Goal: Task Accomplishment & Management: Manage account settings

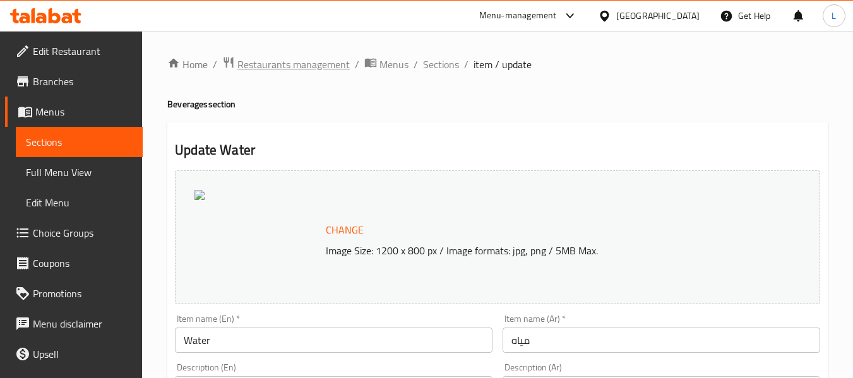
click at [257, 63] on span "Restaurants management" at bounding box center [294, 64] width 112 height 15
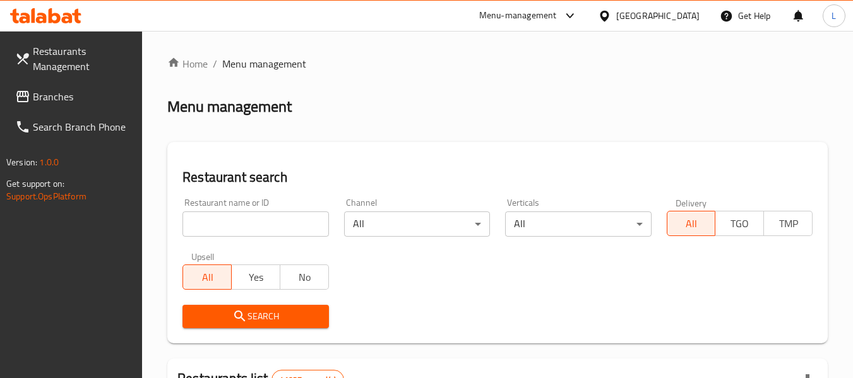
click at [233, 222] on input "search" at bounding box center [256, 224] width 146 height 25
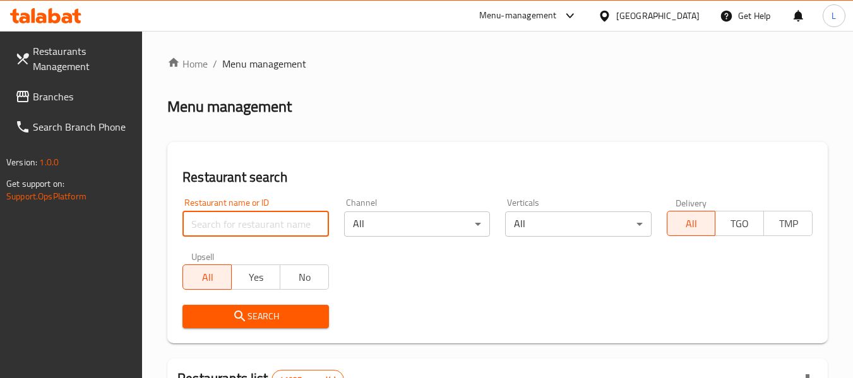
paste input "662537"
type input "662537"
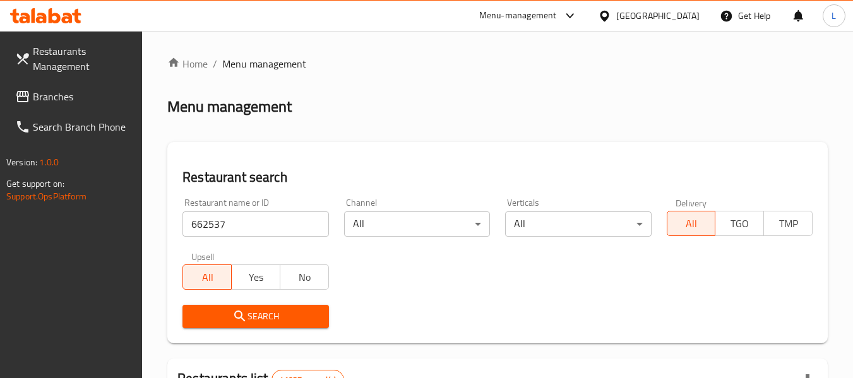
click at [274, 333] on div "Search" at bounding box center [255, 317] width 161 height 39
click at [282, 312] on span "Search" at bounding box center [256, 317] width 126 height 16
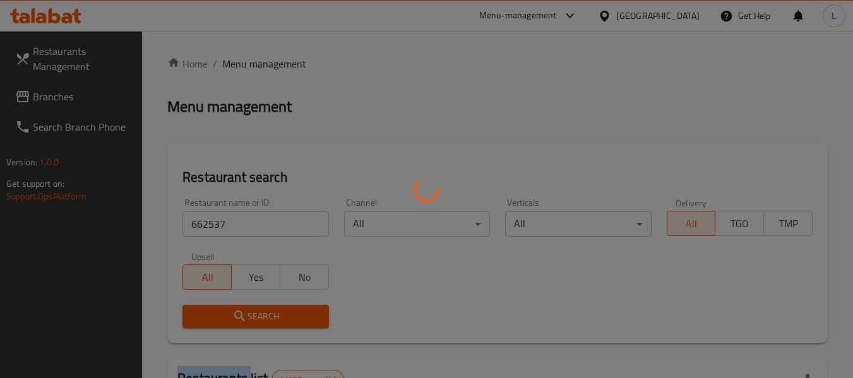
click at [282, 312] on div at bounding box center [426, 189] width 853 height 378
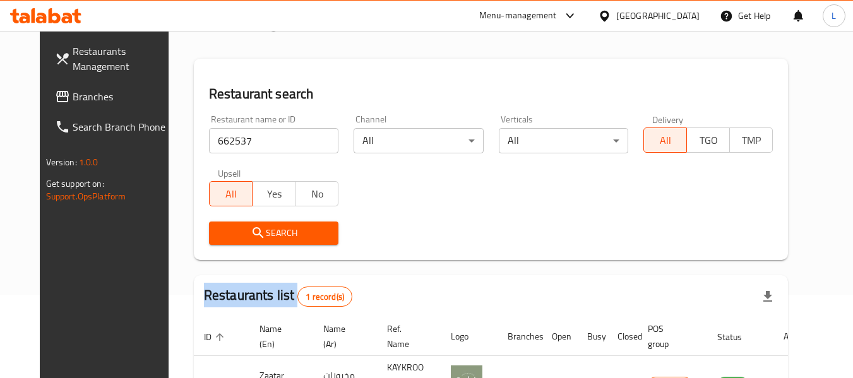
scroll to position [169, 0]
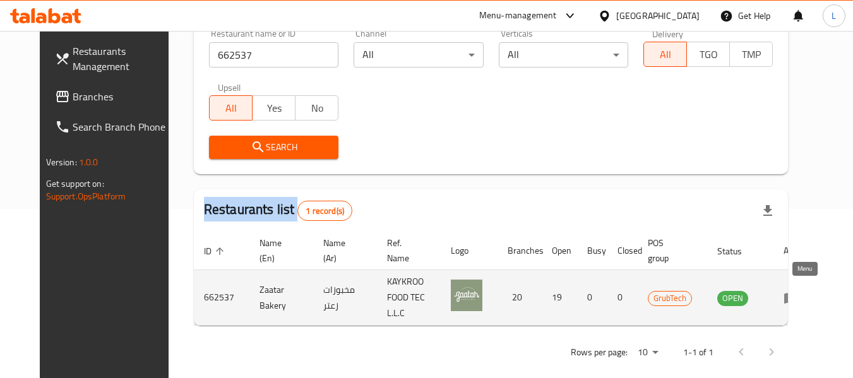
click at [798, 293] on icon "enhanced table" at bounding box center [792, 298] width 14 height 11
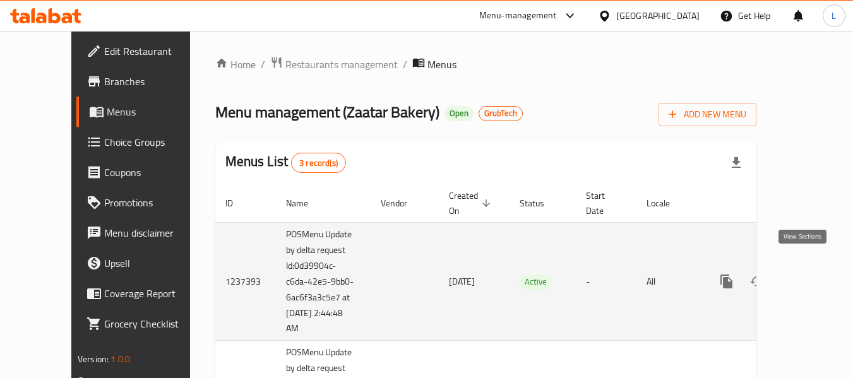
click at [810, 274] on icon "enhanced table" at bounding box center [817, 281] width 15 height 15
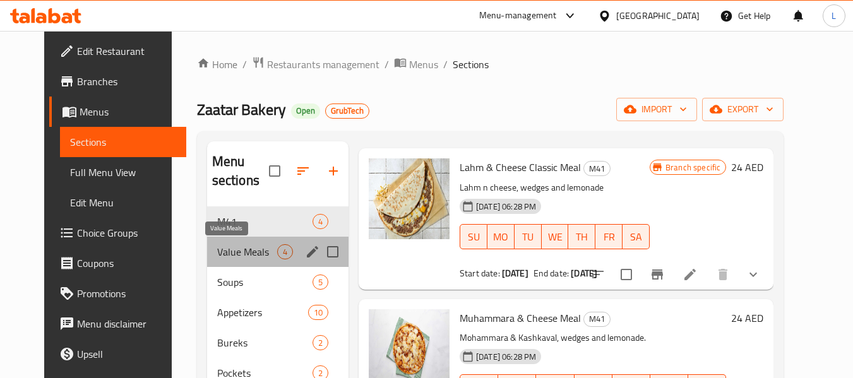
click at [217, 246] on span "Value Meals" at bounding box center [247, 251] width 60 height 15
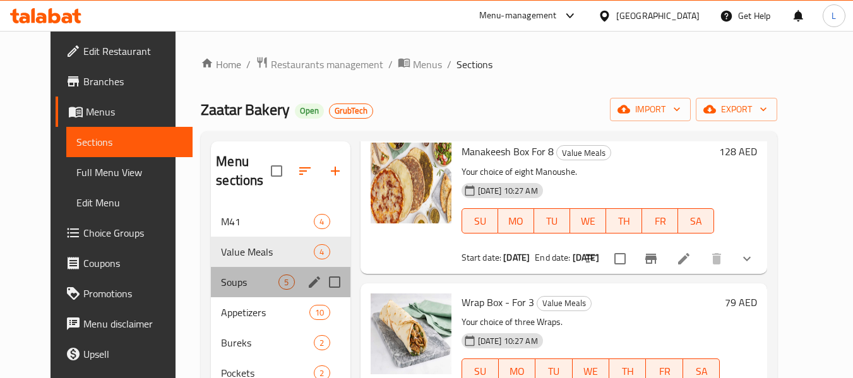
click at [211, 294] on div "Soups 5" at bounding box center [280, 282] width 139 height 30
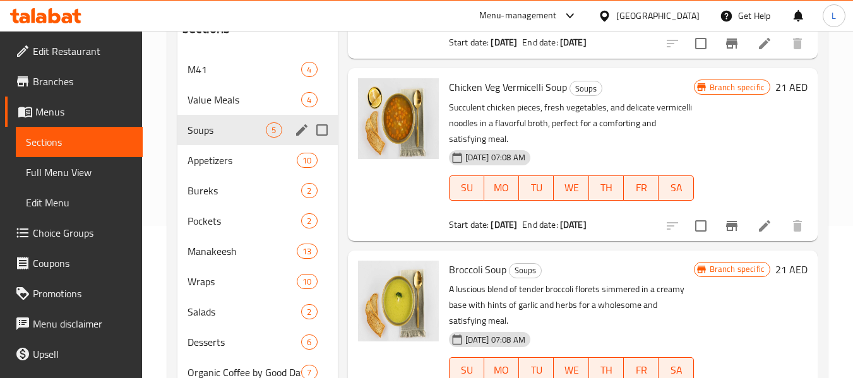
scroll to position [106, 0]
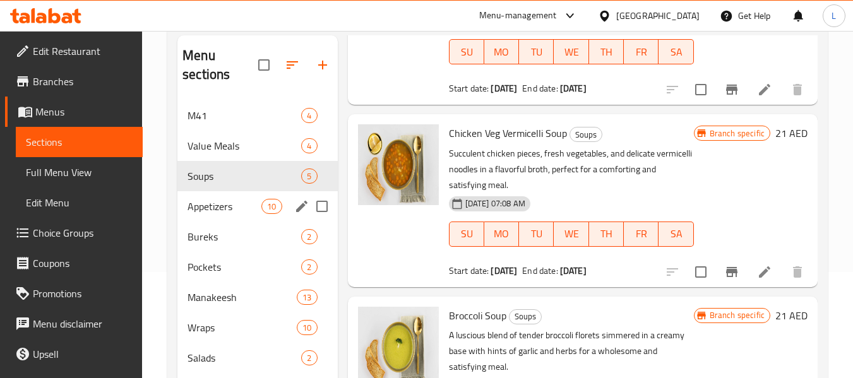
click at [206, 198] on div "Appetizers 10" at bounding box center [257, 206] width 160 height 30
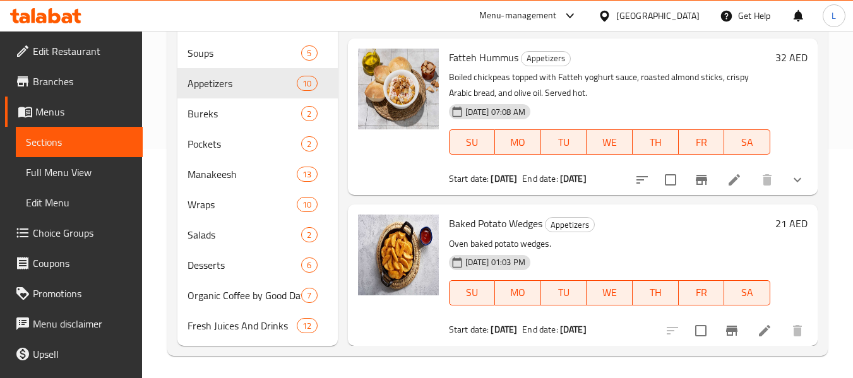
scroll to position [232, 0]
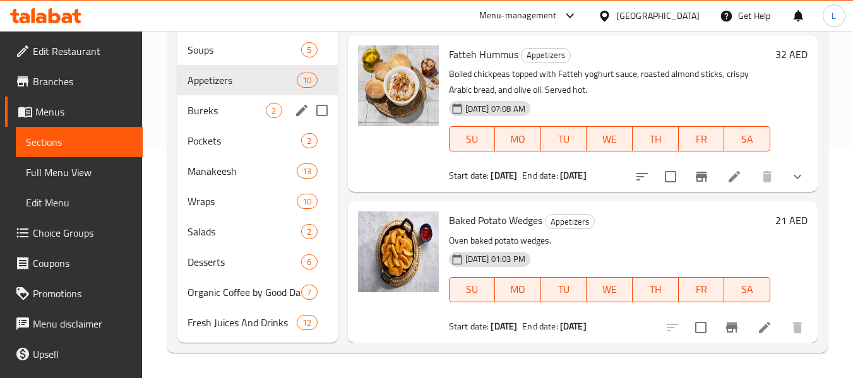
click at [223, 119] on div "Bureks 2" at bounding box center [257, 110] width 160 height 30
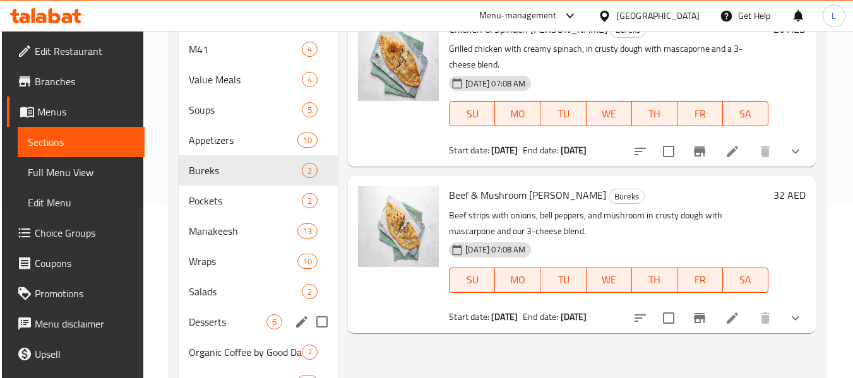
scroll to position [232, 0]
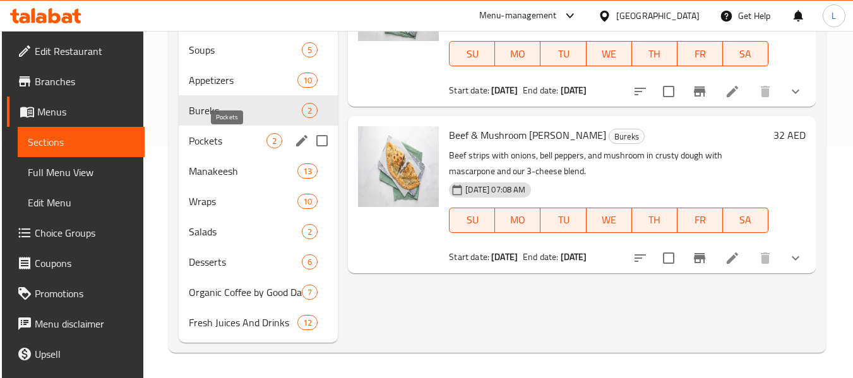
click at [227, 133] on span "Pockets" at bounding box center [228, 140] width 78 height 15
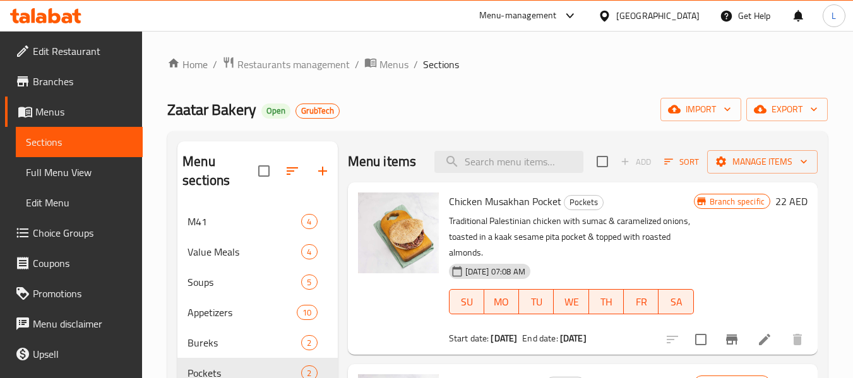
scroll to position [232, 0]
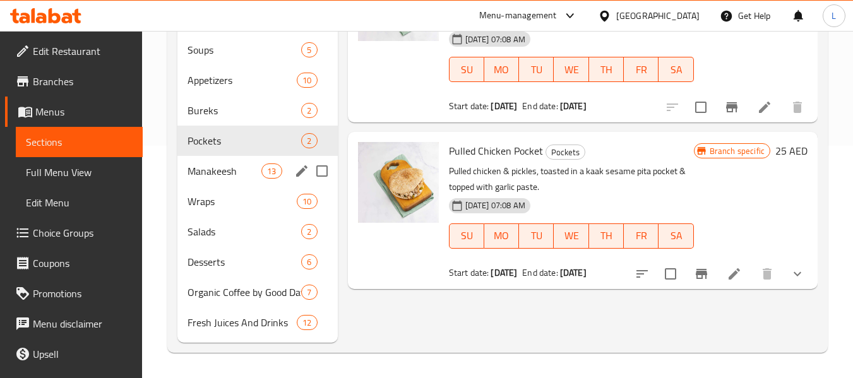
click at [199, 179] on div "Manakeesh 13" at bounding box center [257, 171] width 160 height 30
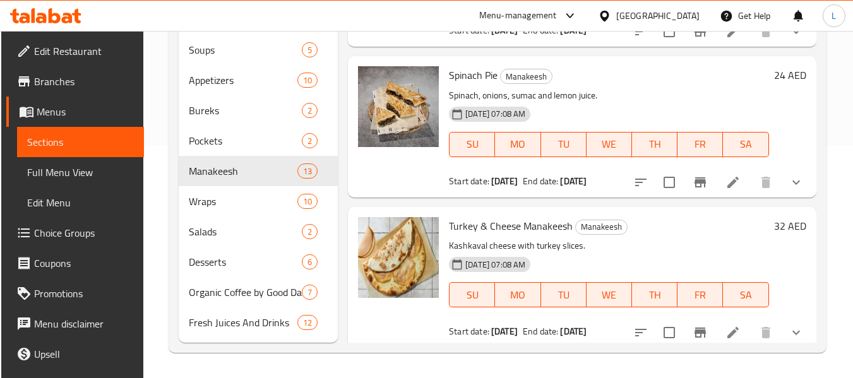
scroll to position [1603, 0]
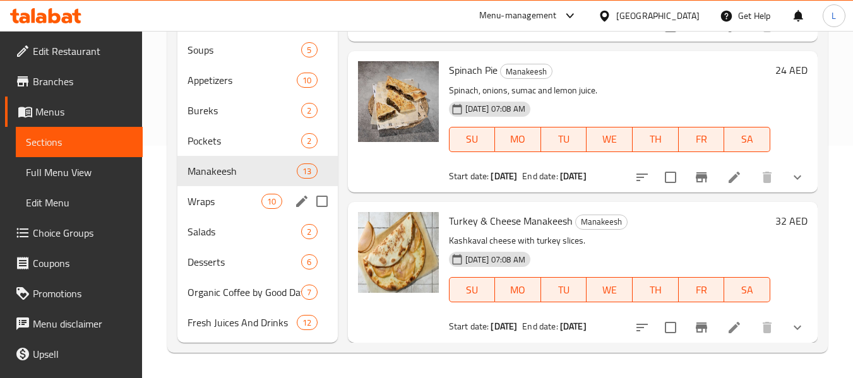
click at [238, 197] on span "Wraps" at bounding box center [225, 201] width 74 height 15
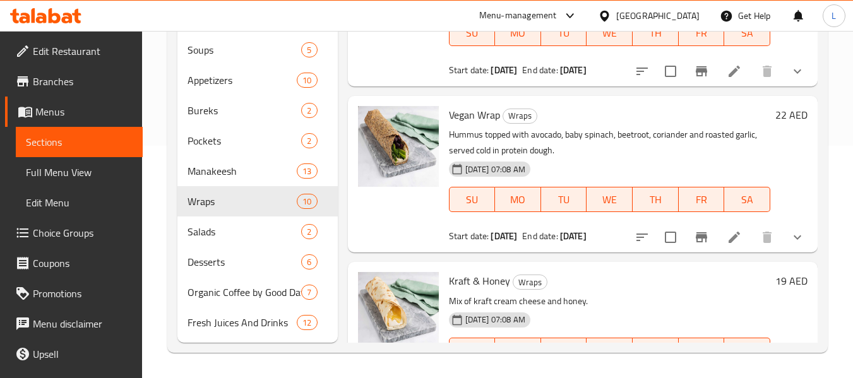
scroll to position [1234, 0]
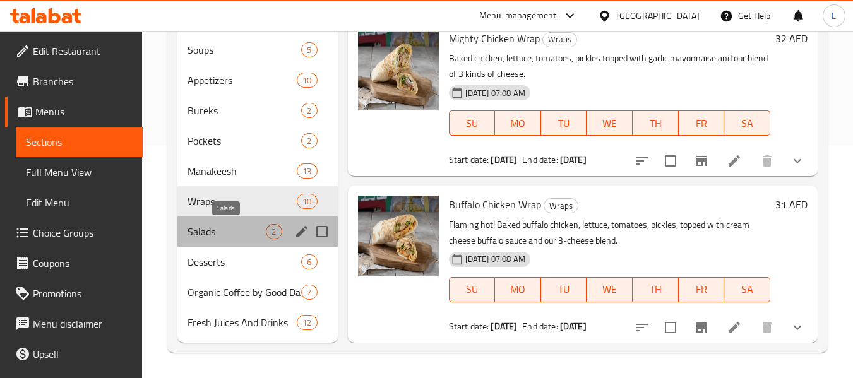
click at [219, 230] on span "Salads" at bounding box center [227, 231] width 78 height 15
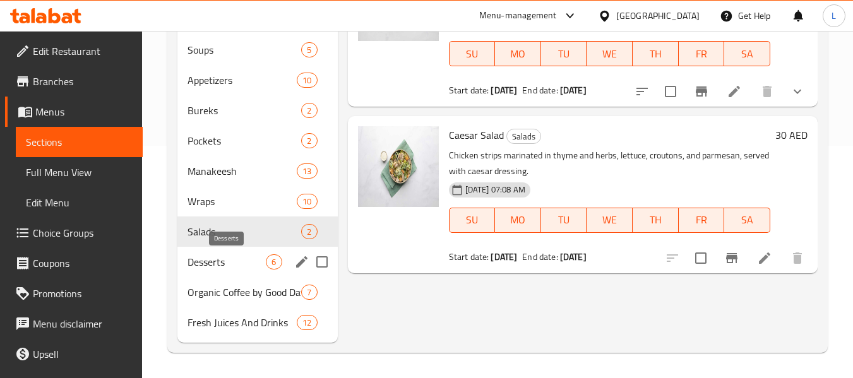
click at [229, 258] on span "Desserts" at bounding box center [227, 262] width 78 height 15
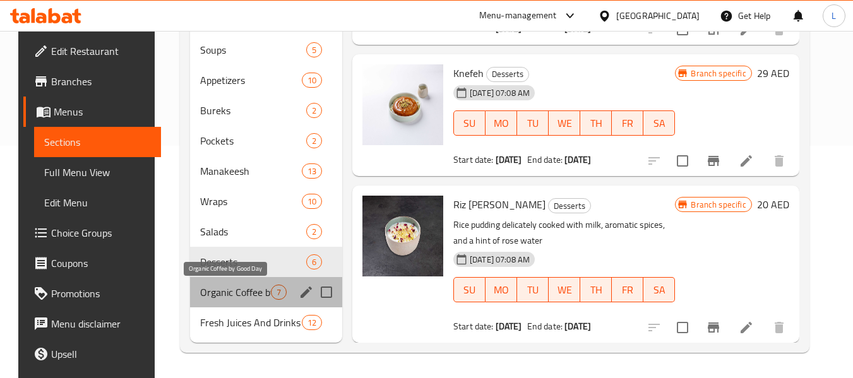
click at [254, 293] on span "Organic Coffee by Good Day" at bounding box center [235, 292] width 71 height 15
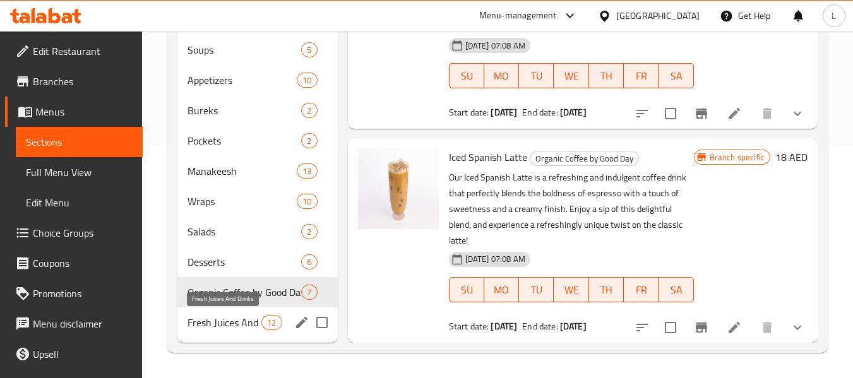
click at [246, 324] on span "Fresh Juices And Drinks" at bounding box center [225, 322] width 74 height 15
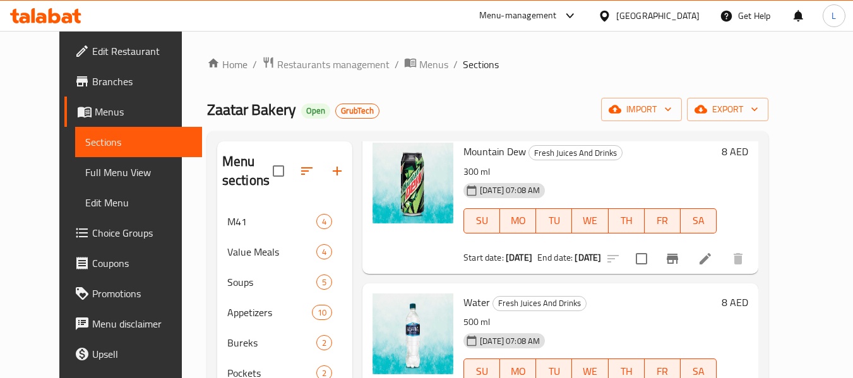
scroll to position [232, 0]
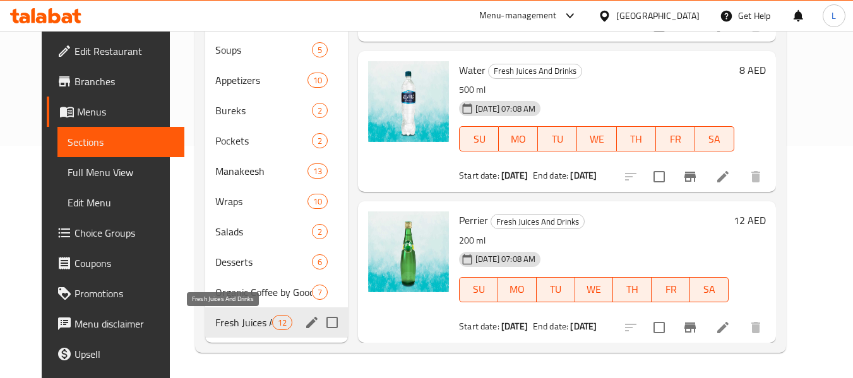
click at [218, 330] on span "Fresh Juices And Drinks" at bounding box center [243, 322] width 57 height 15
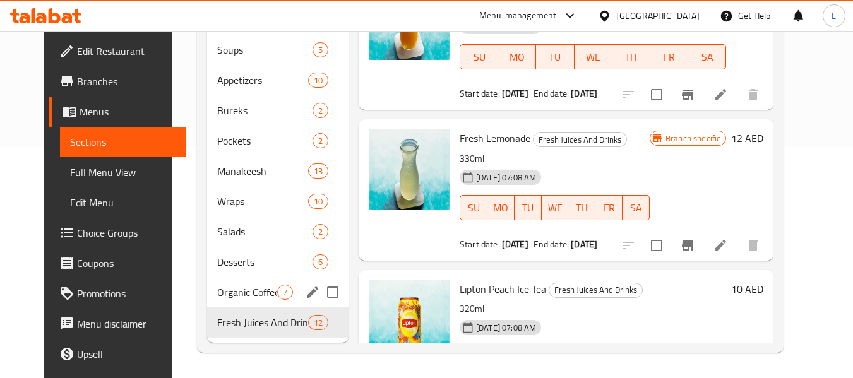
click at [227, 304] on div "Organic Coffee by Good Day 7" at bounding box center [277, 292] width 141 height 30
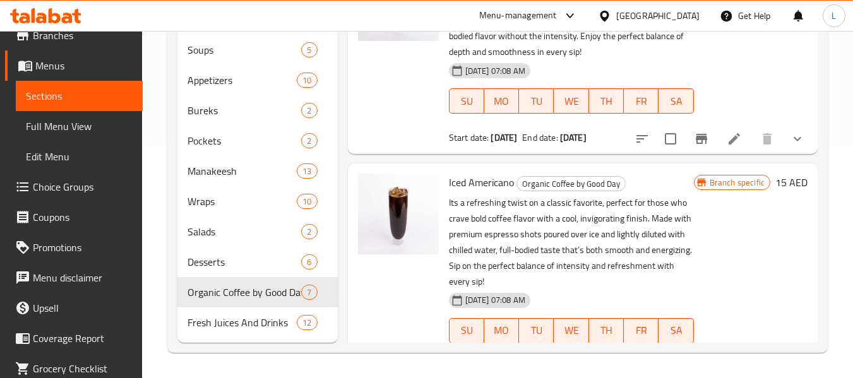
scroll to position [90, 0]
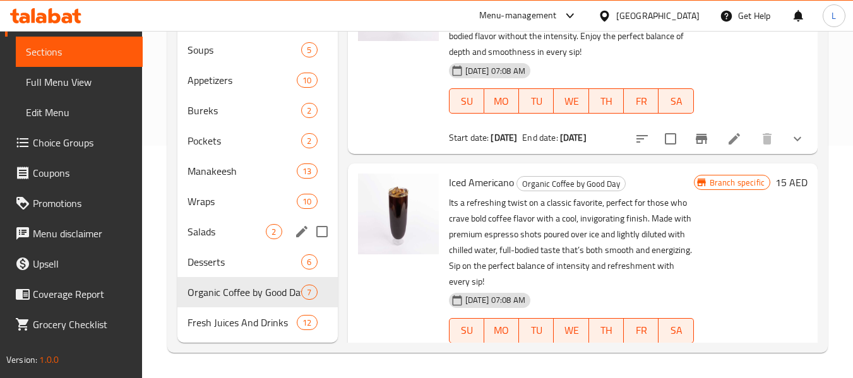
click at [219, 229] on span "Salads" at bounding box center [227, 231] width 78 height 15
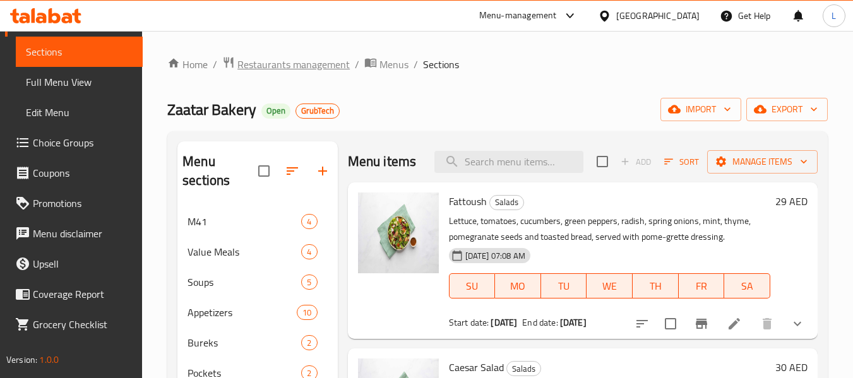
click at [288, 59] on span "Restaurants management" at bounding box center [294, 64] width 112 height 15
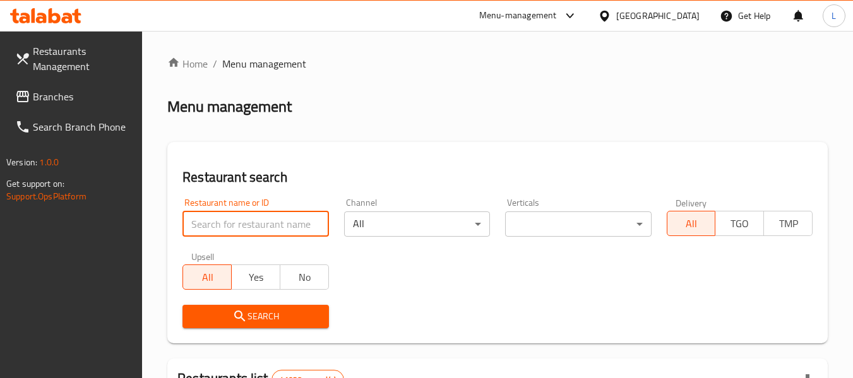
click at [201, 223] on input "search" at bounding box center [256, 224] width 146 height 25
paste input "662611"
type input "662611"
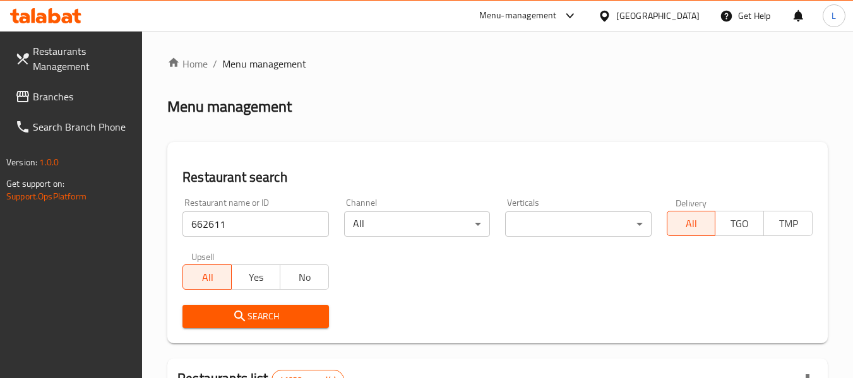
click at [301, 316] on span "Search" at bounding box center [256, 317] width 126 height 16
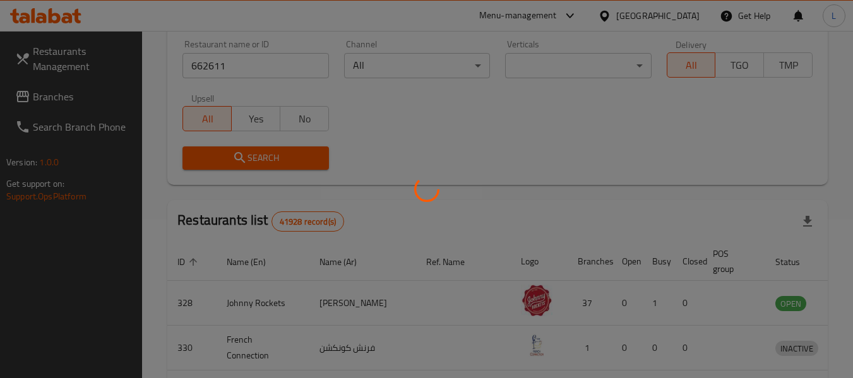
scroll to position [189, 0]
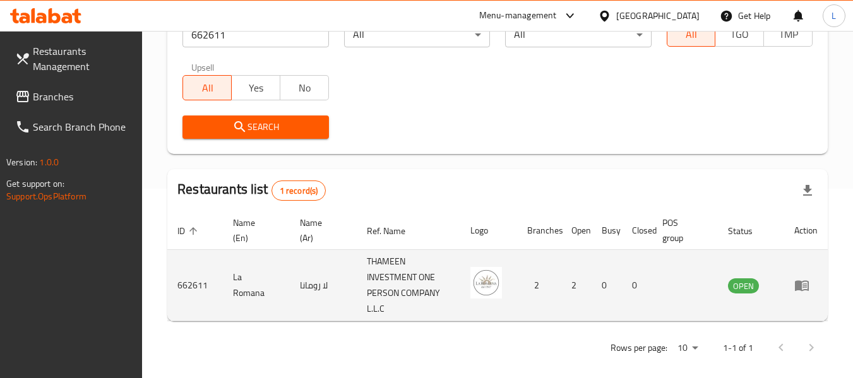
click at [788, 287] on td "enhanced table" at bounding box center [807, 285] width 44 height 71
click at [793, 286] on td "enhanced table" at bounding box center [807, 285] width 44 height 71
click at [795, 286] on icon "enhanced table" at bounding box center [802, 285] width 15 height 15
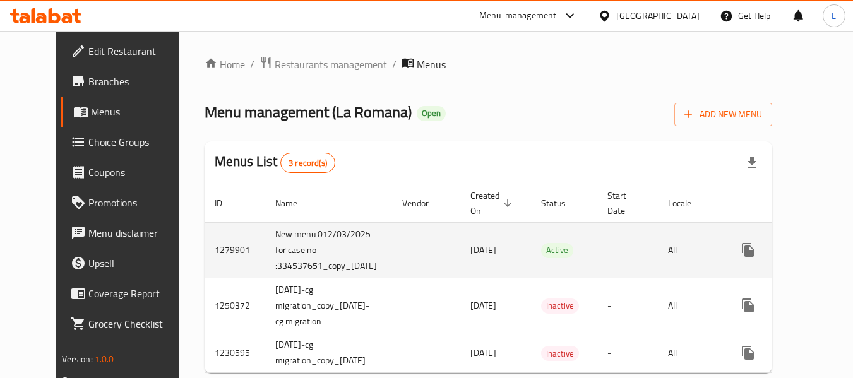
click at [809, 258] on div "enhanced table" at bounding box center [793, 250] width 121 height 30
click at [824, 257] on link "enhanced table" at bounding box center [839, 250] width 30 height 30
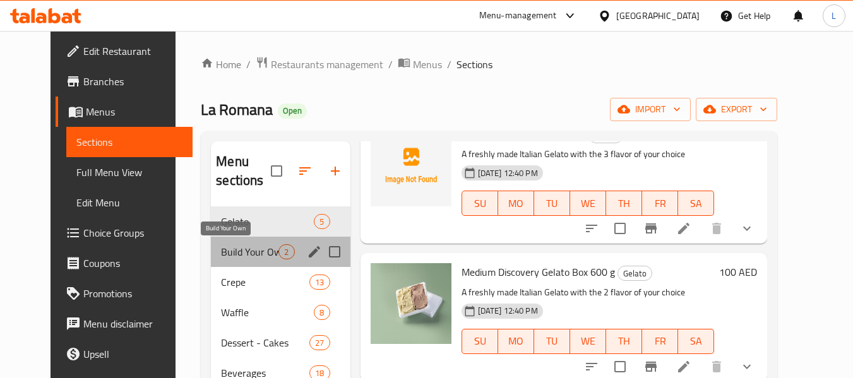
click at [243, 251] on span "Build Your Own" at bounding box center [249, 251] width 57 height 15
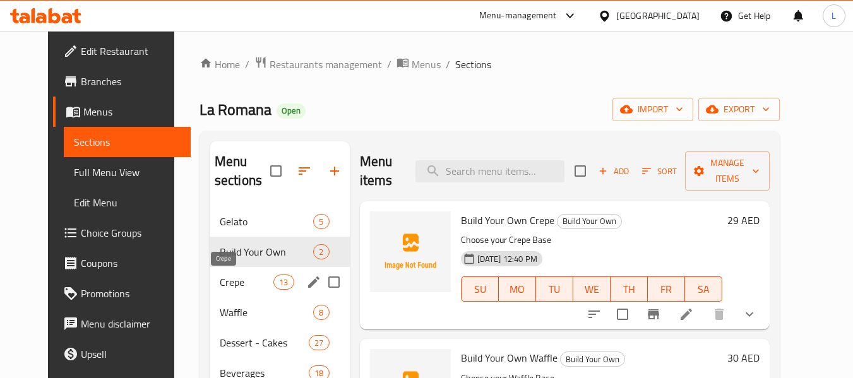
click at [224, 289] on span "Crepe" at bounding box center [247, 282] width 54 height 15
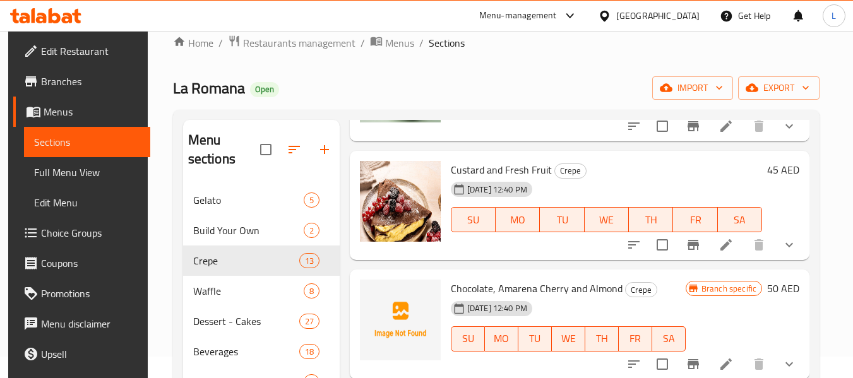
scroll to position [177, 0]
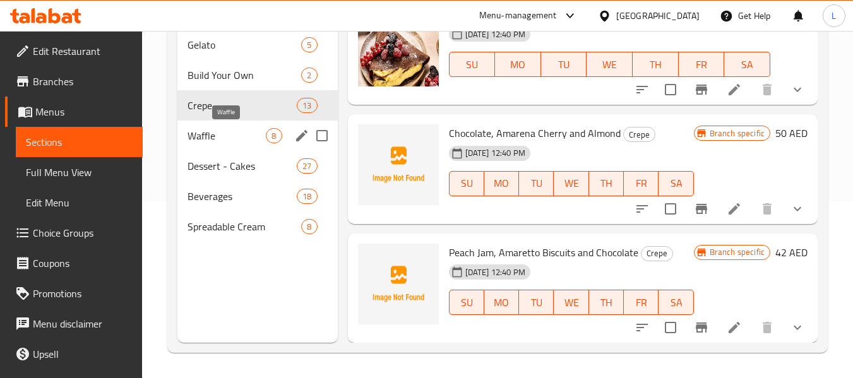
click at [217, 140] on span "Waffle" at bounding box center [227, 135] width 78 height 15
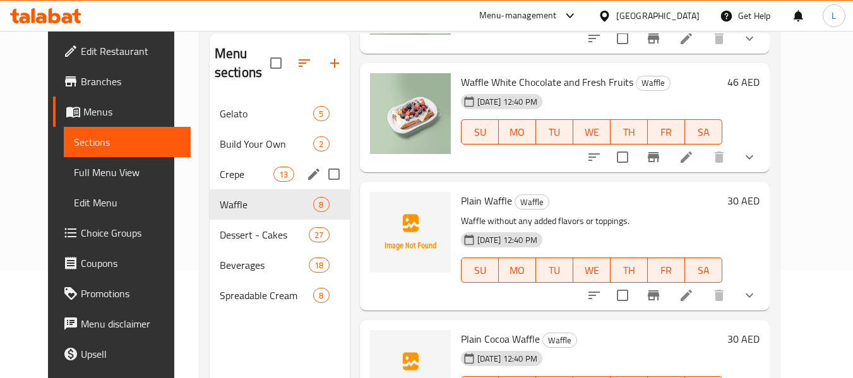
scroll to position [177, 0]
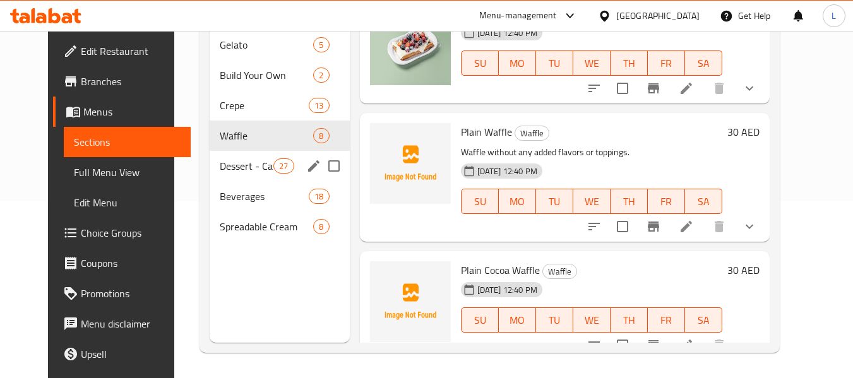
click at [250, 165] on span "Dessert - Cakes" at bounding box center [247, 166] width 54 height 15
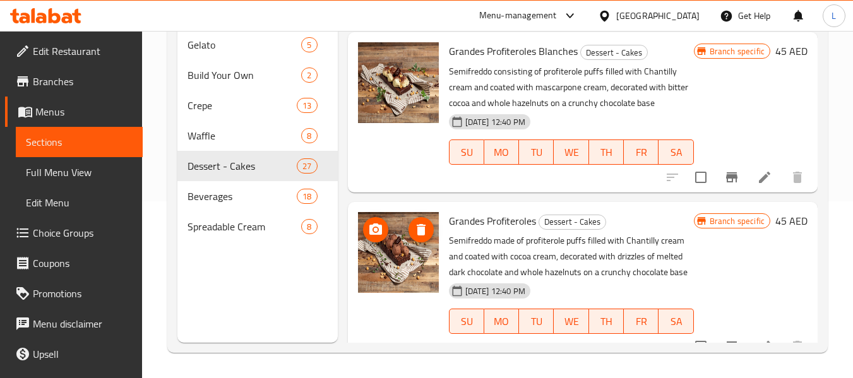
scroll to position [3652, 0]
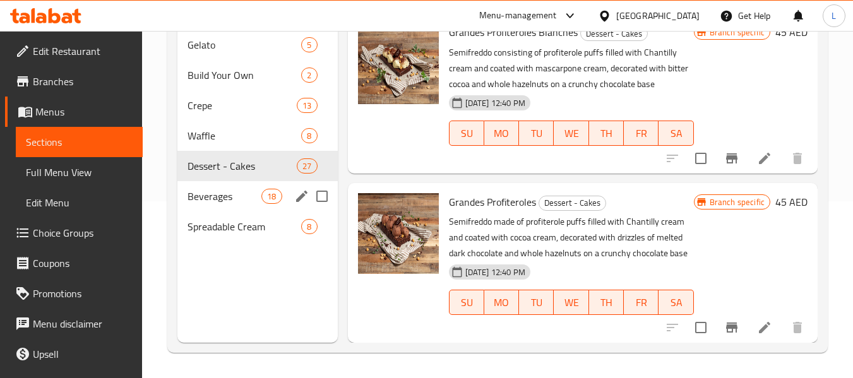
click at [218, 197] on span "Beverages" at bounding box center [225, 196] width 74 height 15
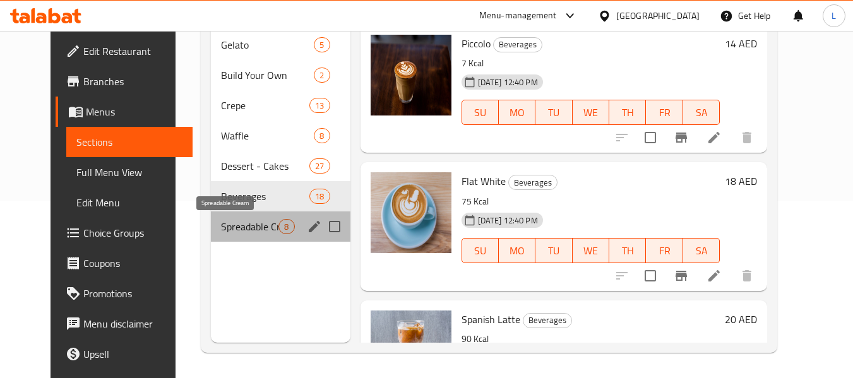
click at [221, 227] on span "Spreadable Cream" at bounding box center [249, 226] width 57 height 15
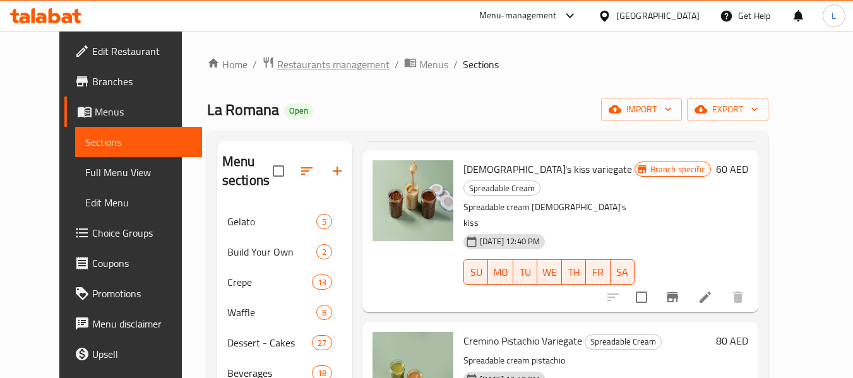
click at [277, 67] on span "Restaurants management" at bounding box center [333, 64] width 112 height 15
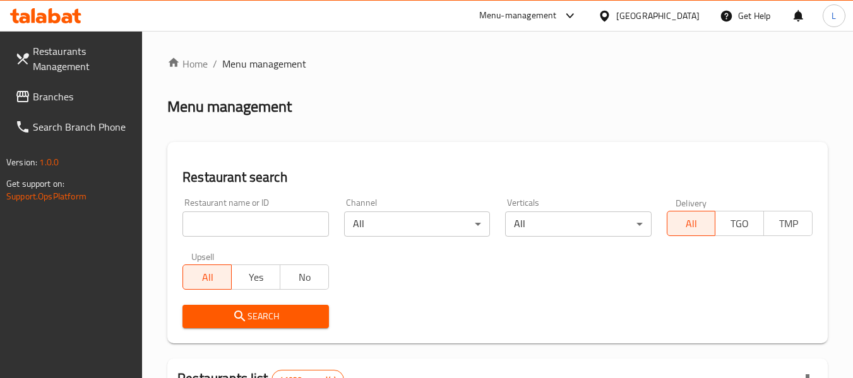
click at [224, 220] on input "search" at bounding box center [256, 224] width 146 height 25
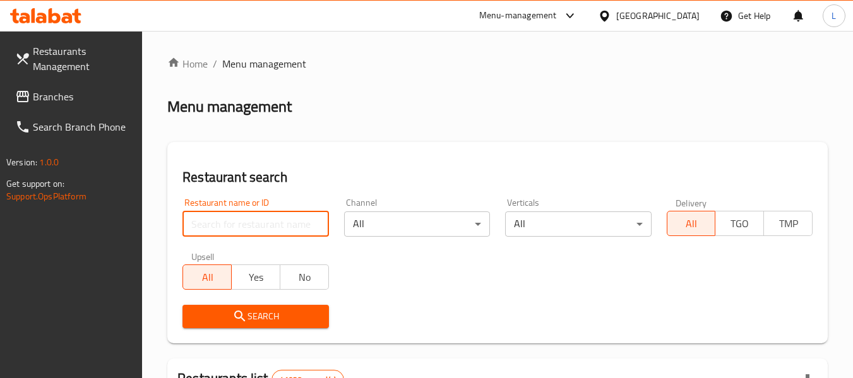
paste input "662642"
type input "662642"
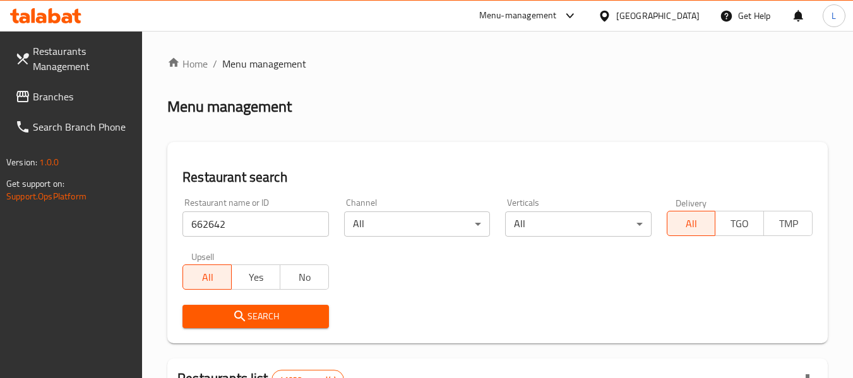
click at [262, 323] on span "Search" at bounding box center [256, 317] width 126 height 16
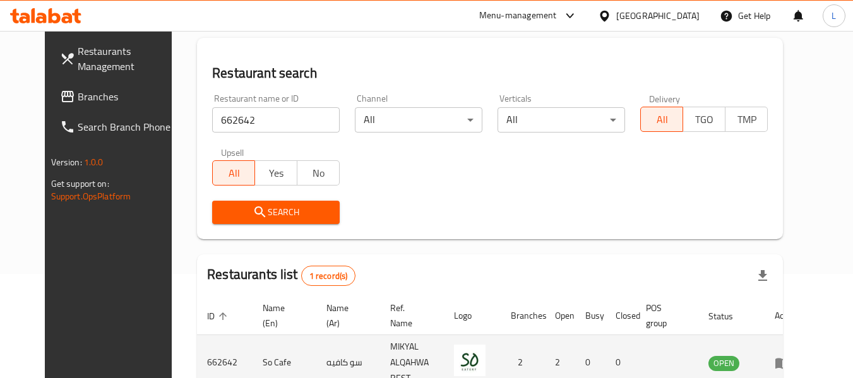
scroll to position [169, 0]
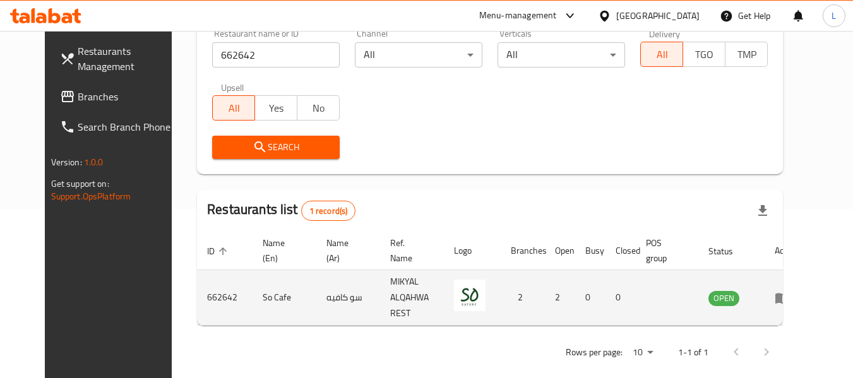
click at [809, 301] on td "enhanced table" at bounding box center [787, 298] width 44 height 56
click at [790, 291] on icon "enhanced table" at bounding box center [782, 298] width 15 height 15
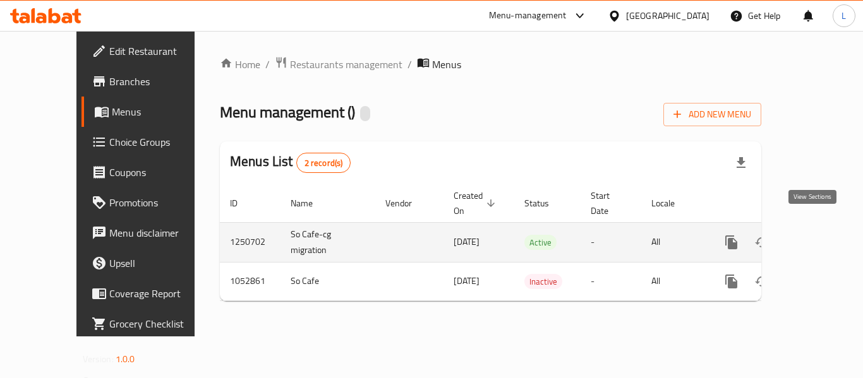
click at [817, 237] on icon "enhanced table" at bounding box center [822, 242] width 11 height 11
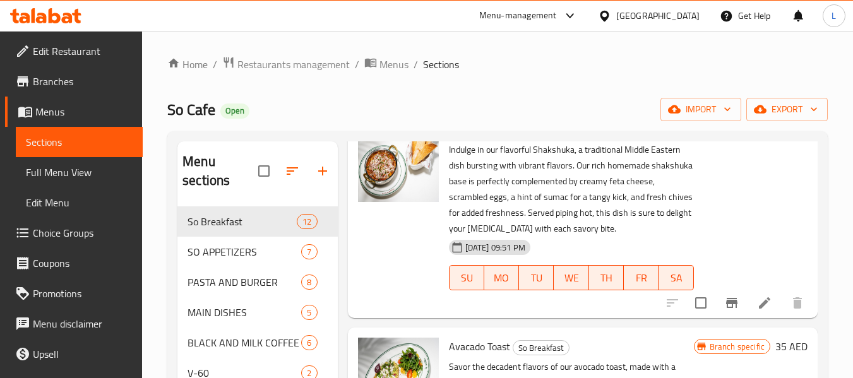
scroll to position [2323, 0]
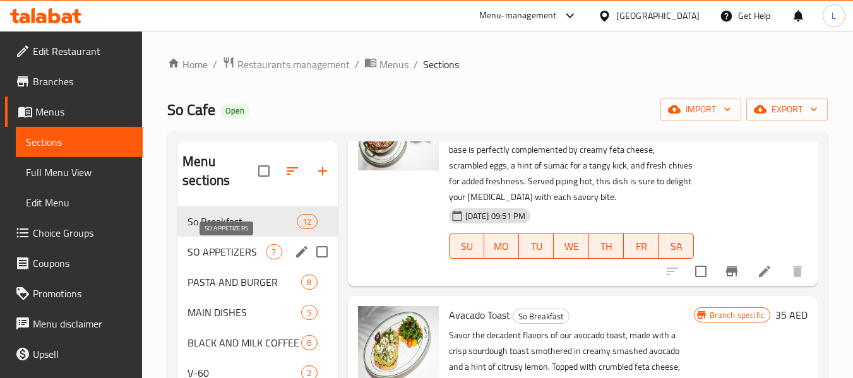
click at [239, 248] on span "SO APPETIZERS" at bounding box center [227, 251] width 78 height 15
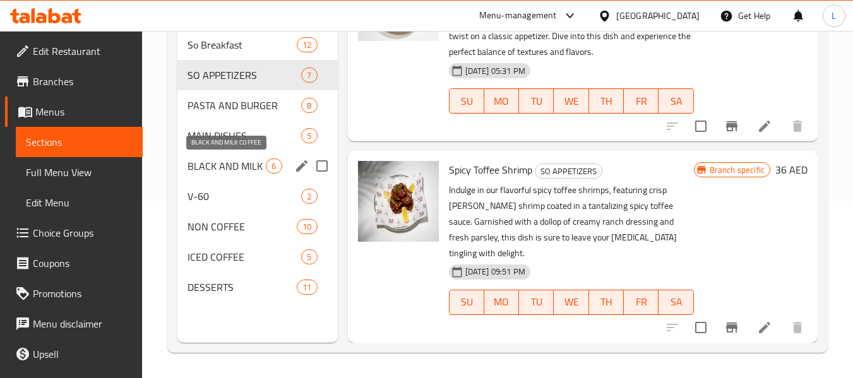
scroll to position [114, 0]
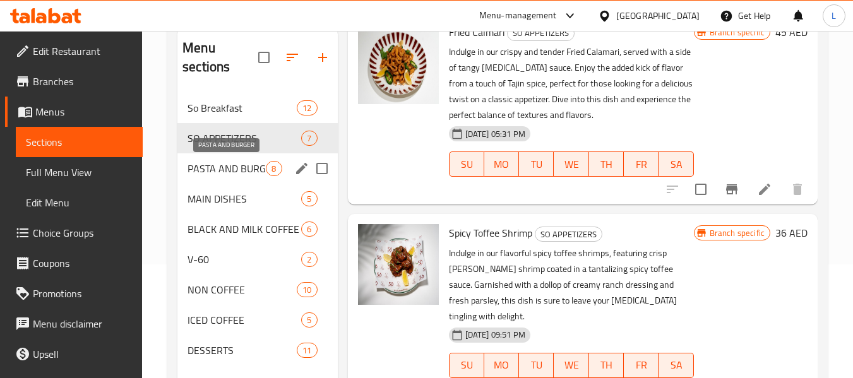
click at [210, 168] on span "PASTA AND BURGER" at bounding box center [227, 168] width 78 height 15
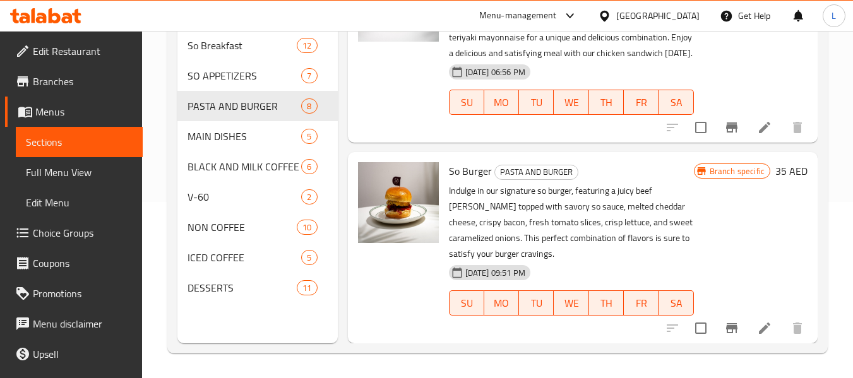
scroll to position [177, 0]
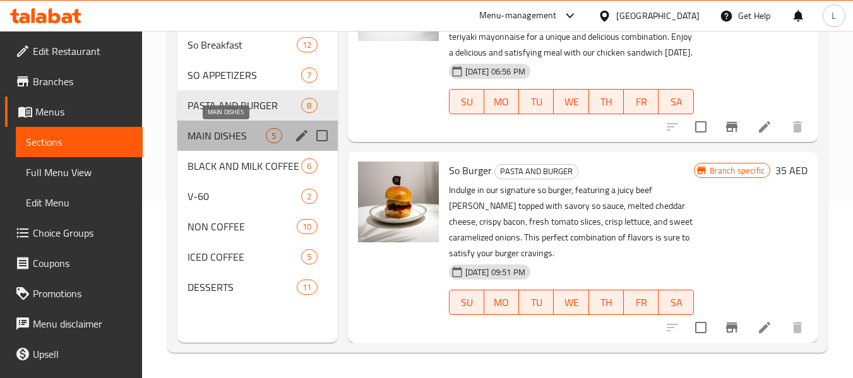
click at [235, 129] on span "MAIN DISHES" at bounding box center [227, 135] width 78 height 15
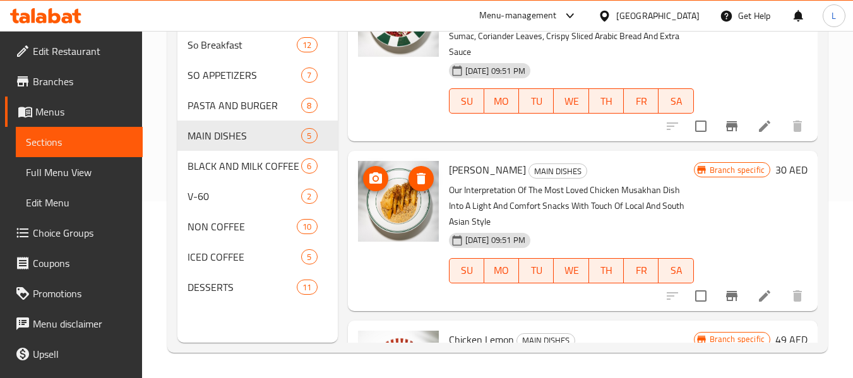
scroll to position [599, 0]
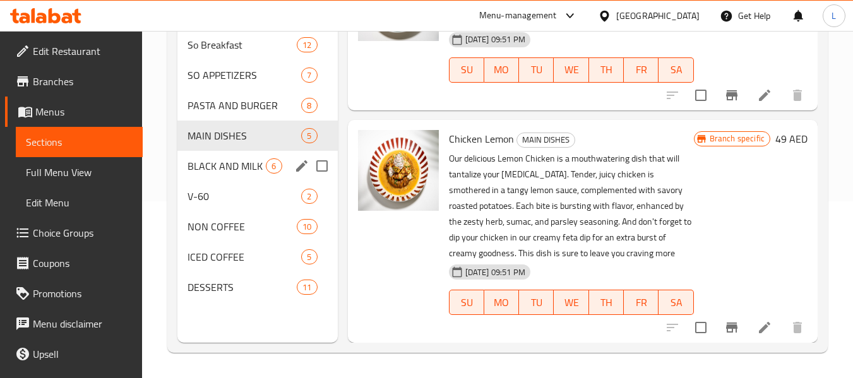
click at [240, 159] on span "BLACK AND MILK COFFEE" at bounding box center [227, 166] width 78 height 15
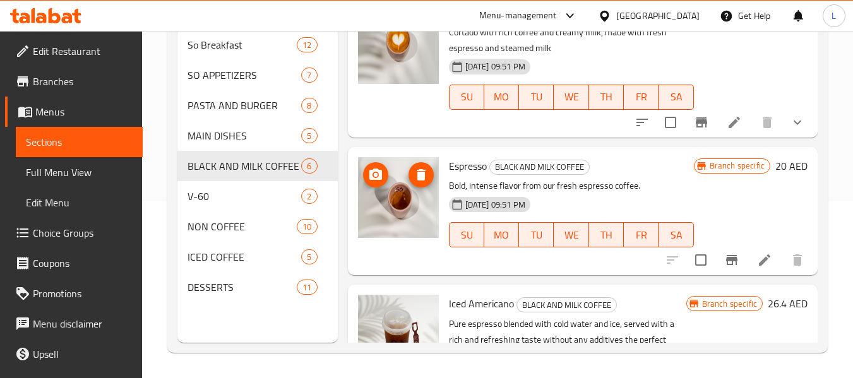
scroll to position [563, 0]
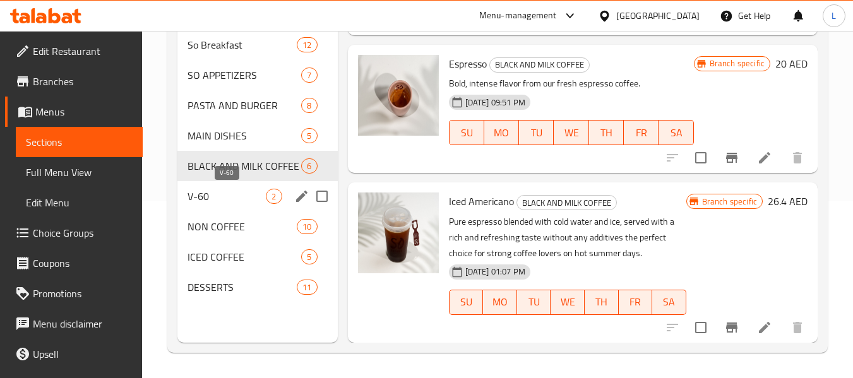
click at [252, 200] on span "V-60" at bounding box center [227, 196] width 78 height 15
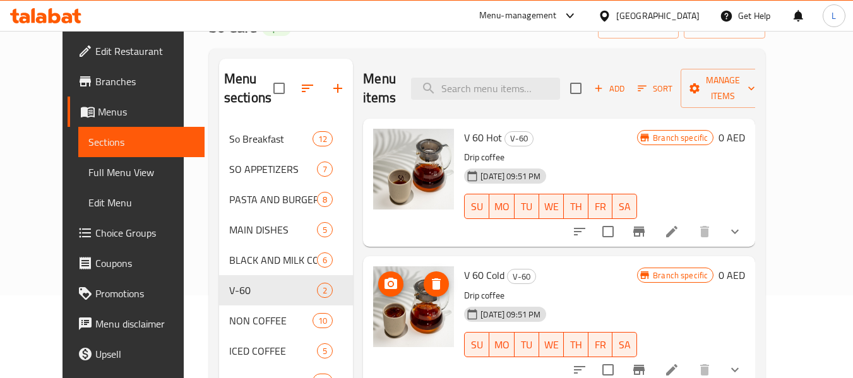
scroll to position [177, 0]
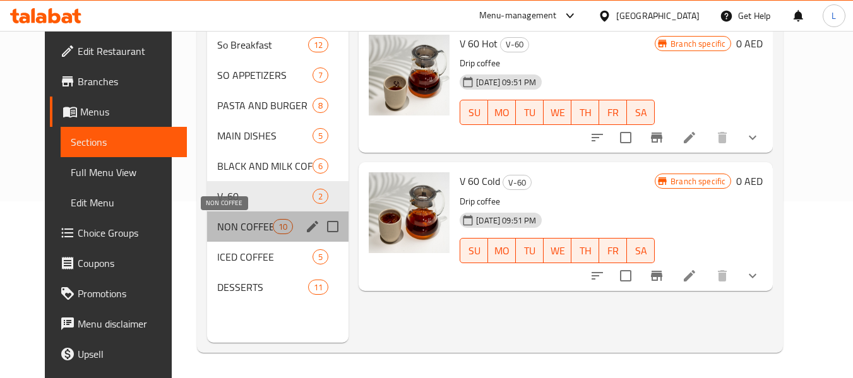
click at [243, 227] on span "NON COFFEE" at bounding box center [245, 226] width 56 height 15
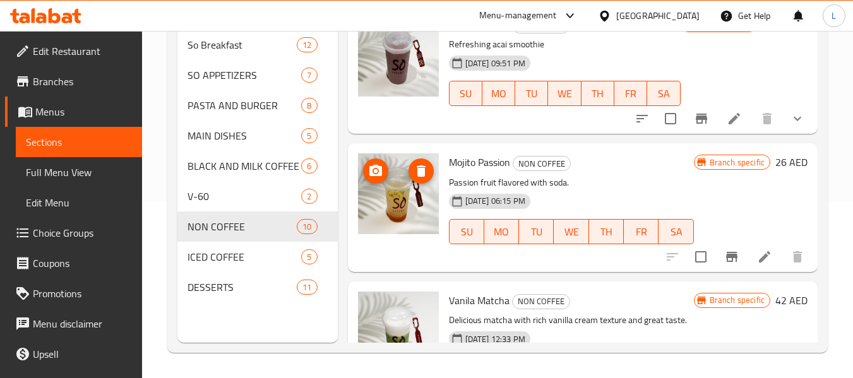
scroll to position [173, 0]
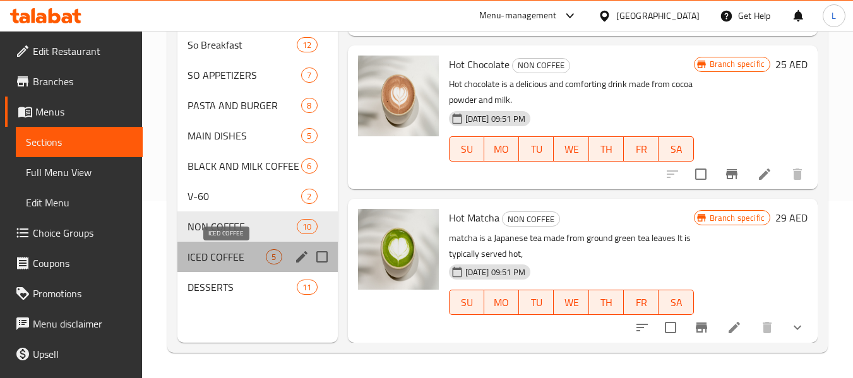
click at [228, 257] on span "ICED COFFEE" at bounding box center [227, 257] width 78 height 15
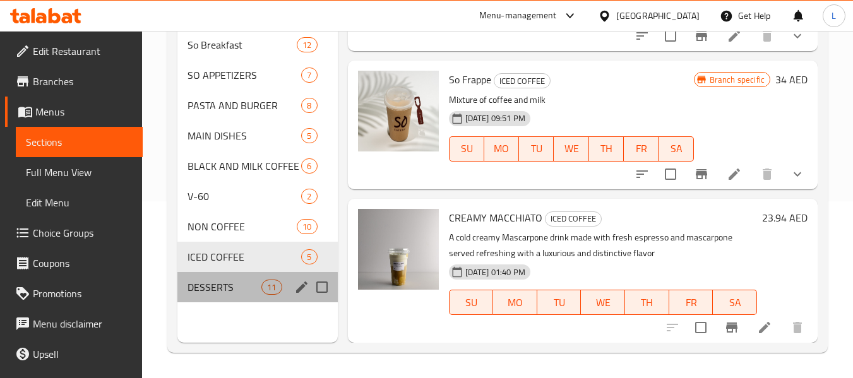
click at [202, 296] on div "DESSERTS 11" at bounding box center [257, 287] width 160 height 30
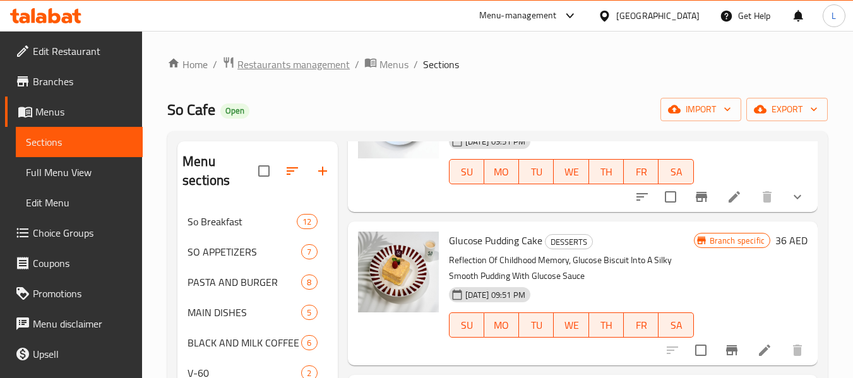
click at [272, 60] on span "Restaurants management" at bounding box center [294, 64] width 112 height 15
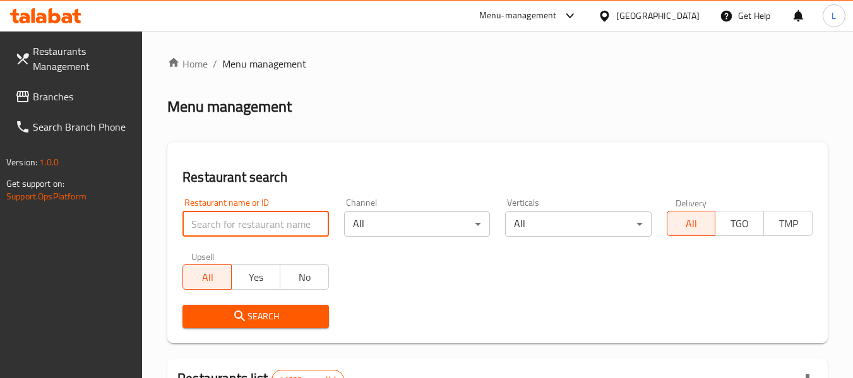
click at [227, 231] on input "search" at bounding box center [256, 224] width 146 height 25
paste input "662840"
type input "662840"
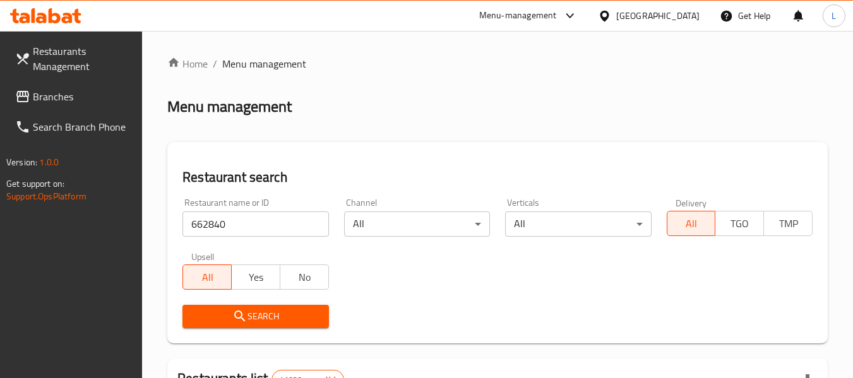
click at [313, 315] on span "Search" at bounding box center [256, 317] width 126 height 16
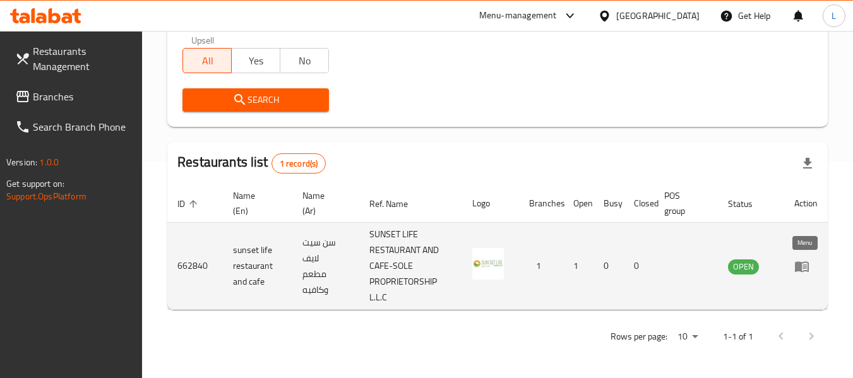
click at [810, 268] on link "enhanced table" at bounding box center [806, 266] width 23 height 15
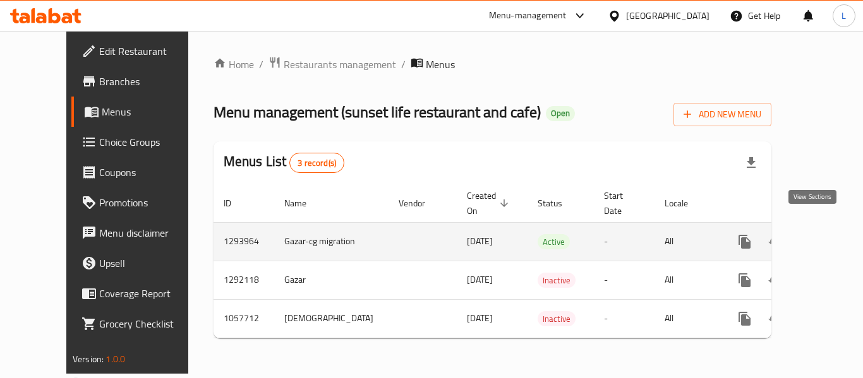
click at [828, 234] on icon "enhanced table" at bounding box center [835, 241] width 15 height 15
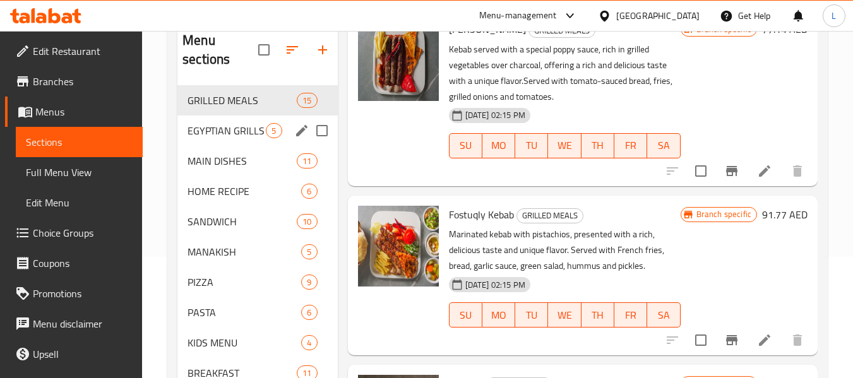
click at [234, 140] on div "EGYPTIAN GRILLS 5" at bounding box center [257, 131] width 160 height 30
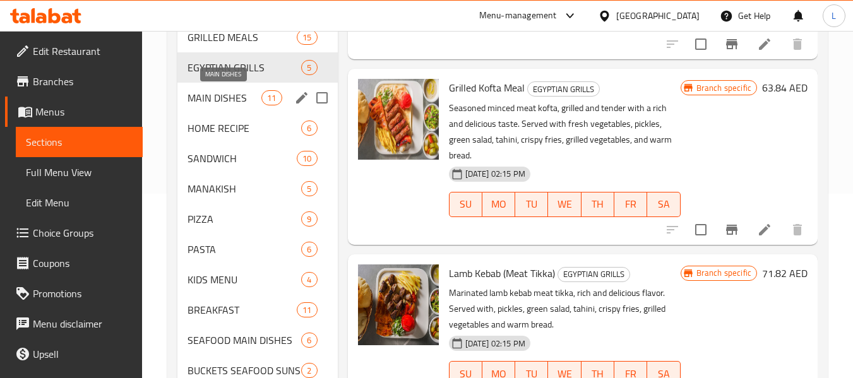
click at [234, 99] on span "MAIN DISHES" at bounding box center [225, 97] width 74 height 15
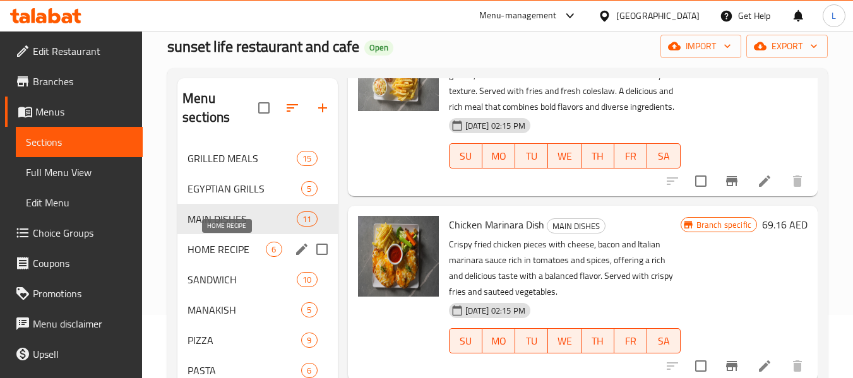
click at [256, 251] on span "HOME RECIPE" at bounding box center [227, 249] width 78 height 15
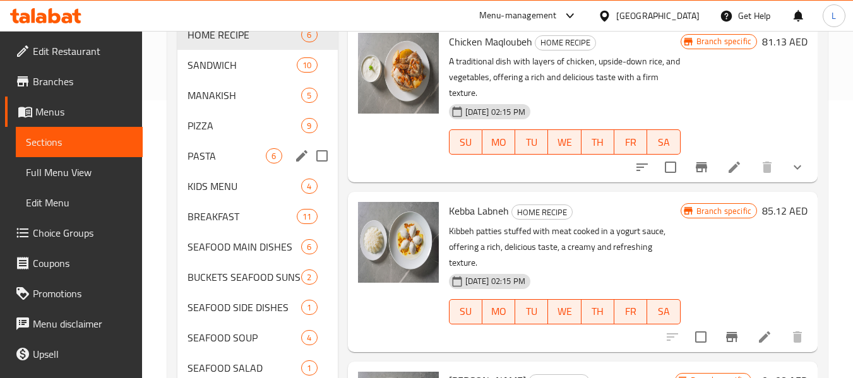
scroll to position [248, 0]
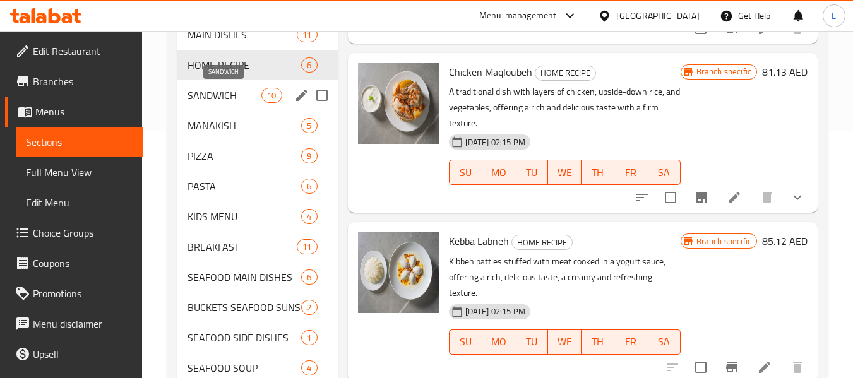
click at [238, 93] on span "SANDWICH" at bounding box center [225, 95] width 74 height 15
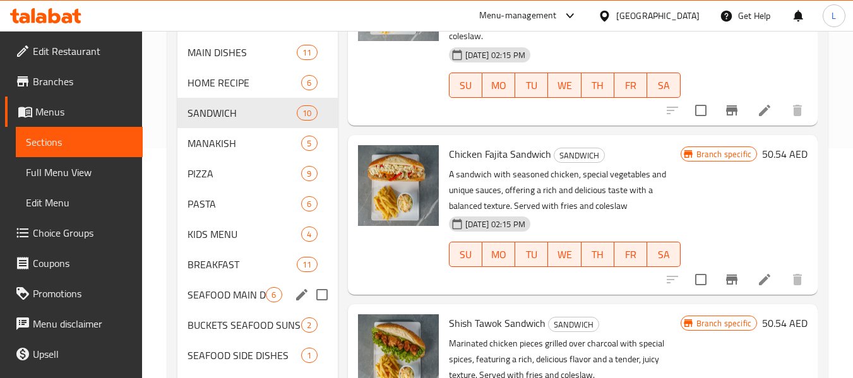
scroll to position [58, 0]
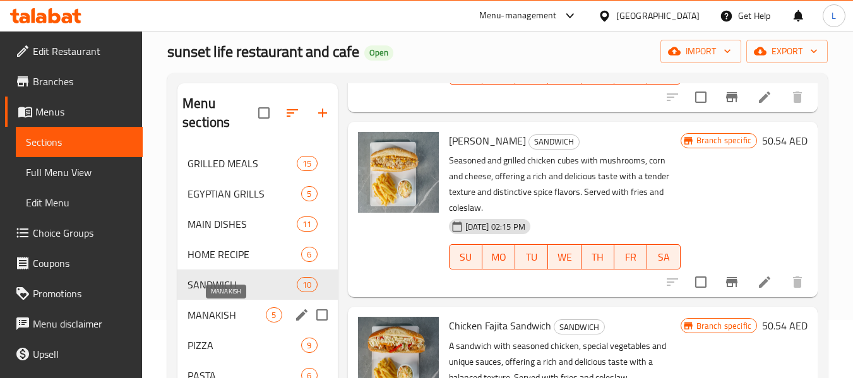
click at [241, 314] on span "MANAKISH" at bounding box center [227, 315] width 78 height 15
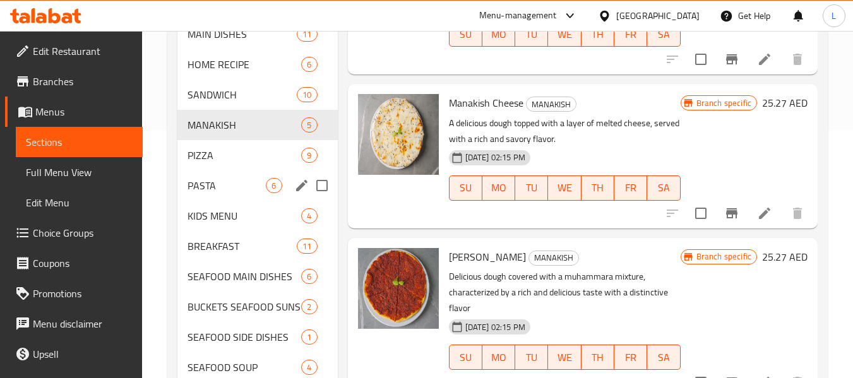
scroll to position [248, 0]
click at [207, 160] on span "PIZZA" at bounding box center [227, 155] width 78 height 15
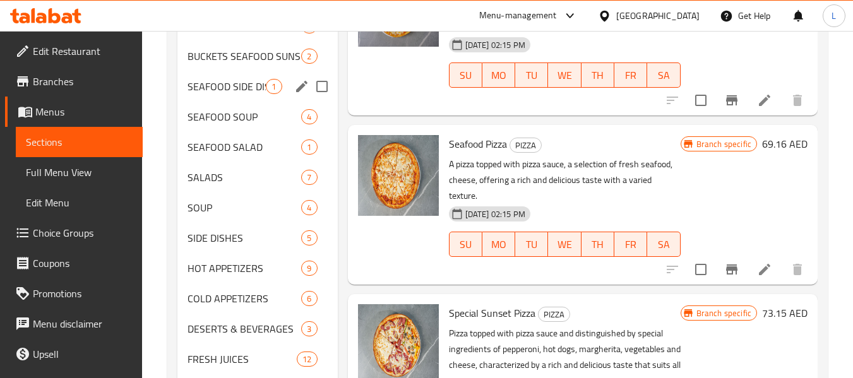
scroll to position [374, 0]
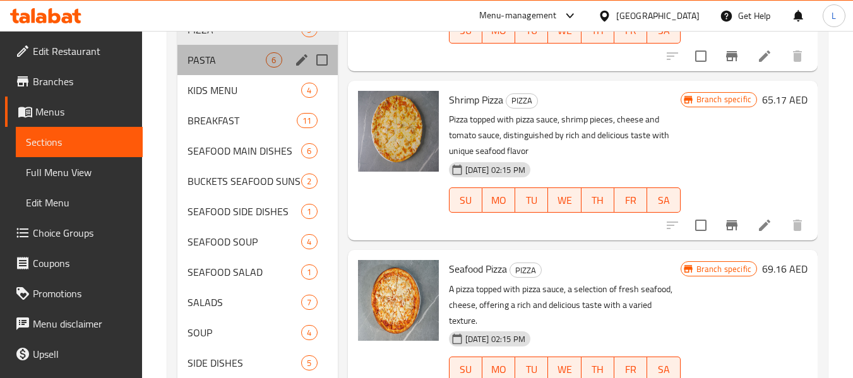
click at [227, 69] on div "PASTA 6" at bounding box center [257, 60] width 160 height 30
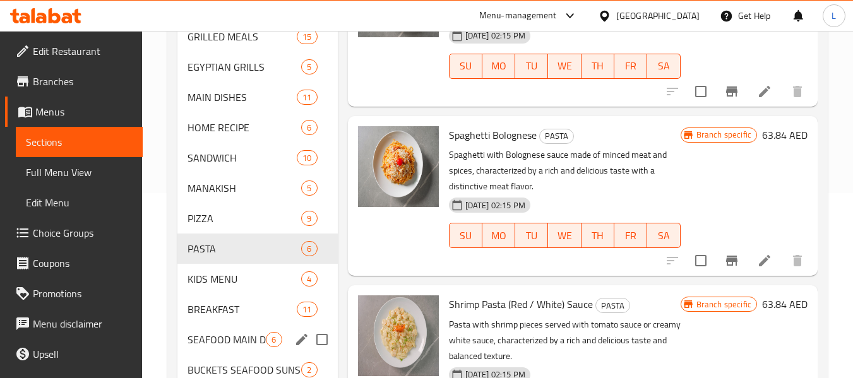
scroll to position [184, 0]
click at [253, 269] on div "KIDS MENU 4" at bounding box center [257, 280] width 160 height 30
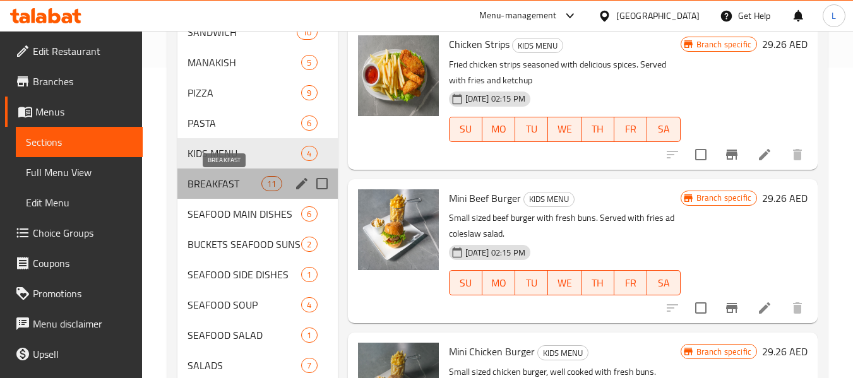
click at [235, 182] on span "BREAKFAST" at bounding box center [225, 183] width 74 height 15
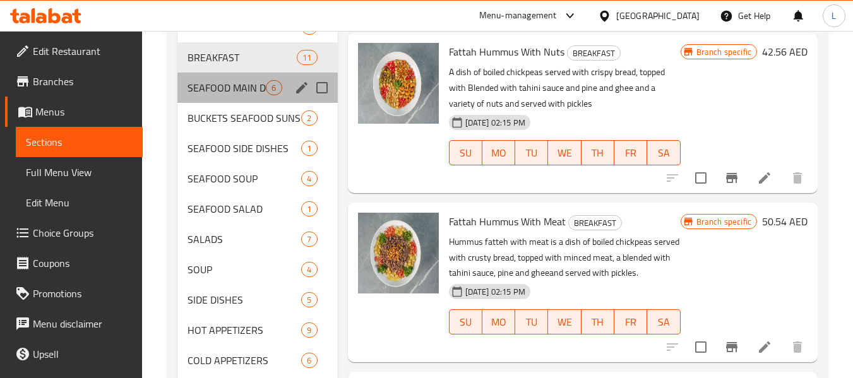
click at [246, 98] on div "SEAFOOD MAIN DISHES 6" at bounding box center [257, 88] width 160 height 30
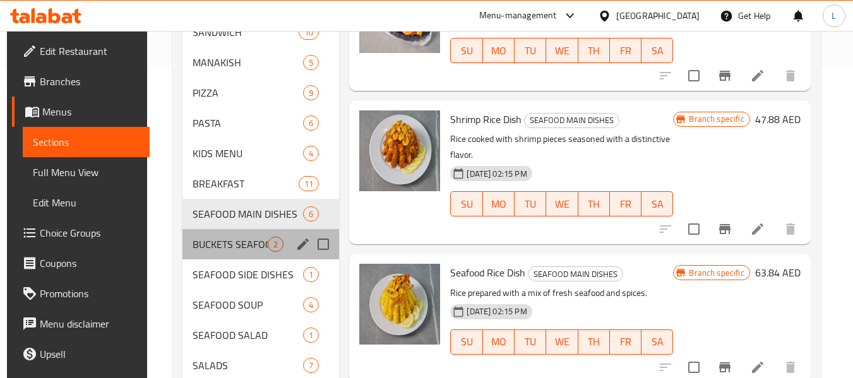
click at [250, 252] on div "BUCKETS SEAFOOD SUNSET 2" at bounding box center [261, 244] width 157 height 30
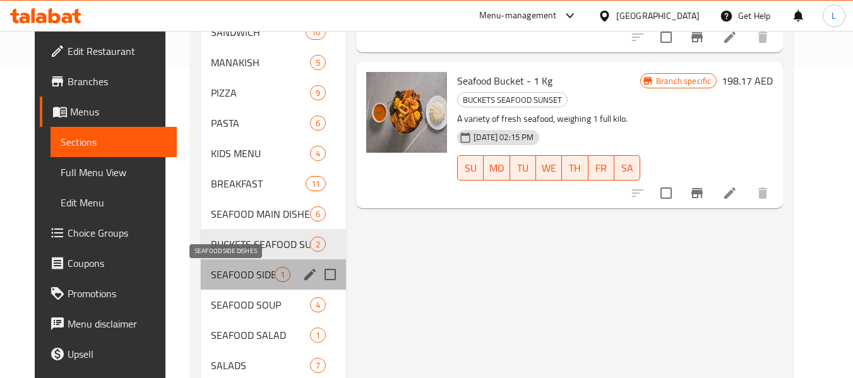
click at [219, 274] on span "SEAFOOD SIDE DISHES" at bounding box center [243, 274] width 64 height 15
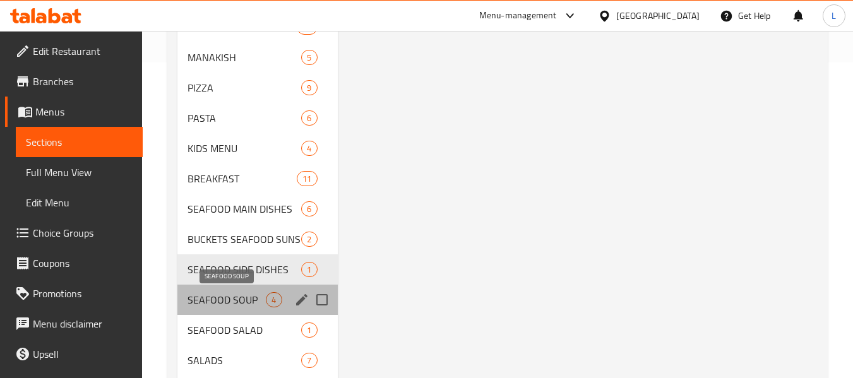
click at [261, 303] on span "SEAFOOD SOUP" at bounding box center [227, 299] width 78 height 15
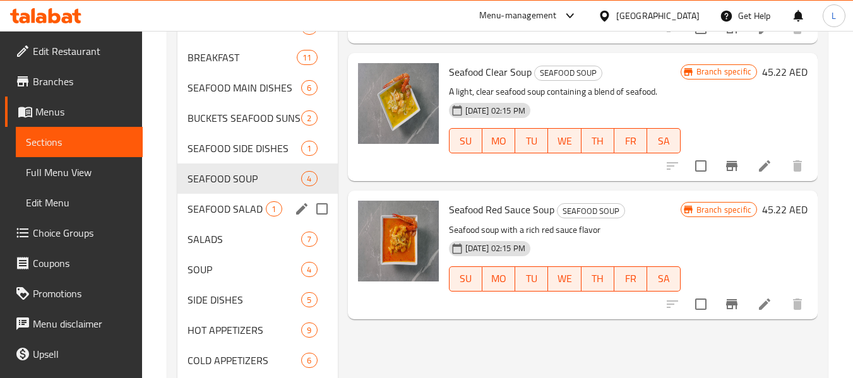
click at [244, 215] on span "SEAFOOD SALAD" at bounding box center [227, 209] width 78 height 15
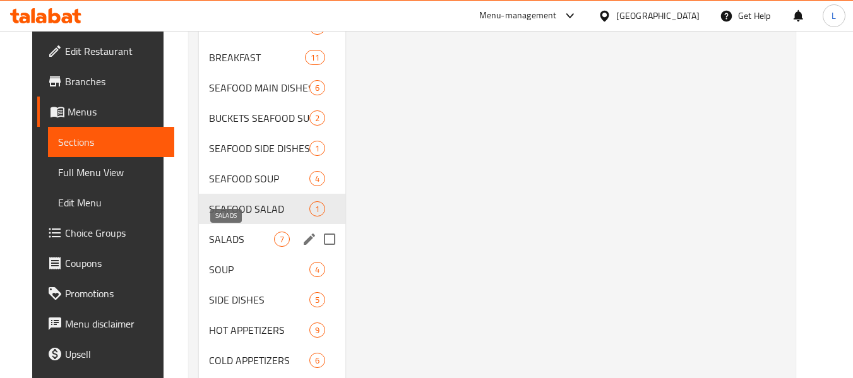
click at [244, 235] on span "SALADS" at bounding box center [241, 239] width 65 height 15
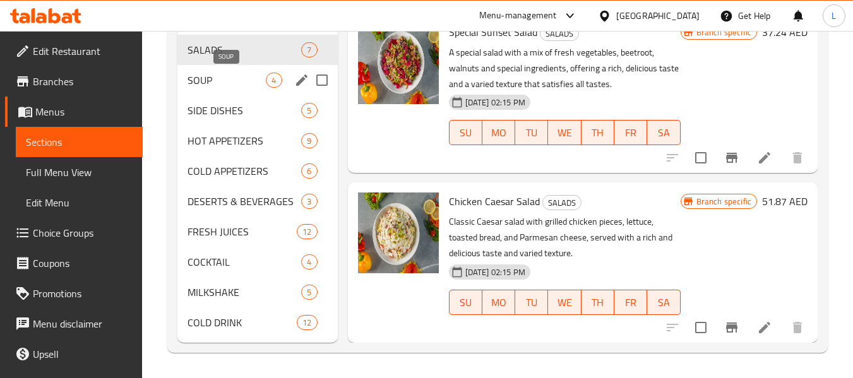
click at [227, 71] on div "SOUP 4" at bounding box center [257, 80] width 160 height 30
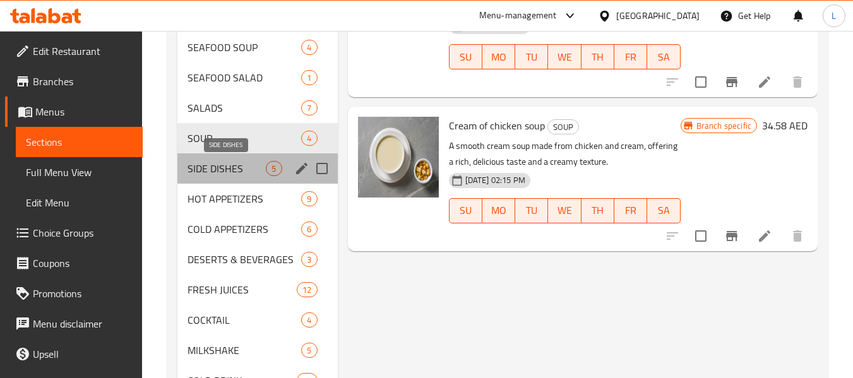
click at [246, 170] on span "SIDE DISHES" at bounding box center [227, 168] width 78 height 15
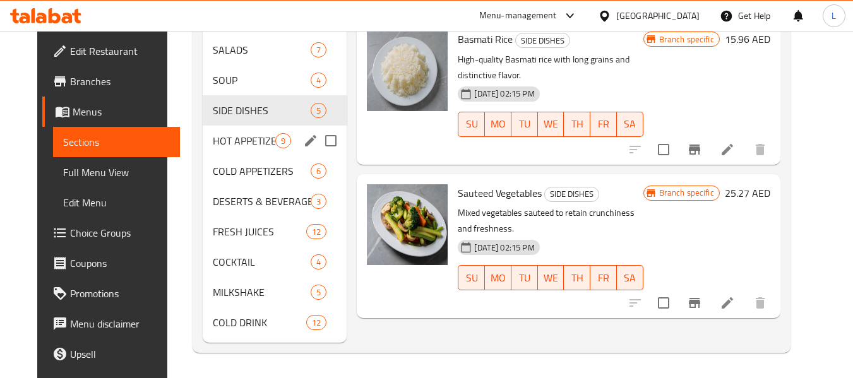
click at [252, 139] on span "HOT APPETIZERS" at bounding box center [244, 140] width 63 height 15
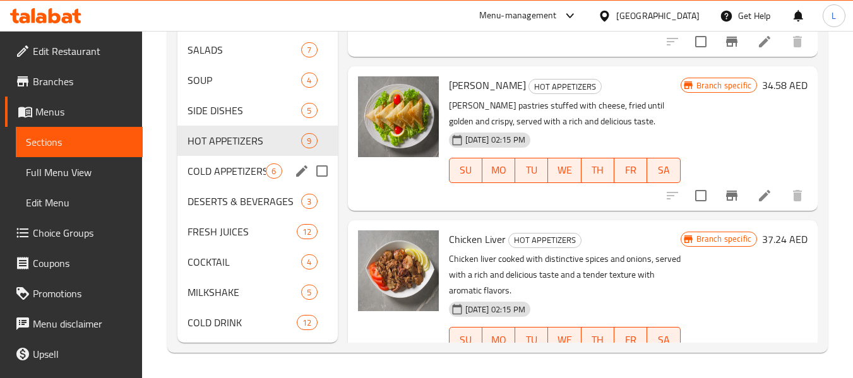
click at [264, 169] on span "COLD APPETIZERS" at bounding box center [227, 171] width 78 height 15
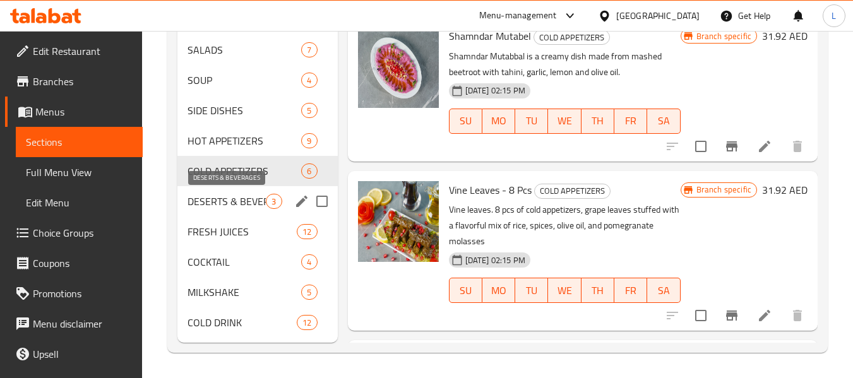
click at [255, 198] on span "DESERTS & BEVERAGES" at bounding box center [227, 201] width 78 height 15
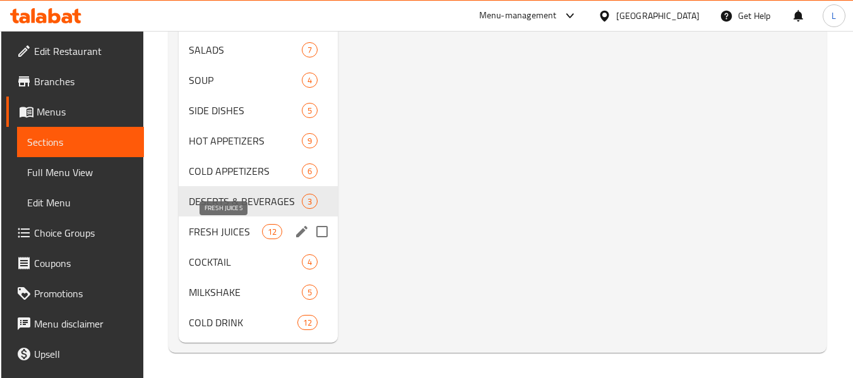
click at [221, 238] on span "FRESH JUICES" at bounding box center [225, 231] width 73 height 15
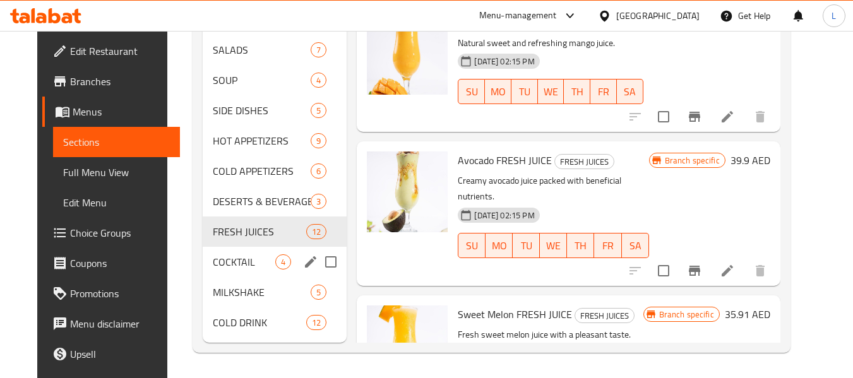
click at [246, 258] on span "COCKTAIL" at bounding box center [244, 262] width 63 height 15
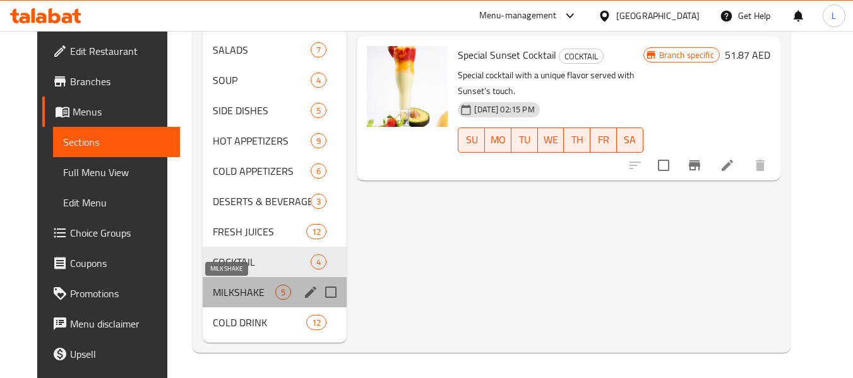
click at [233, 287] on span "MILKSHAKE" at bounding box center [244, 292] width 63 height 15
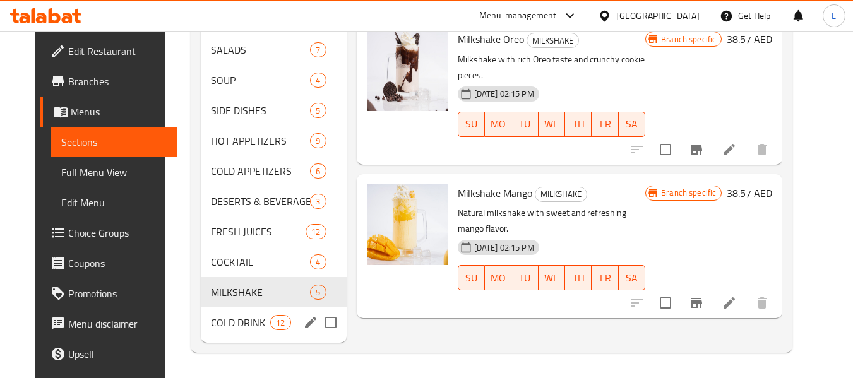
click at [219, 322] on span "COLD DRINK" at bounding box center [240, 322] width 59 height 15
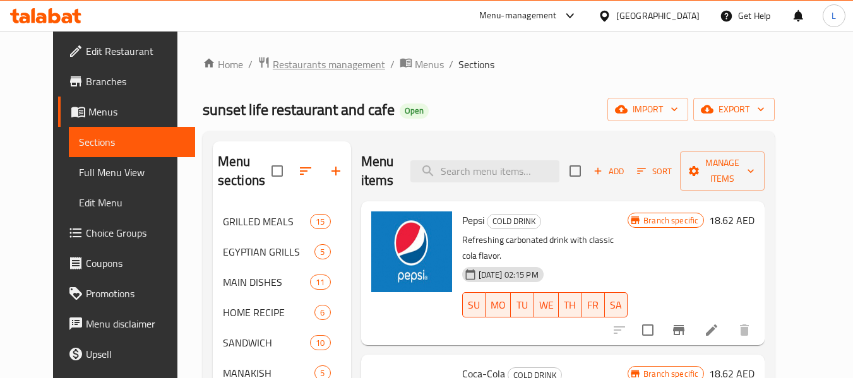
click at [292, 63] on span "Restaurants management" at bounding box center [329, 64] width 112 height 15
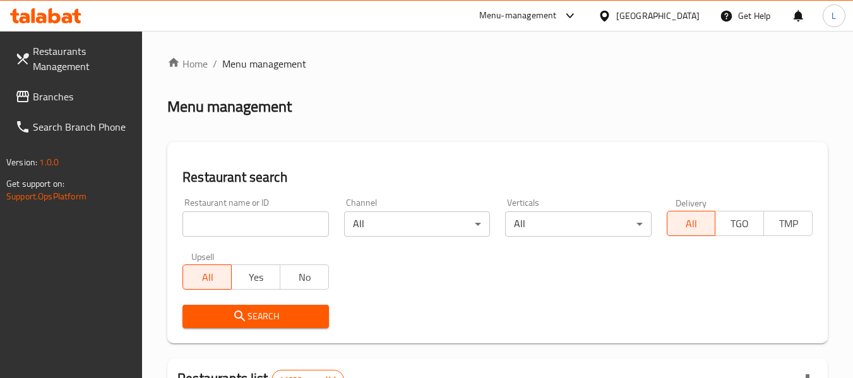
click at [254, 219] on input "search" at bounding box center [256, 224] width 146 height 25
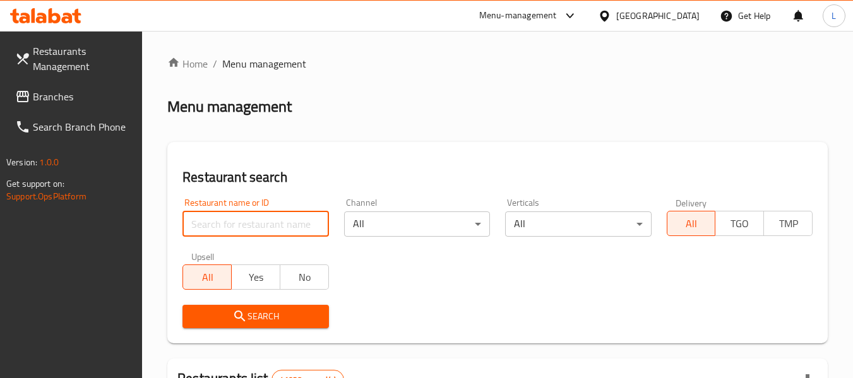
paste input "663259"
type input "663259"
click at [251, 289] on button "Yes" at bounding box center [255, 277] width 49 height 25
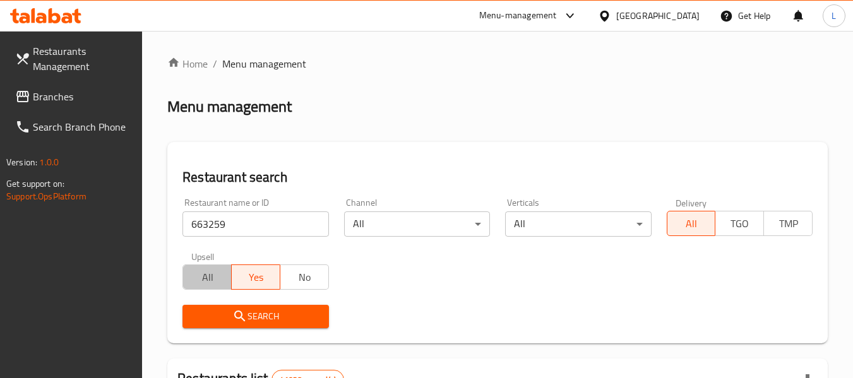
click at [207, 273] on span "All" at bounding box center [207, 277] width 39 height 18
click at [250, 314] on span "Search" at bounding box center [256, 317] width 126 height 16
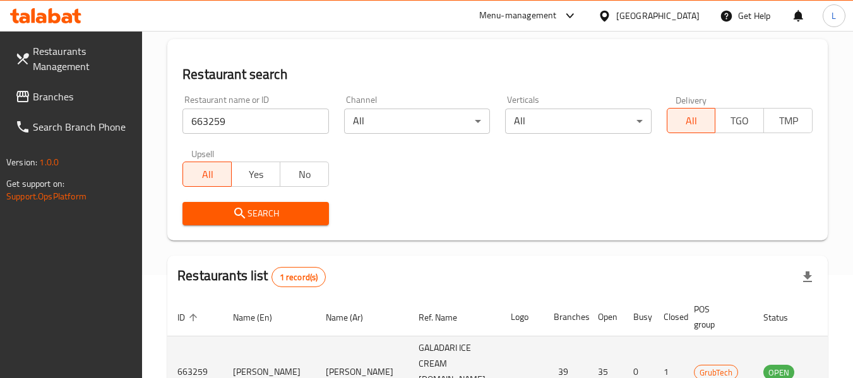
scroll to position [185, 0]
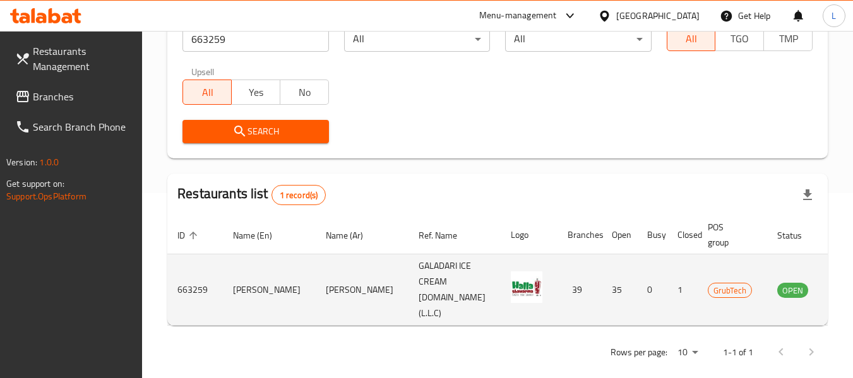
click at [844, 287] on link "enhanced table" at bounding box center [855, 289] width 23 height 15
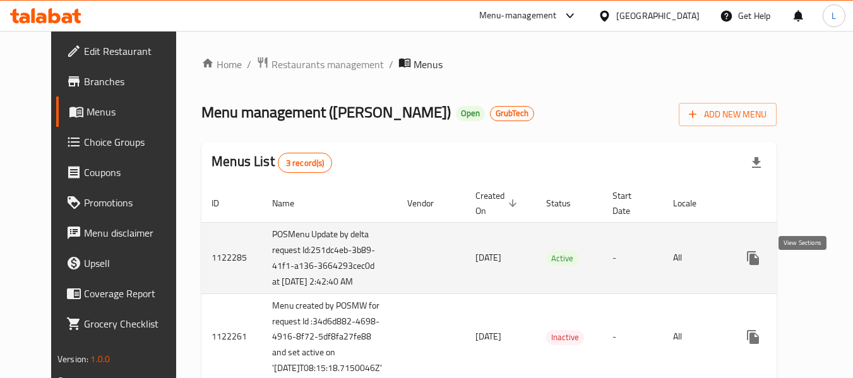
click at [829, 274] on link "enhanced table" at bounding box center [844, 258] width 30 height 30
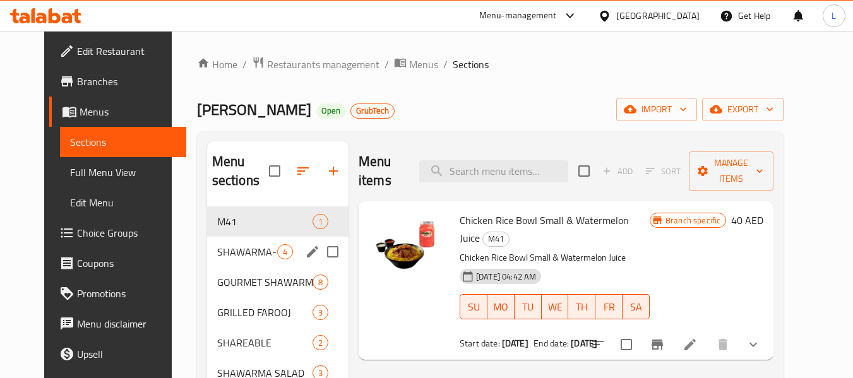
click at [212, 265] on div "SHAWARMA-SSANT 4" at bounding box center [277, 252] width 141 height 30
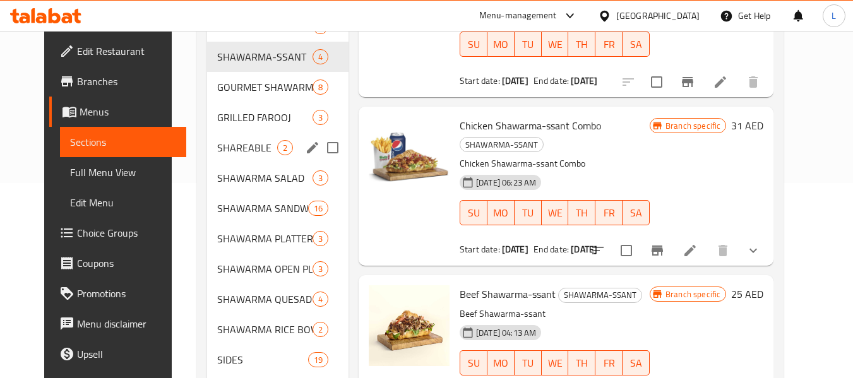
scroll to position [195, 0]
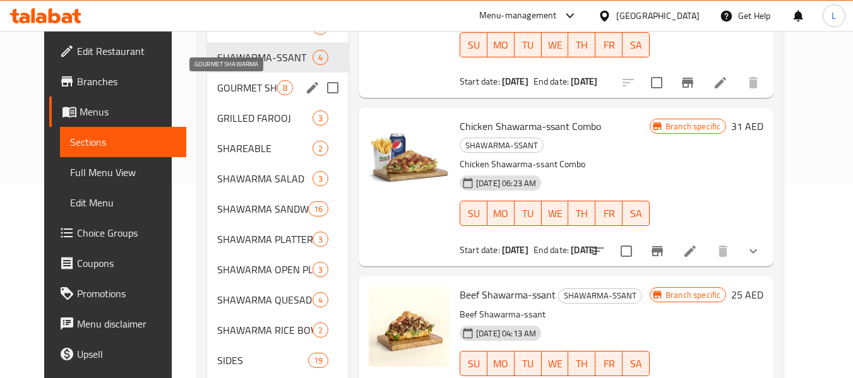
click at [238, 88] on span "GOURMET SHAWARMA" at bounding box center [247, 87] width 60 height 15
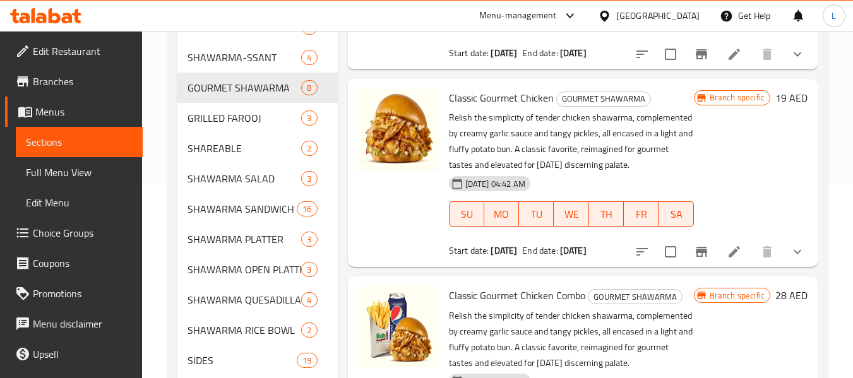
scroll to position [796, 0]
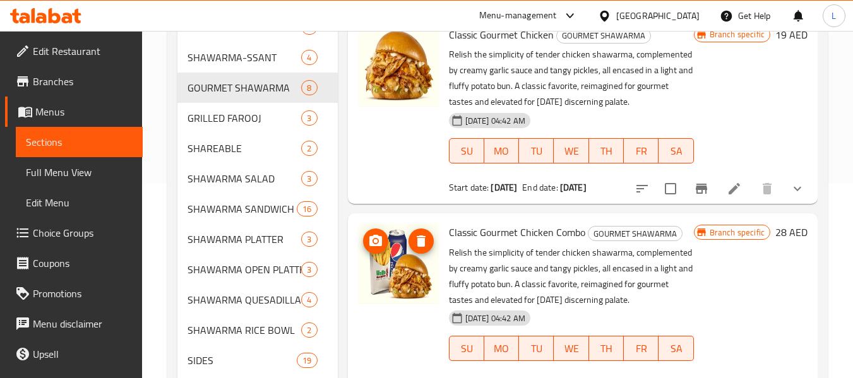
drag, startPoint x: 402, startPoint y: 295, endPoint x: 472, endPoint y: 149, distance: 162.2
click at [472, 127] on span "[DATE] 04:42 AM" at bounding box center [495, 121] width 70 height 12
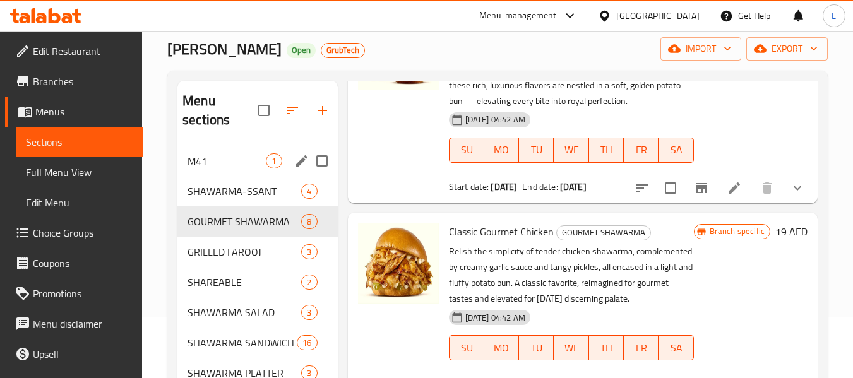
scroll to position [0, 0]
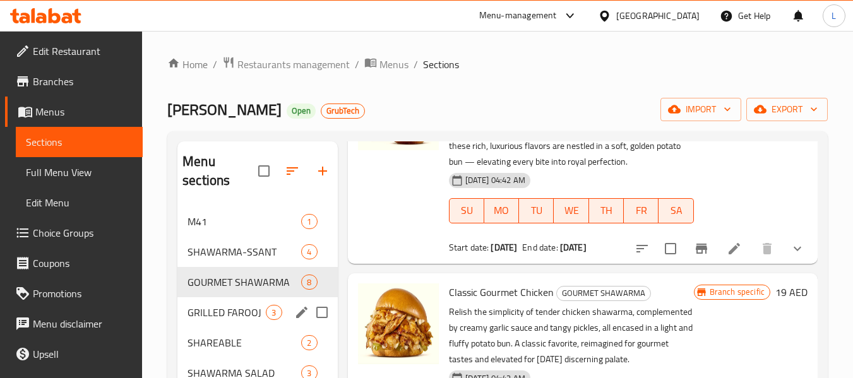
click at [262, 308] on span "GRILLED FAROOJ" at bounding box center [227, 312] width 78 height 15
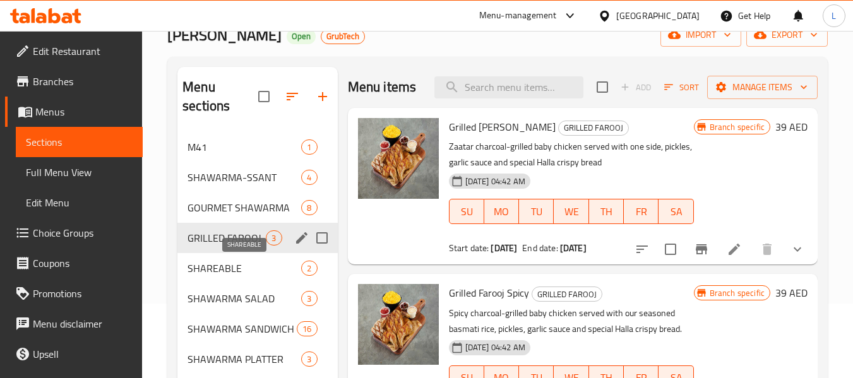
scroll to position [68, 0]
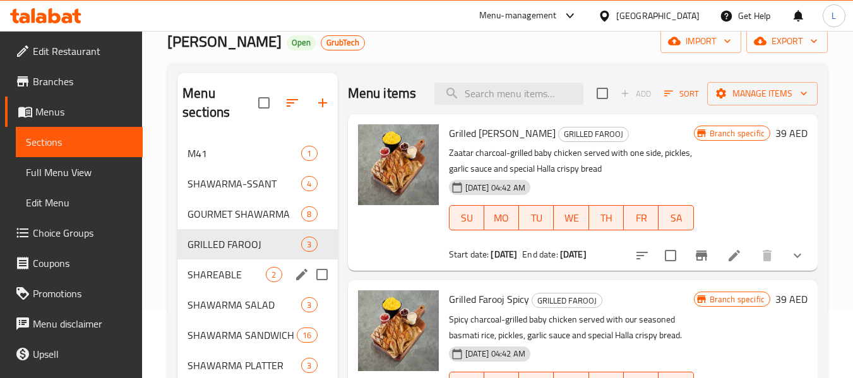
click at [229, 262] on div "SHAREABLE 2" at bounding box center [257, 275] width 160 height 30
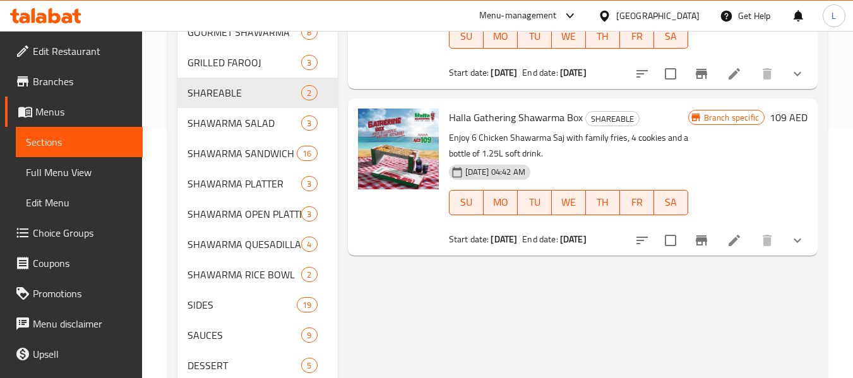
scroll to position [253, 0]
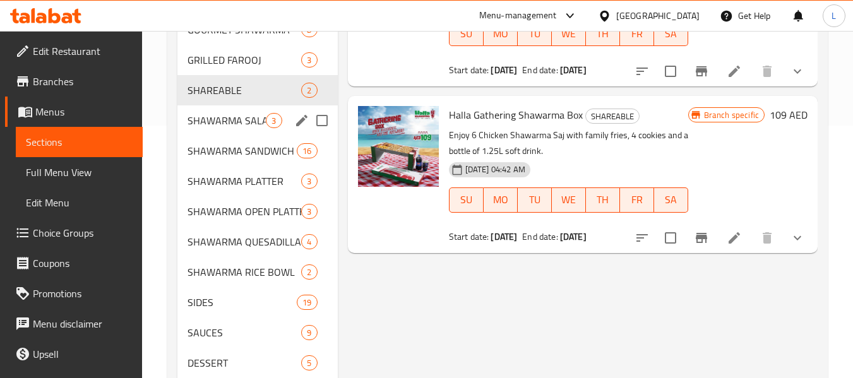
click at [258, 128] on div "SHAWARMA SALAD 3" at bounding box center [257, 120] width 160 height 30
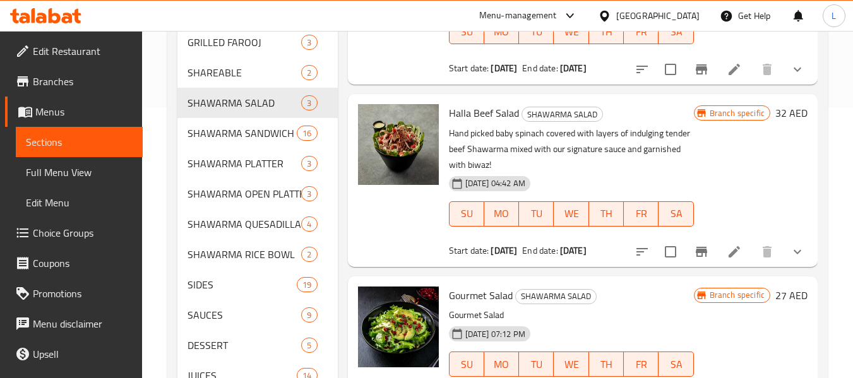
scroll to position [195, 0]
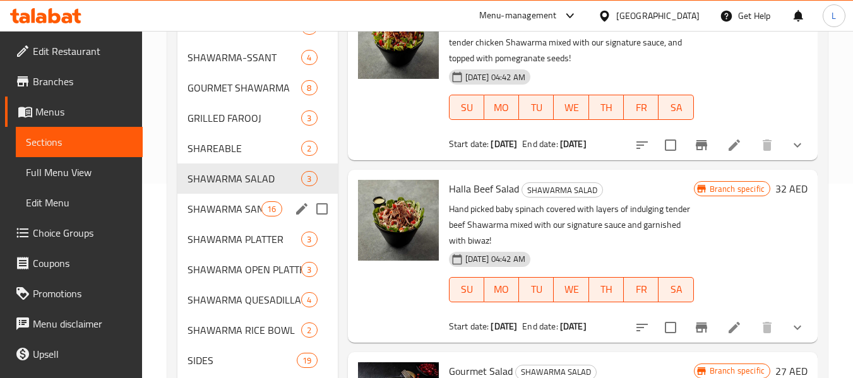
click at [215, 209] on span "SHAWARMA SANDWICH" at bounding box center [225, 209] width 74 height 15
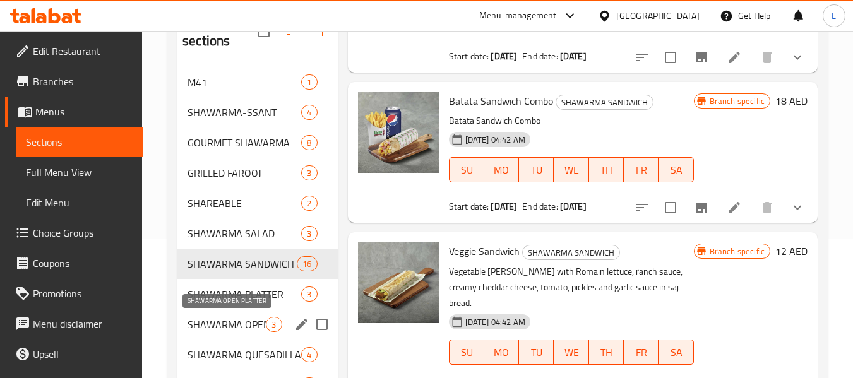
scroll to position [253, 0]
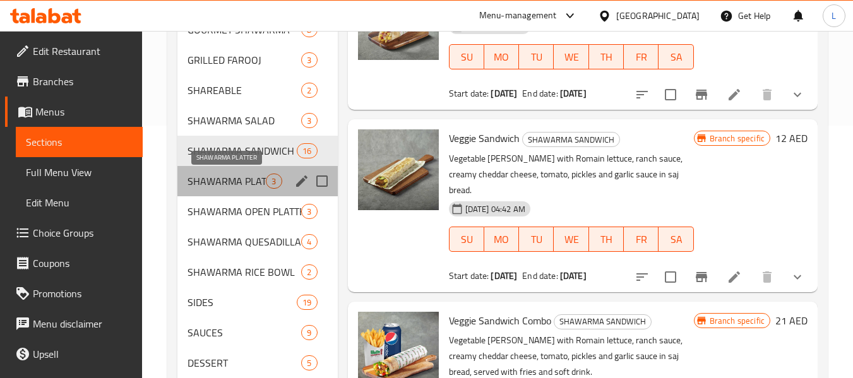
click at [237, 187] on span "SHAWARMA PLATTER" at bounding box center [227, 181] width 78 height 15
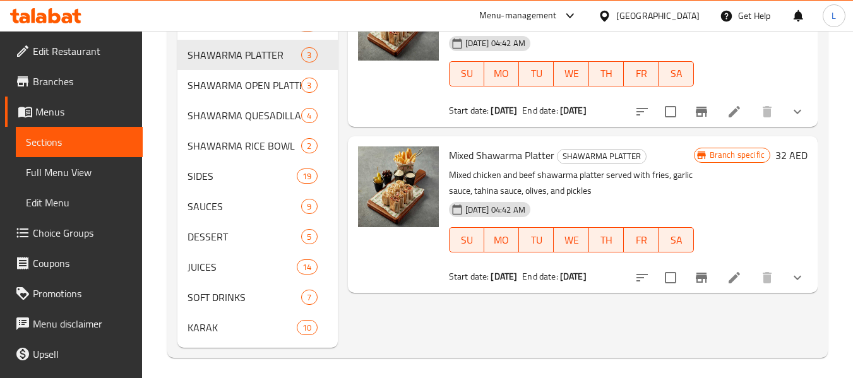
scroll to position [384, 0]
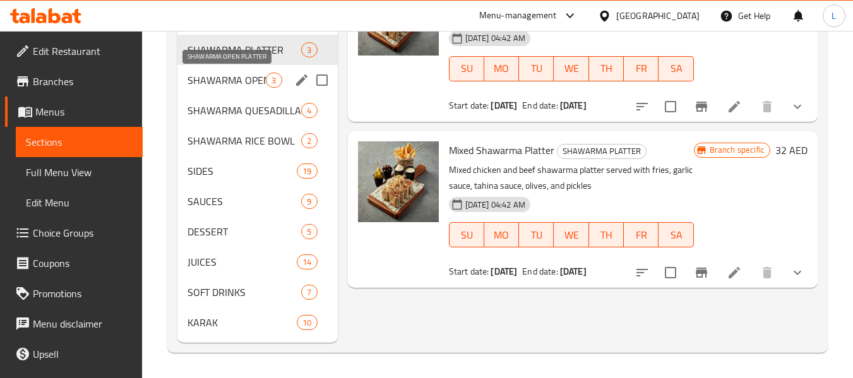
click at [233, 76] on span "SHAWARMA OPEN PLATTER" at bounding box center [227, 80] width 78 height 15
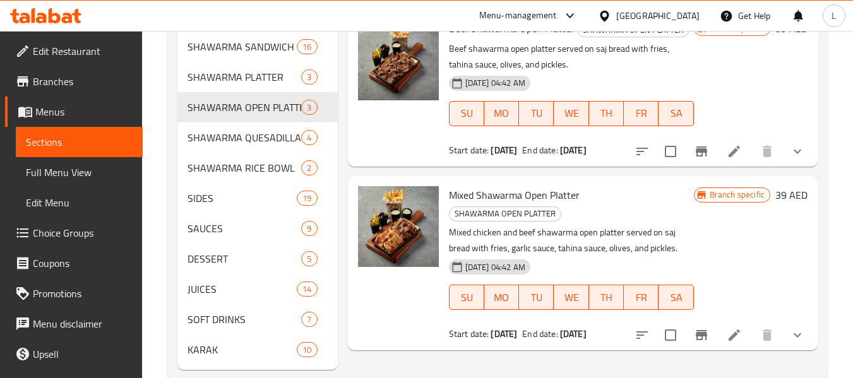
scroll to position [384, 0]
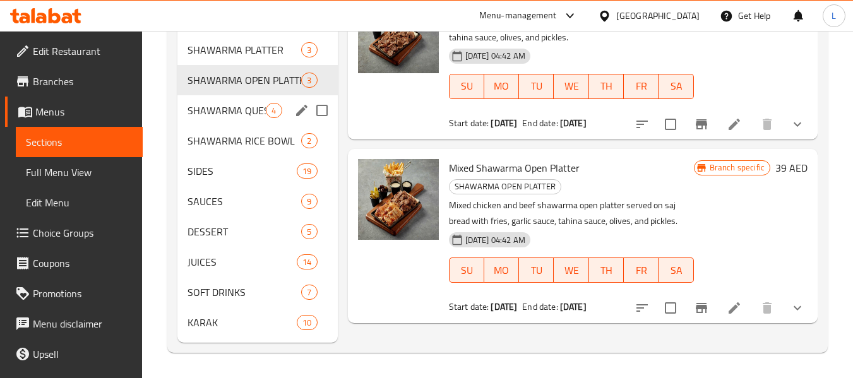
click at [246, 112] on span "SHAWARMA QUESADILLA" at bounding box center [227, 110] width 78 height 15
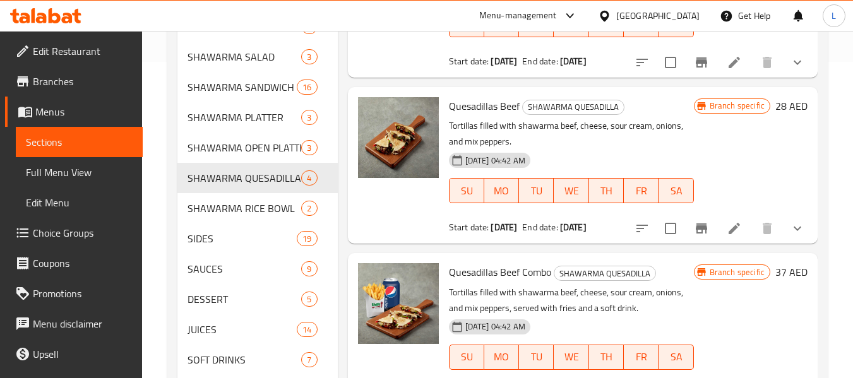
scroll to position [384, 0]
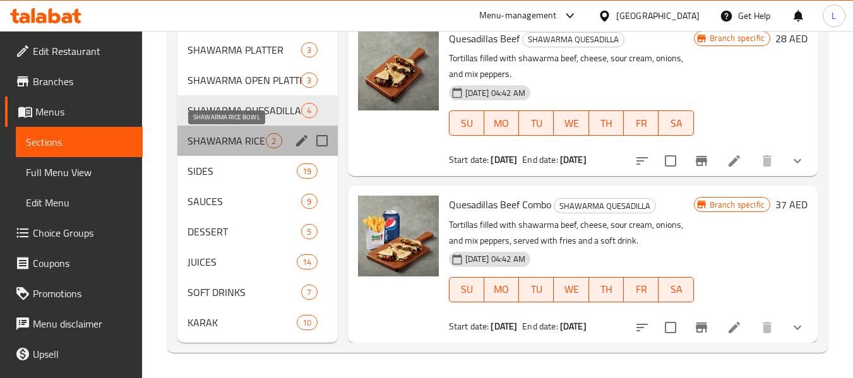
click at [240, 145] on span "SHAWARMA RICE BOWL" at bounding box center [227, 140] width 78 height 15
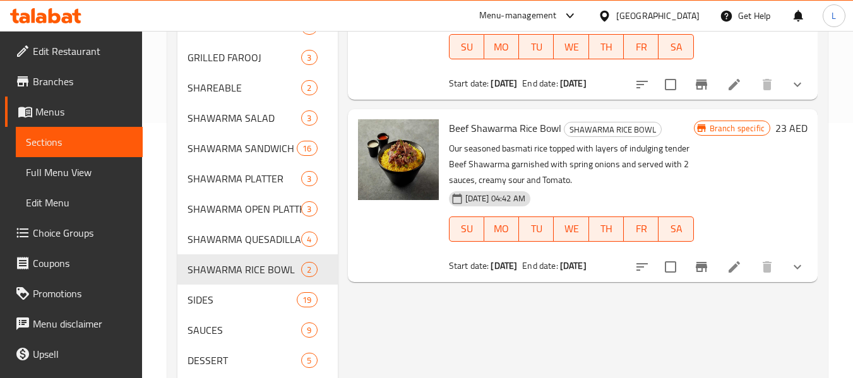
scroll to position [384, 0]
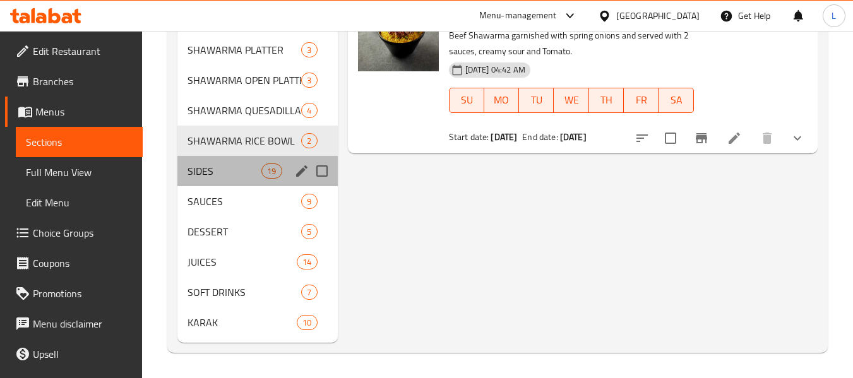
click at [215, 180] on div "SIDES 19" at bounding box center [257, 171] width 160 height 30
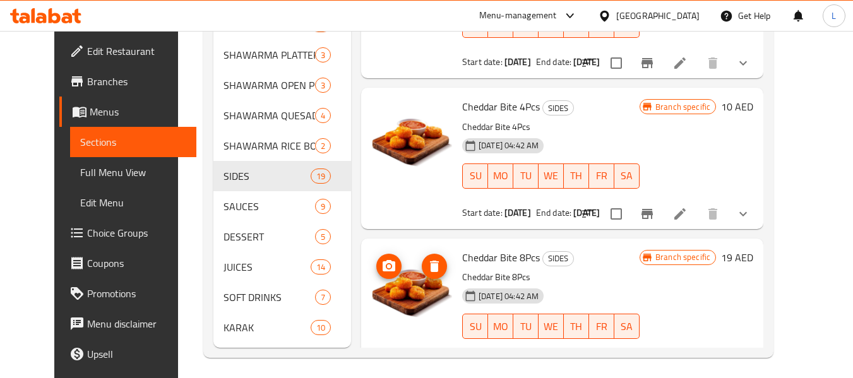
scroll to position [384, 0]
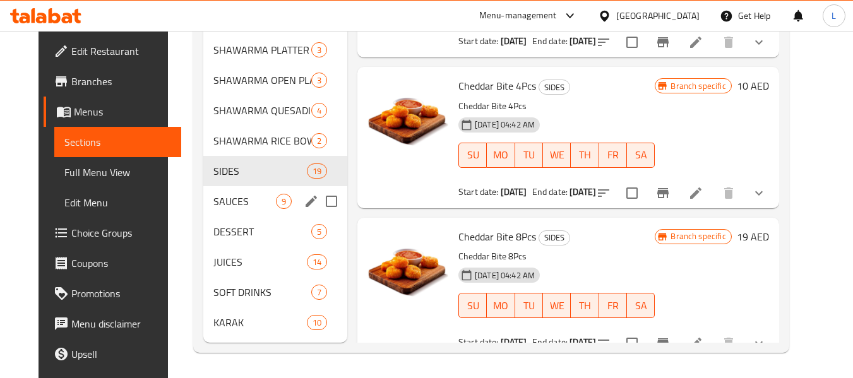
click at [216, 194] on span "SAUCES" at bounding box center [245, 201] width 63 height 15
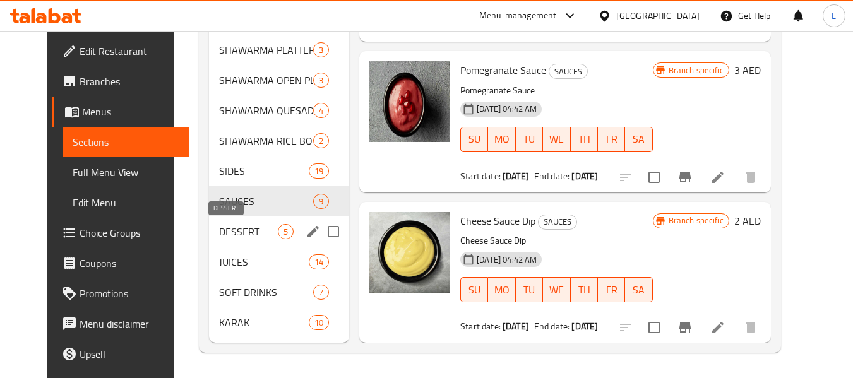
click at [219, 227] on span "DESSERT" at bounding box center [248, 231] width 59 height 15
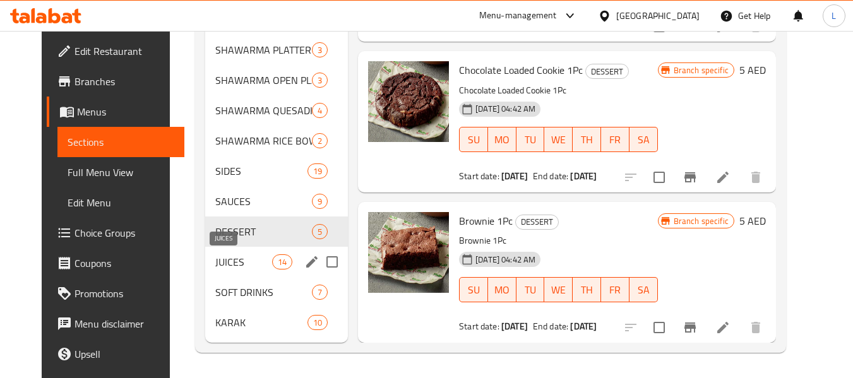
click at [242, 265] on span "JUICES" at bounding box center [243, 262] width 57 height 15
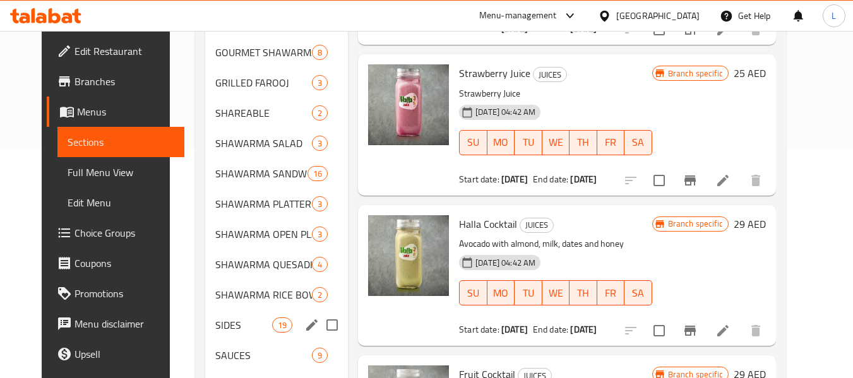
scroll to position [384, 0]
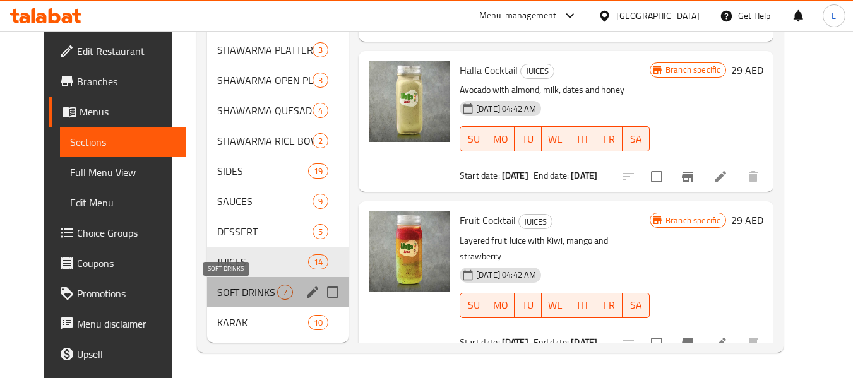
click at [243, 294] on span "SOFT DRINKS" at bounding box center [247, 292] width 60 height 15
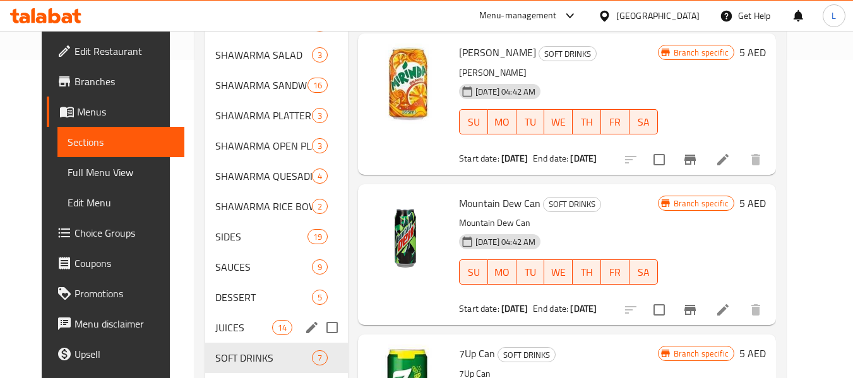
scroll to position [384, 0]
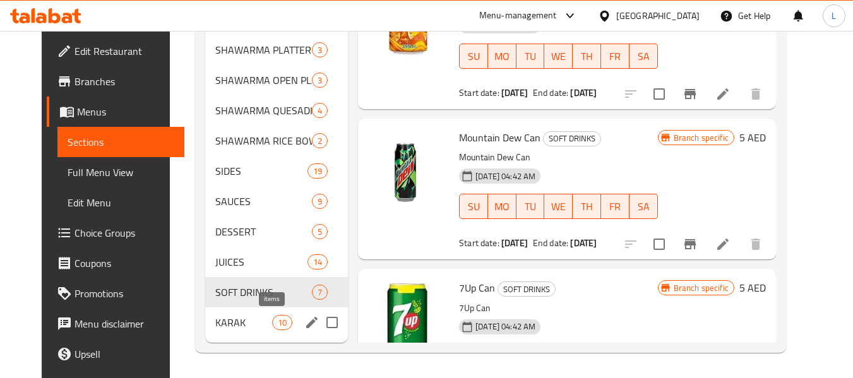
click at [251, 323] on span "KARAK" at bounding box center [243, 322] width 57 height 15
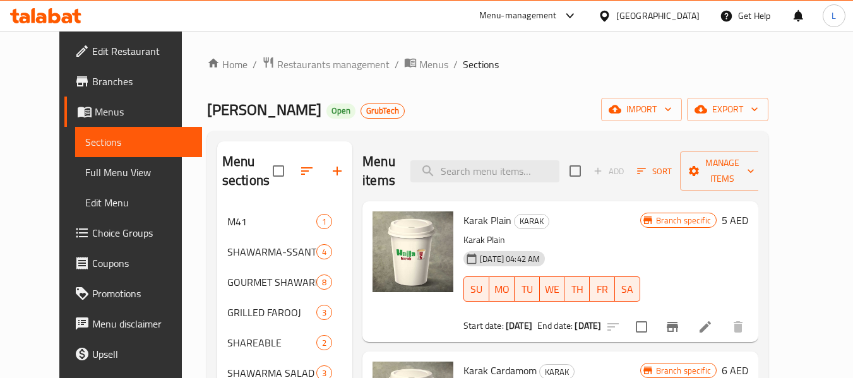
click at [277, 65] on span "Restaurants management" at bounding box center [333, 64] width 112 height 15
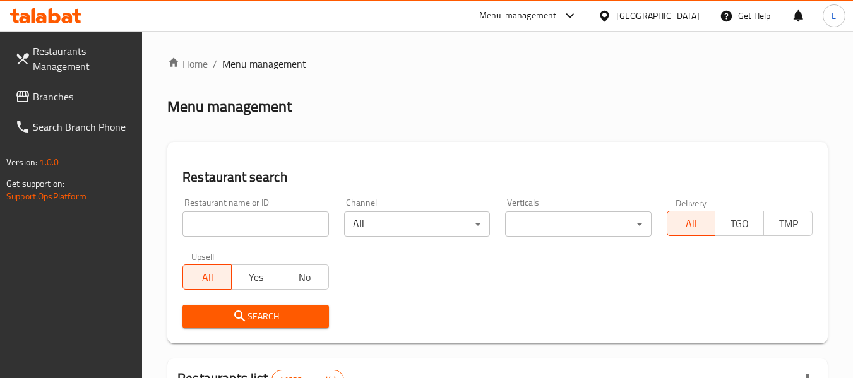
click at [261, 236] on input "search" at bounding box center [256, 224] width 146 height 25
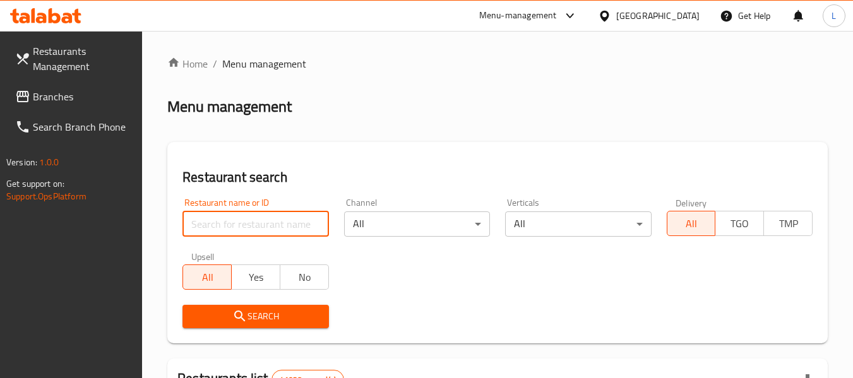
paste input "664049"
type input "664049"
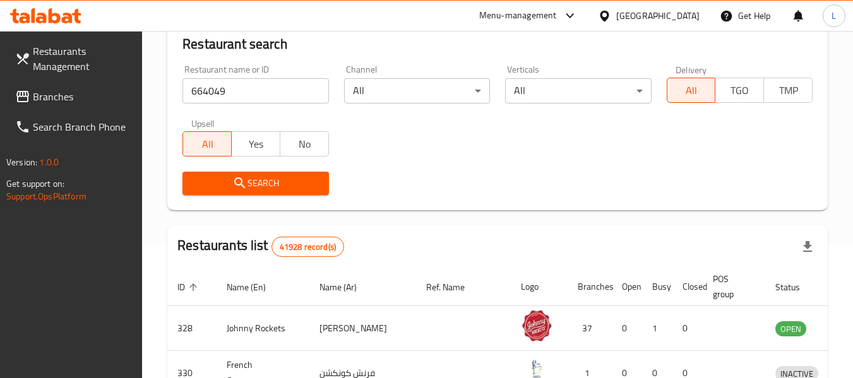
scroll to position [126, 0]
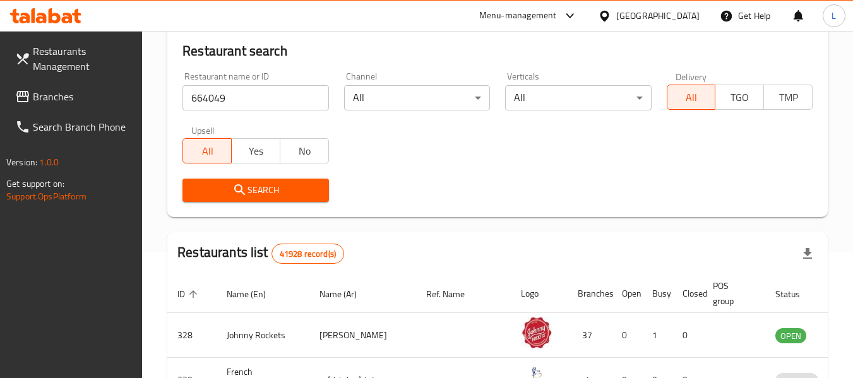
click at [286, 196] on span "Search" at bounding box center [256, 191] width 126 height 16
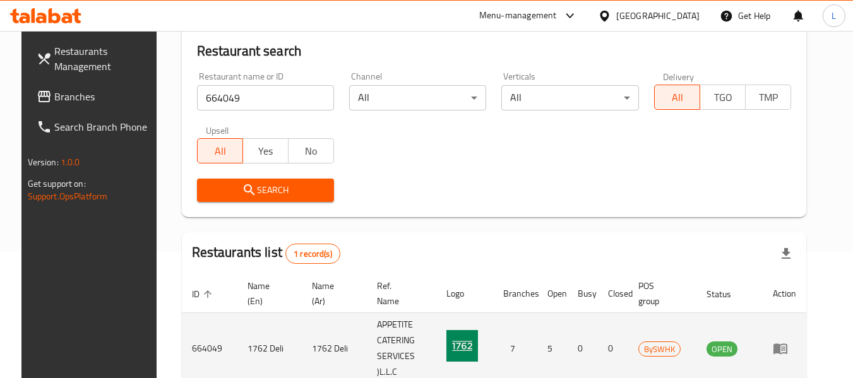
click at [788, 341] on icon "enhanced table" at bounding box center [780, 348] width 15 height 15
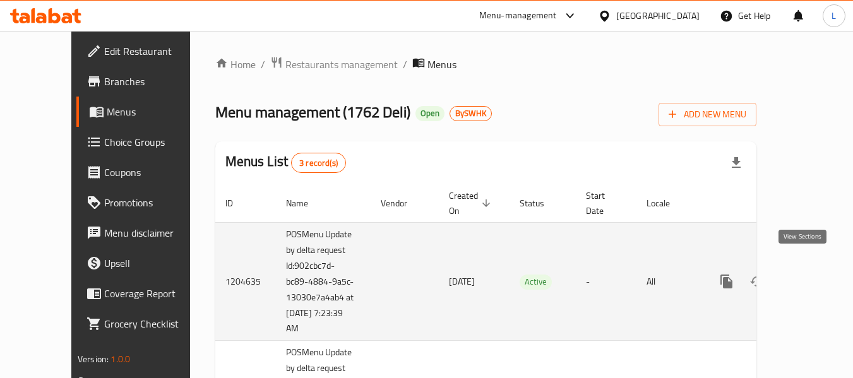
click at [810, 274] on icon "enhanced table" at bounding box center [817, 281] width 15 height 15
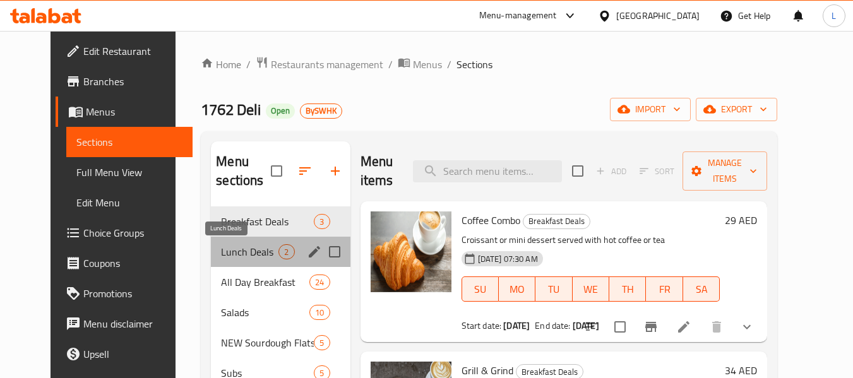
click at [221, 250] on span "Lunch Deals" at bounding box center [249, 251] width 57 height 15
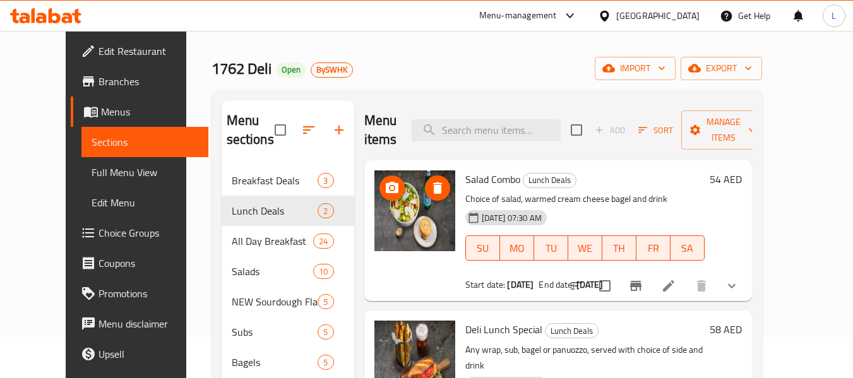
scroll to position [63, 0]
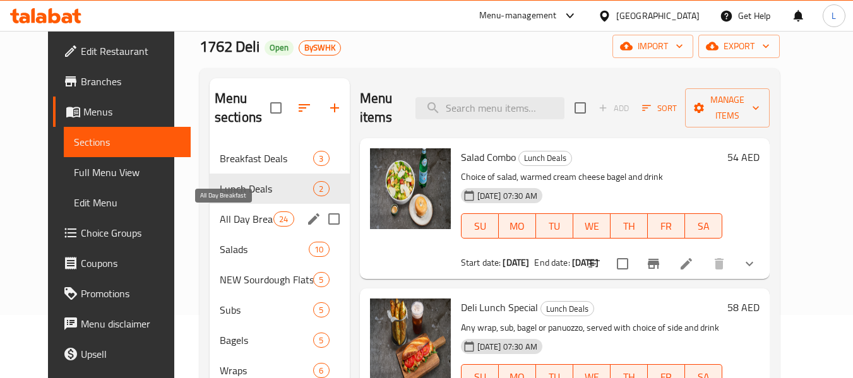
click at [220, 215] on span "All Day Breakfast" at bounding box center [247, 219] width 54 height 15
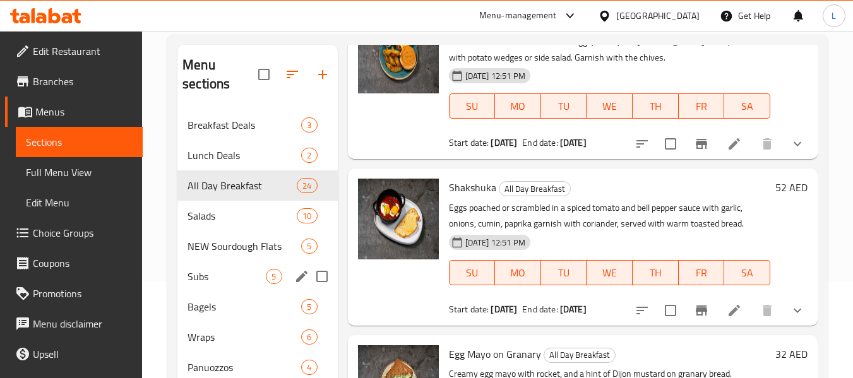
scroll to position [96, 0]
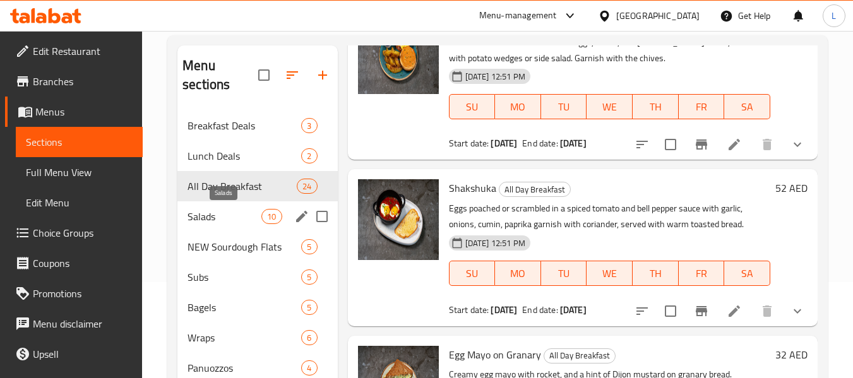
drag, startPoint x: 219, startPoint y: 214, endPoint x: 330, endPoint y: 203, distance: 111.1
click at [219, 214] on span "Salads" at bounding box center [225, 216] width 74 height 15
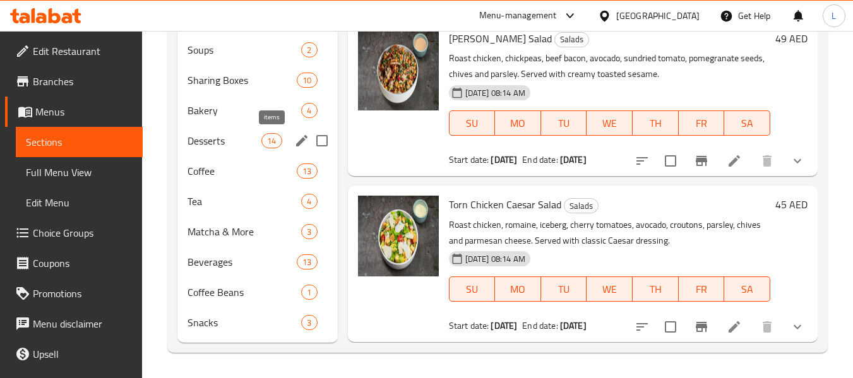
scroll to position [96, 0]
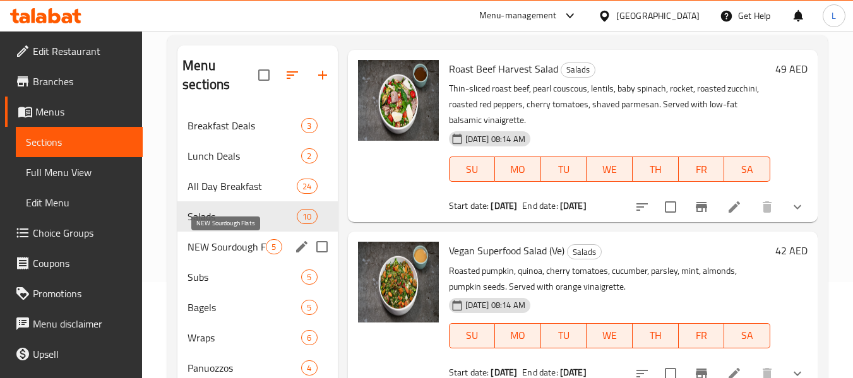
click at [228, 247] on span "NEW Sourdough Flats" at bounding box center [227, 246] width 78 height 15
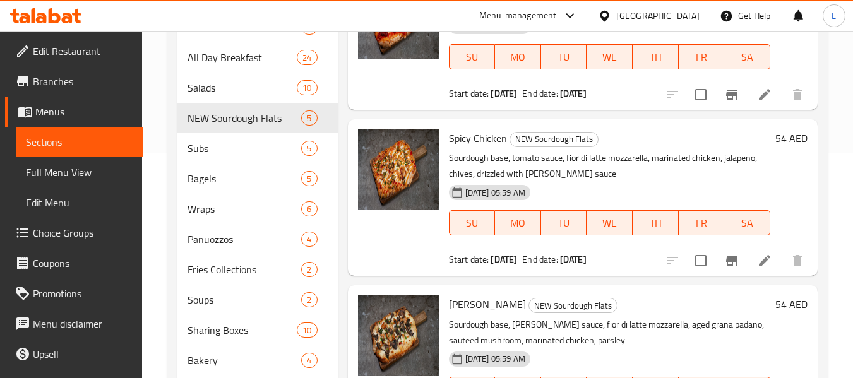
scroll to position [222, 0]
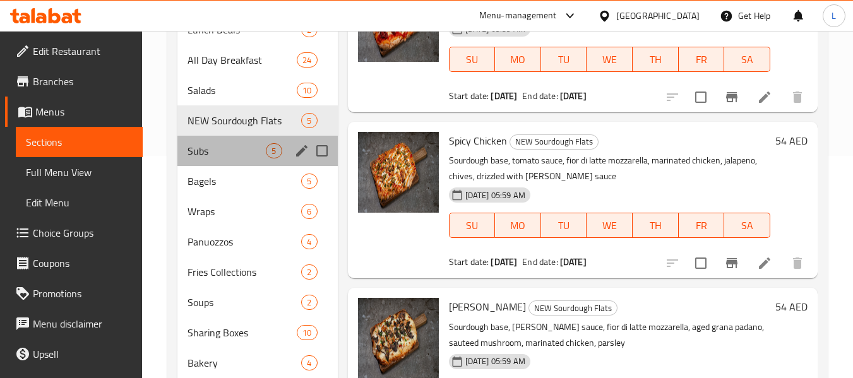
click at [247, 163] on div "Subs 5" at bounding box center [257, 151] width 160 height 30
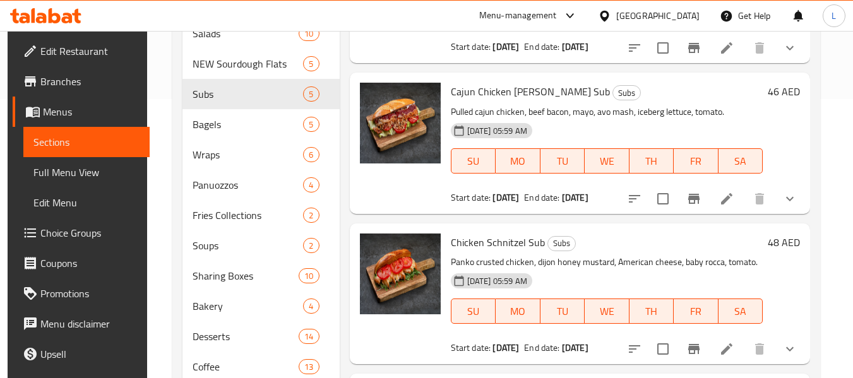
scroll to position [96, 0]
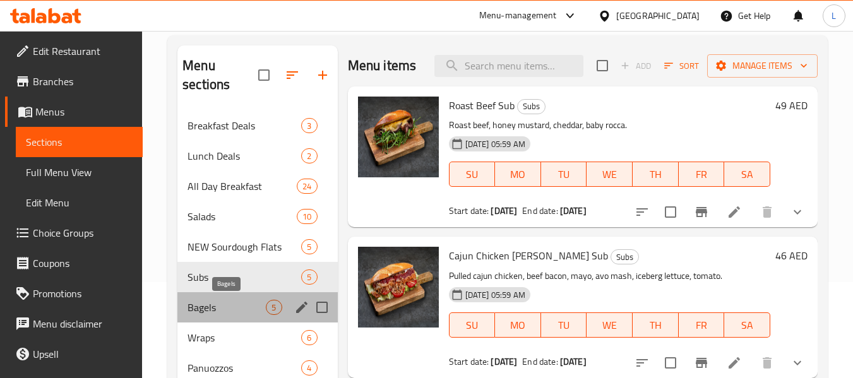
click at [225, 309] on span "Bagels" at bounding box center [227, 307] width 78 height 15
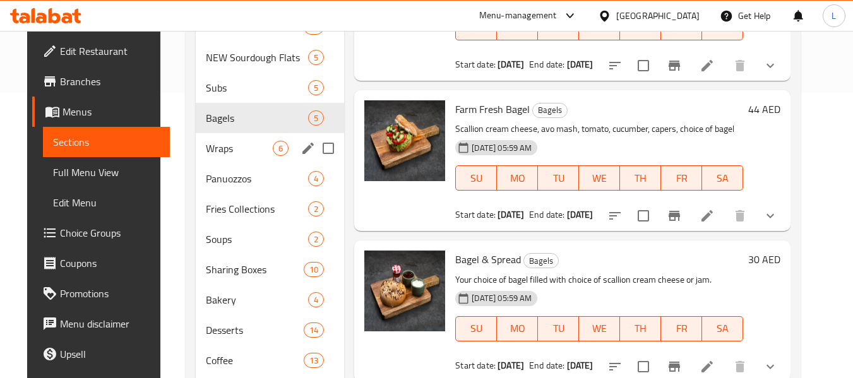
click at [206, 151] on span "Wraps" at bounding box center [239, 148] width 67 height 15
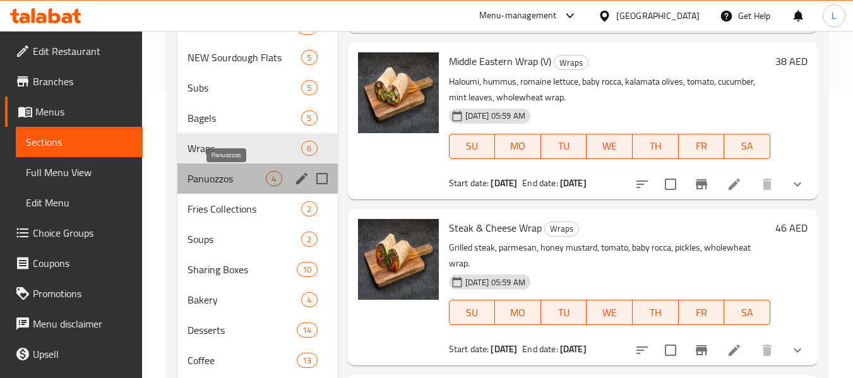
click at [236, 186] on span "Panuozzos" at bounding box center [227, 178] width 78 height 15
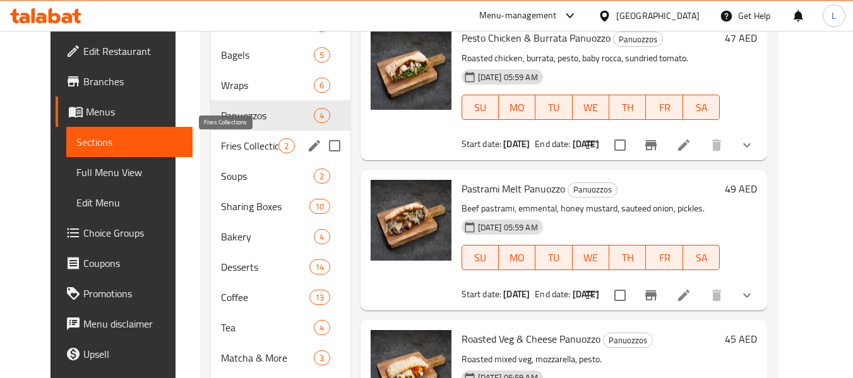
click at [245, 146] on span "Fries Collections" at bounding box center [249, 145] width 57 height 15
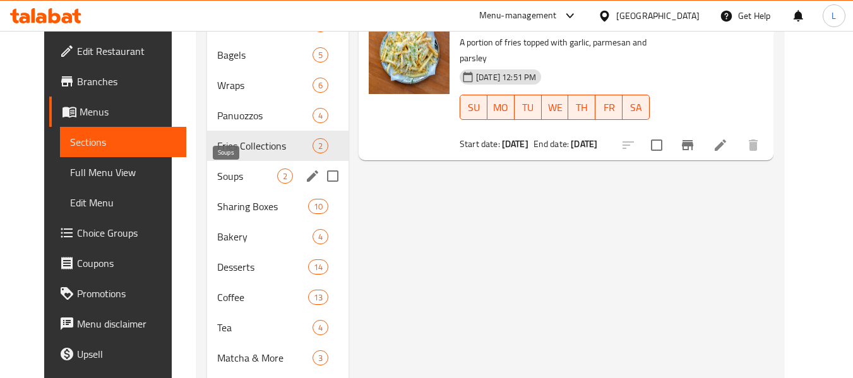
click at [242, 180] on span "Soups" at bounding box center [247, 176] width 60 height 15
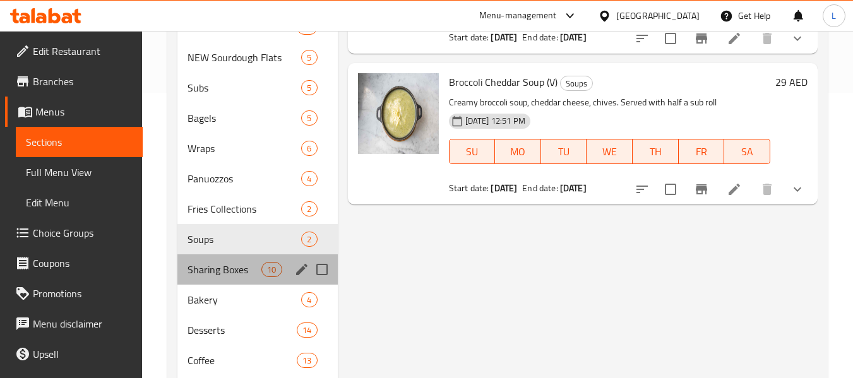
click at [219, 280] on div "Sharing Boxes 10" at bounding box center [257, 270] width 160 height 30
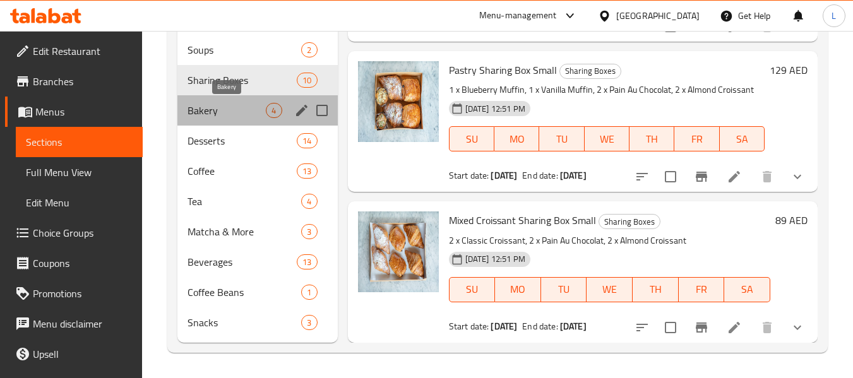
click at [194, 109] on span "Bakery" at bounding box center [227, 110] width 78 height 15
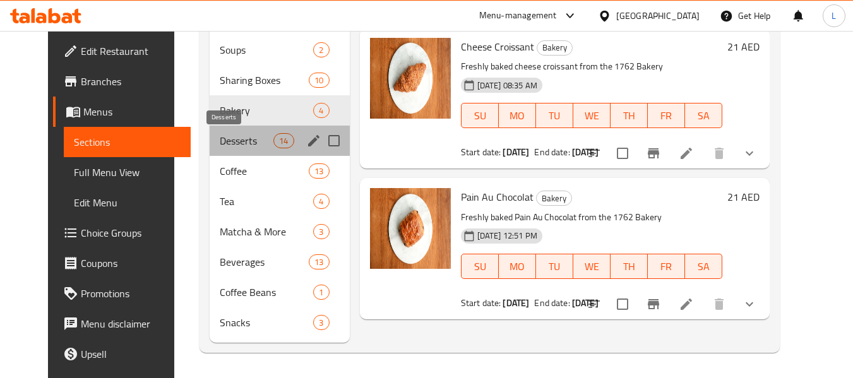
click at [229, 140] on span "Desserts" at bounding box center [247, 140] width 54 height 15
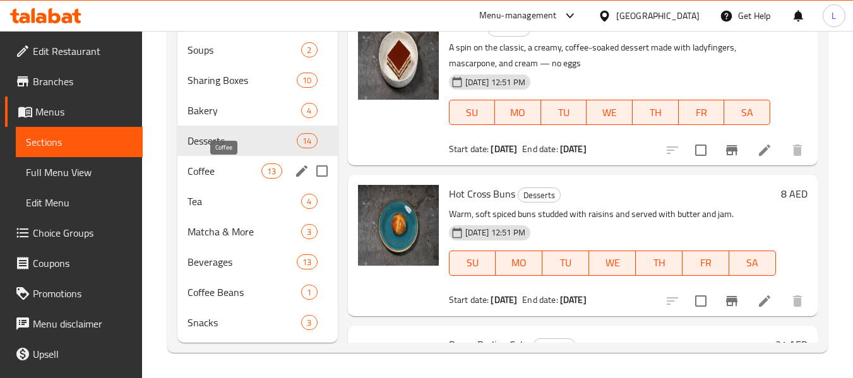
click at [198, 170] on span "Coffee" at bounding box center [225, 171] width 74 height 15
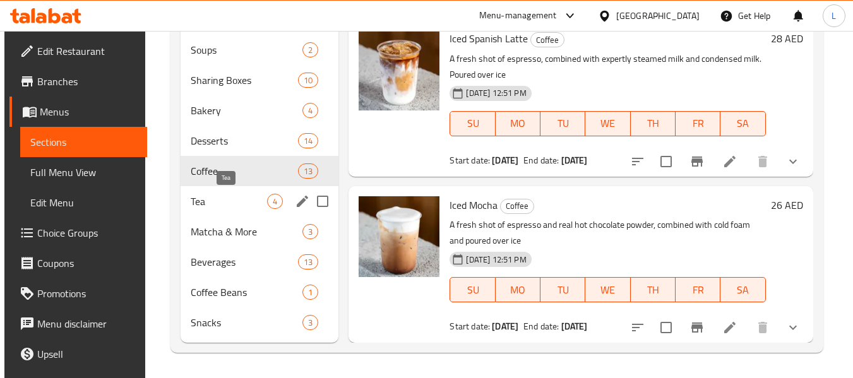
click at [233, 199] on span "Tea" at bounding box center [229, 201] width 76 height 15
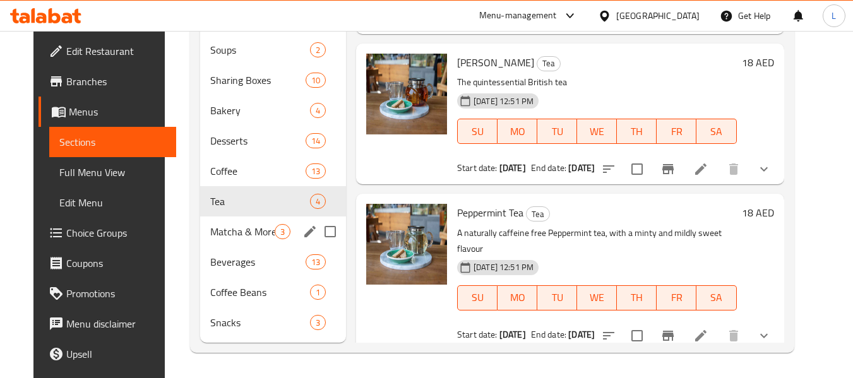
click at [211, 238] on span "Matcha & More" at bounding box center [242, 231] width 64 height 15
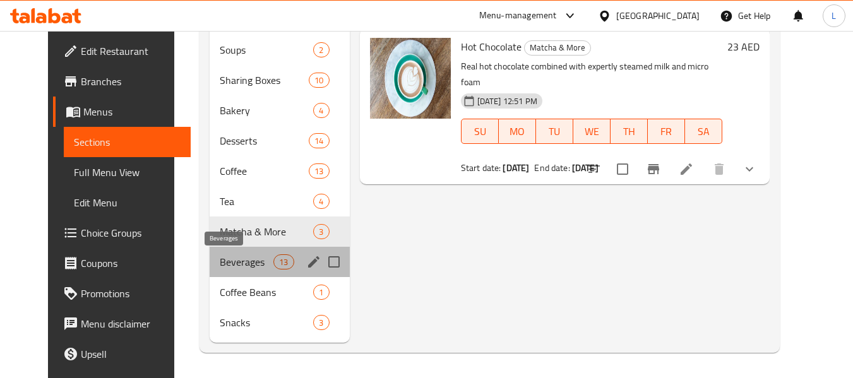
click at [236, 260] on span "Beverages" at bounding box center [247, 262] width 54 height 15
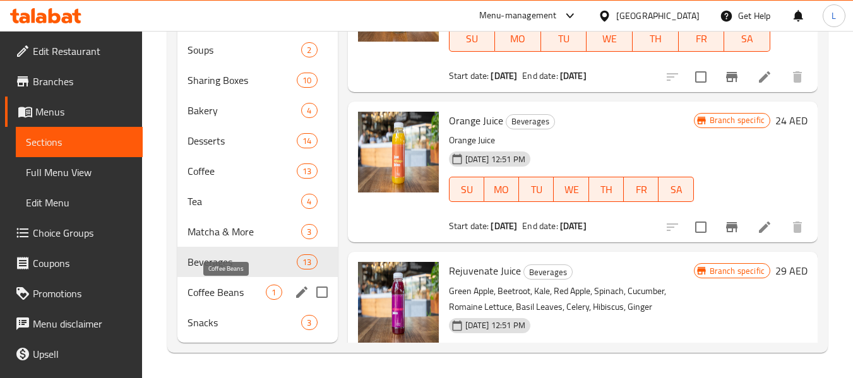
click at [200, 291] on span "Coffee Beans" at bounding box center [227, 292] width 78 height 15
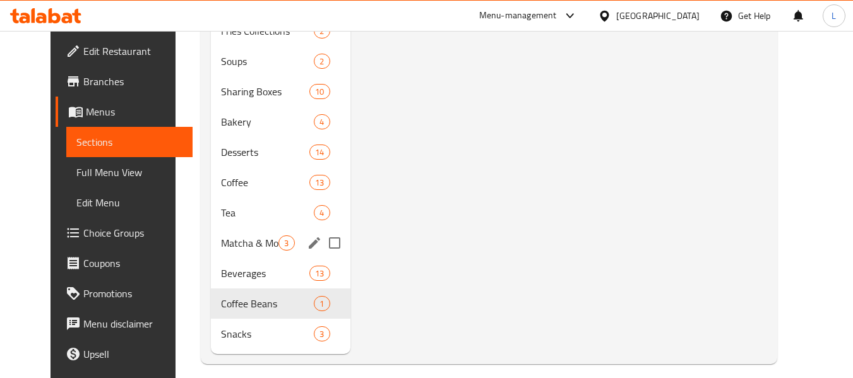
scroll to position [475, 0]
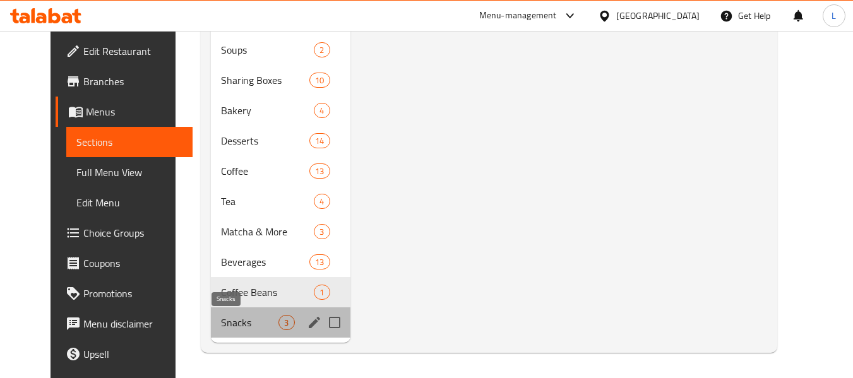
click at [238, 325] on span "Snacks" at bounding box center [249, 322] width 57 height 15
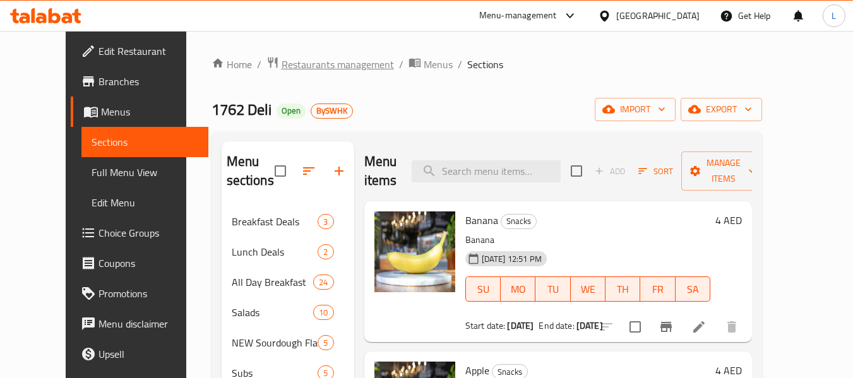
click at [291, 64] on span "Restaurants management" at bounding box center [338, 64] width 112 height 15
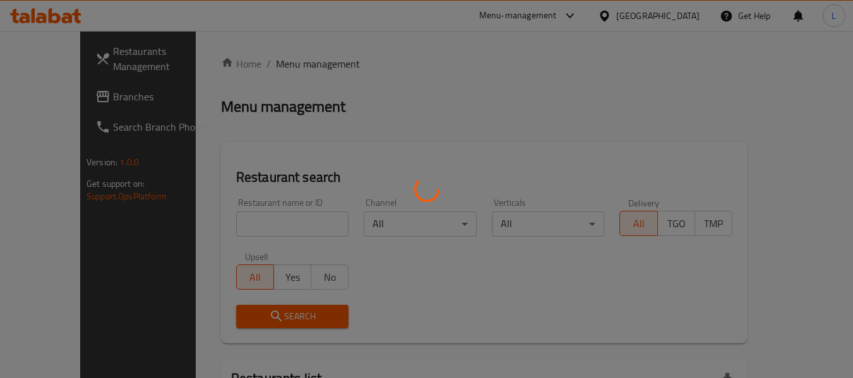
click at [229, 229] on div at bounding box center [426, 189] width 853 height 378
click at [224, 225] on div at bounding box center [426, 189] width 853 height 378
click at [219, 219] on div at bounding box center [426, 189] width 853 height 378
click at [231, 226] on div at bounding box center [426, 189] width 853 height 378
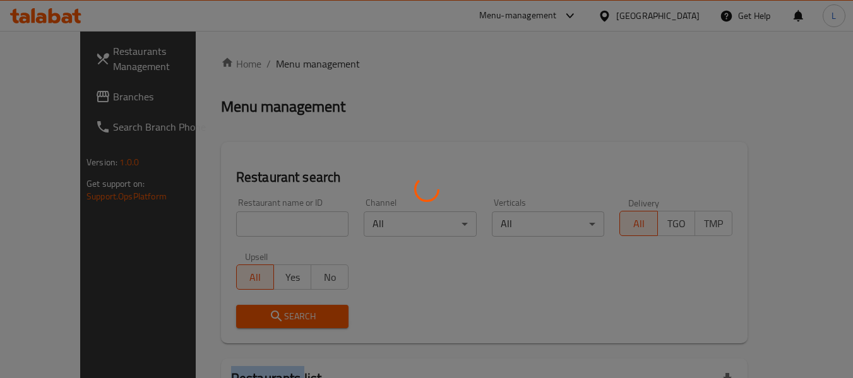
click at [231, 226] on div at bounding box center [426, 189] width 853 height 378
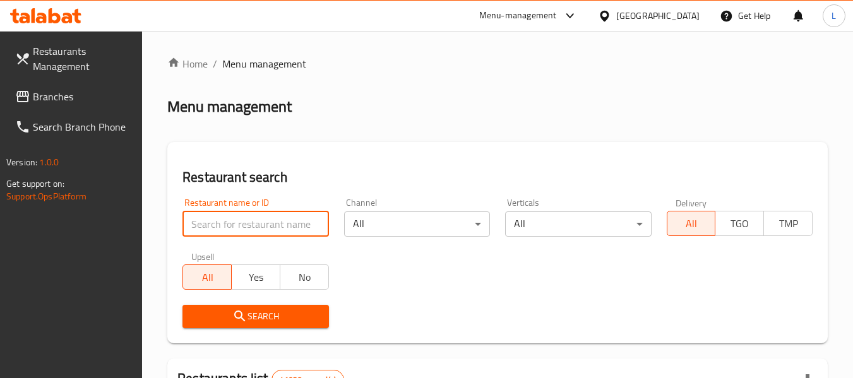
click at [227, 222] on input "search" at bounding box center [256, 224] width 146 height 25
paste input "664075"
type input "664075"
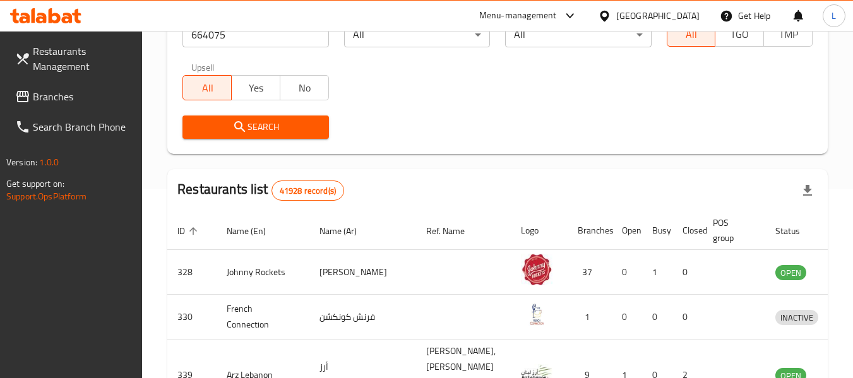
click at [253, 128] on span "Search" at bounding box center [256, 127] width 126 height 16
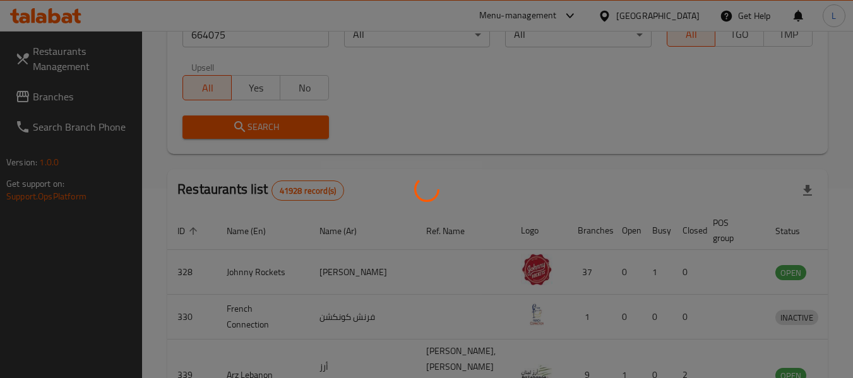
scroll to position [174, 0]
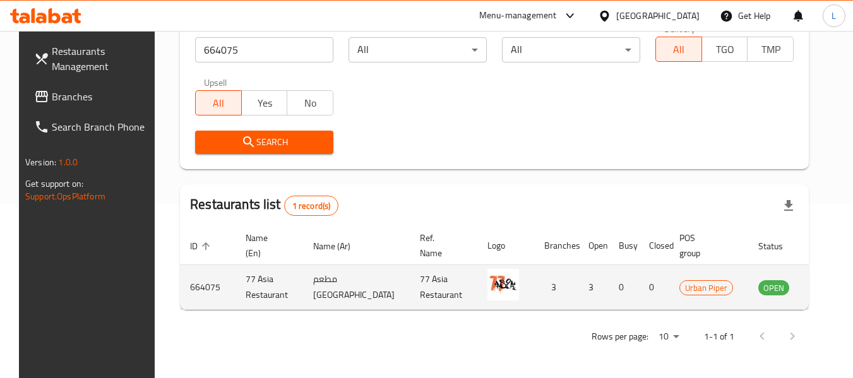
click at [818, 288] on td "enhanced table" at bounding box center [837, 287] width 44 height 45
click at [825, 288] on link "enhanced table" at bounding box center [836, 287] width 23 height 15
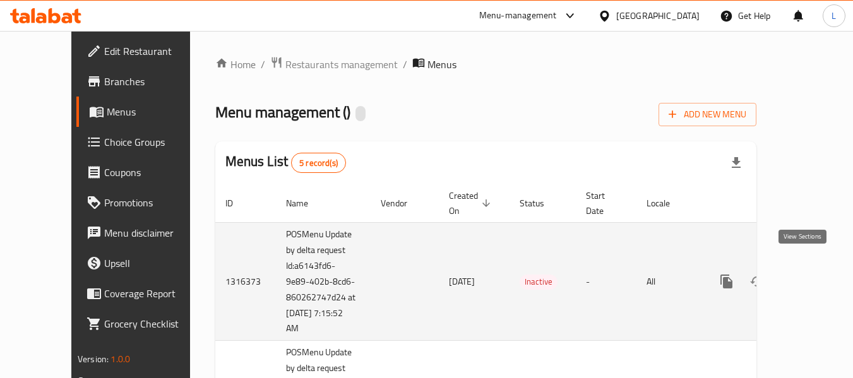
click at [815, 273] on link "enhanced table" at bounding box center [818, 282] width 30 height 30
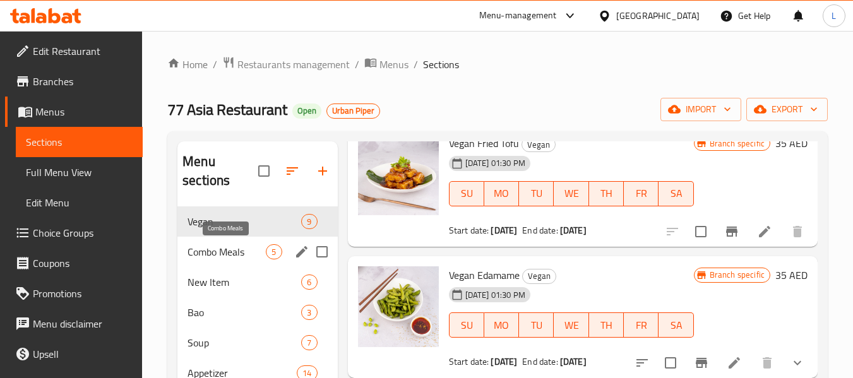
click at [226, 244] on span "Combo Meals" at bounding box center [227, 251] width 78 height 15
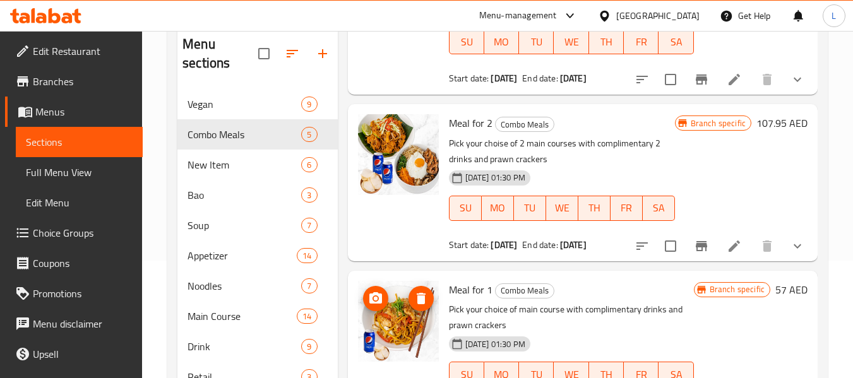
scroll to position [202, 0]
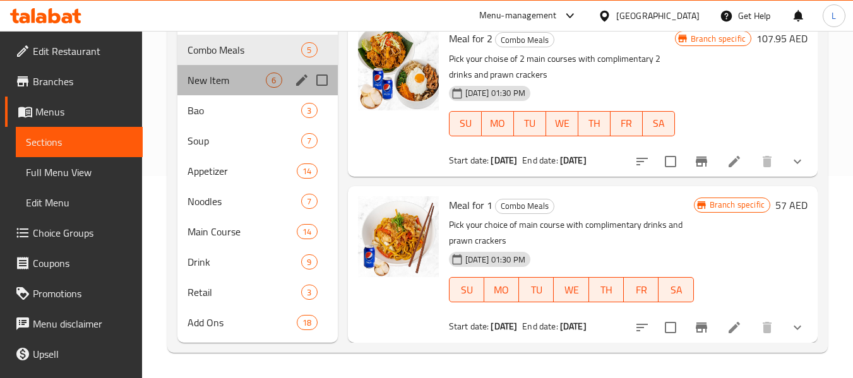
click at [236, 89] on div "New Item 6" at bounding box center [257, 80] width 160 height 30
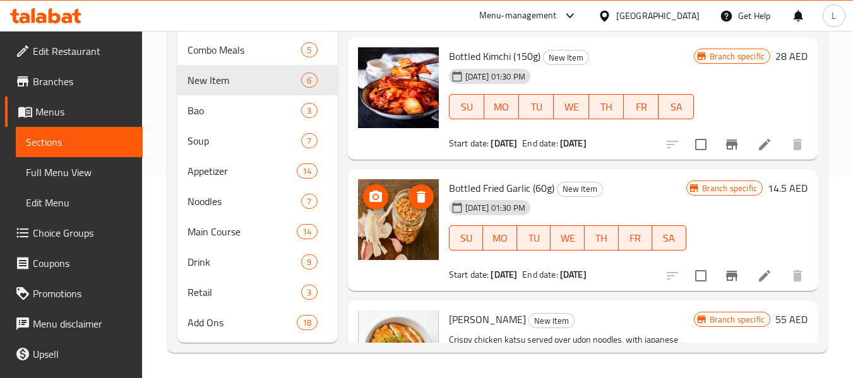
scroll to position [576, 0]
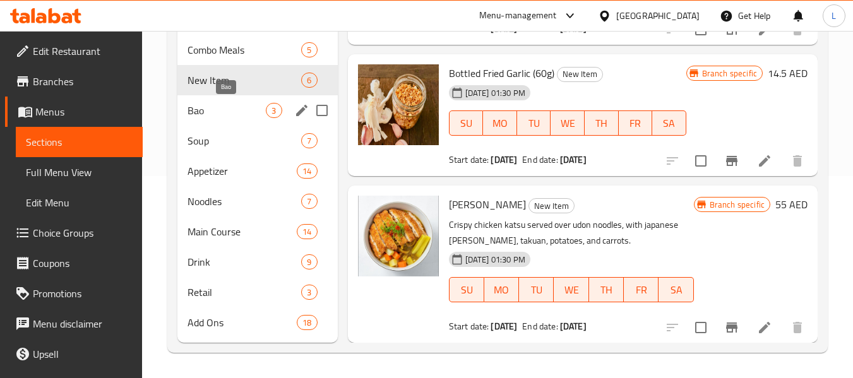
click at [214, 104] on span "Bao" at bounding box center [227, 110] width 78 height 15
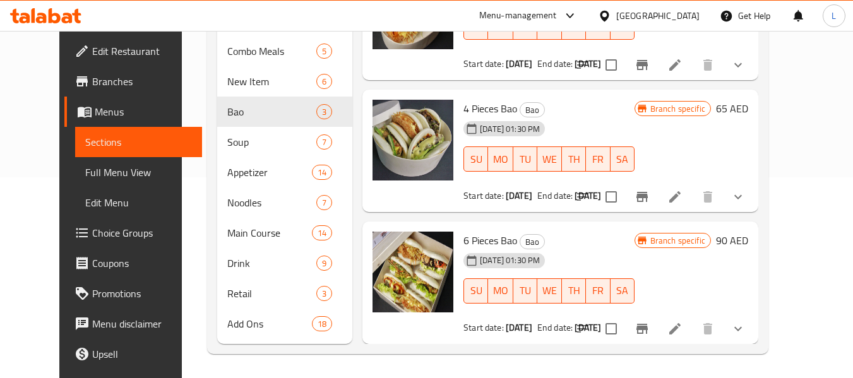
scroll to position [202, 0]
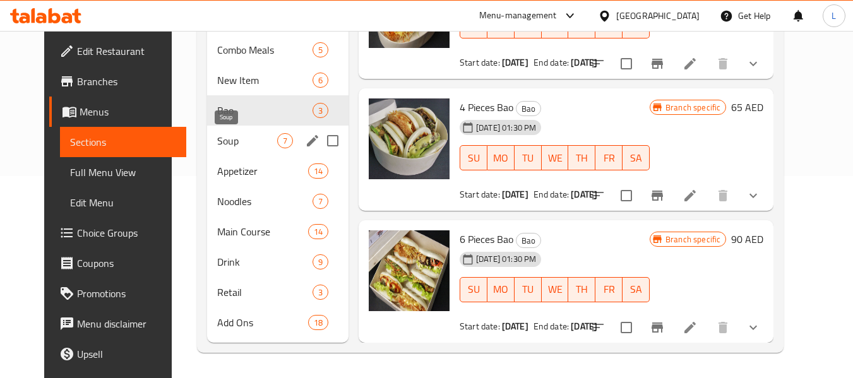
click at [231, 143] on span "Soup" at bounding box center [247, 140] width 60 height 15
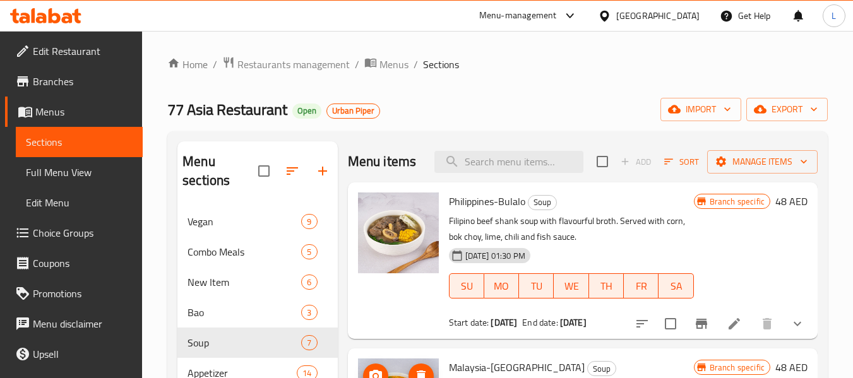
scroll to position [202, 0]
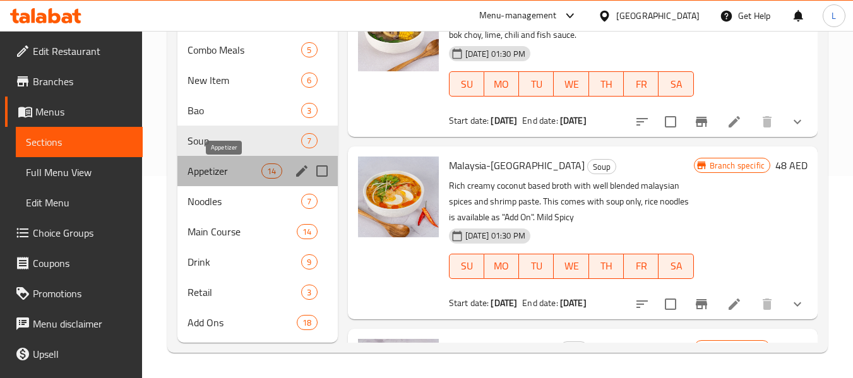
click at [197, 175] on span "Appetizer" at bounding box center [225, 171] width 74 height 15
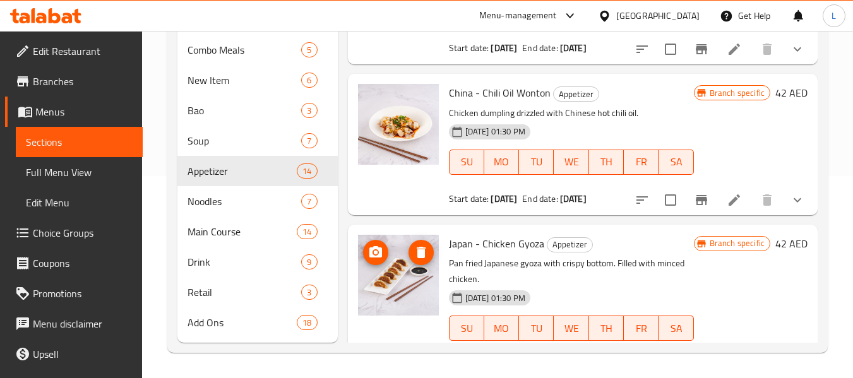
scroll to position [1867, 0]
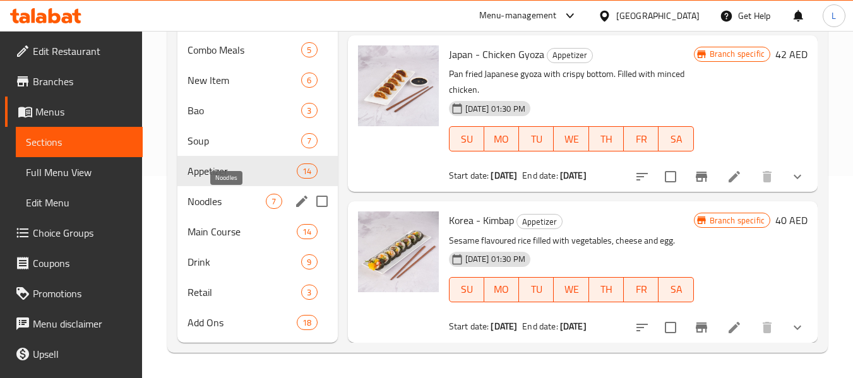
click at [216, 203] on span "Noodles" at bounding box center [227, 201] width 78 height 15
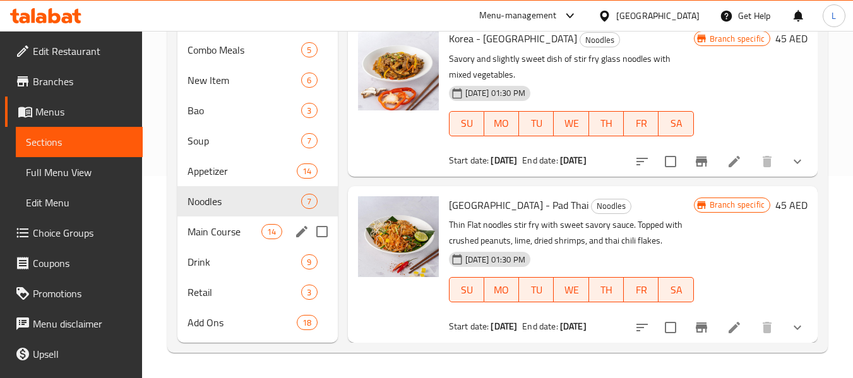
click at [187, 220] on div "Main Course 14" at bounding box center [257, 232] width 160 height 30
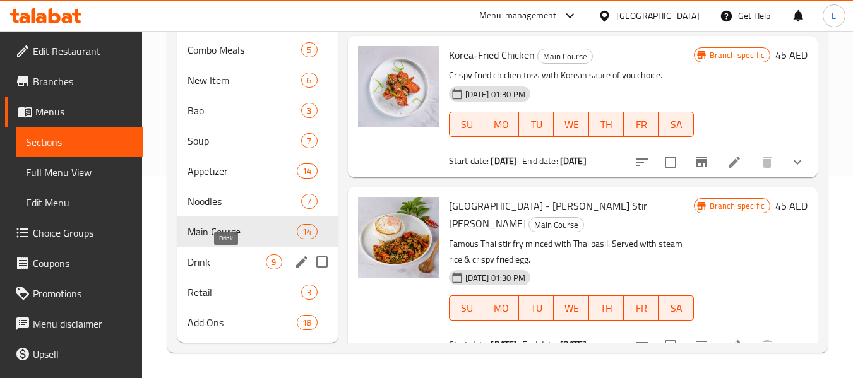
click at [234, 262] on span "Drink" at bounding box center [227, 262] width 78 height 15
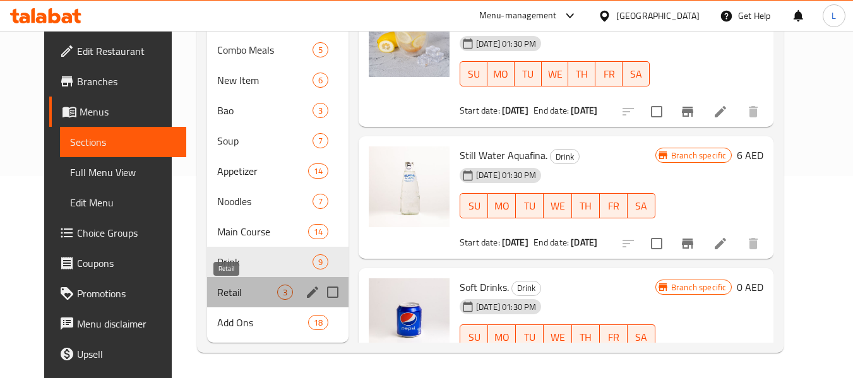
click at [222, 294] on span "Retail" at bounding box center [247, 292] width 60 height 15
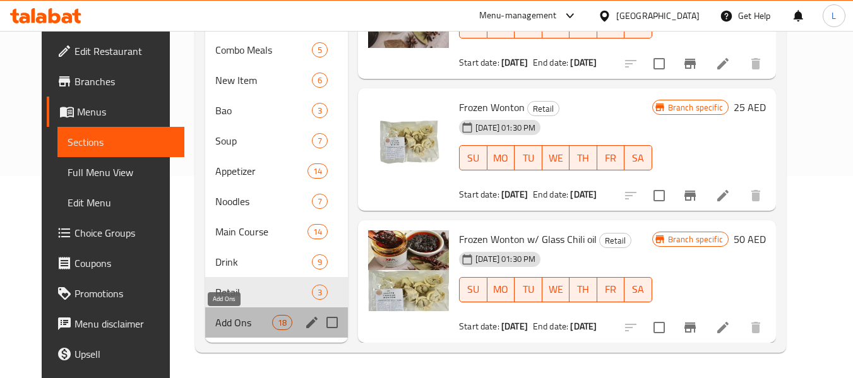
click at [251, 322] on span "Add Ons" at bounding box center [243, 322] width 57 height 15
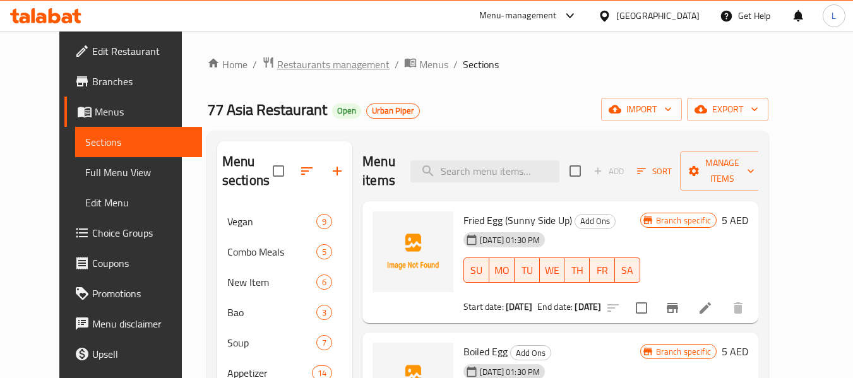
click at [277, 62] on span "Restaurants management" at bounding box center [333, 64] width 112 height 15
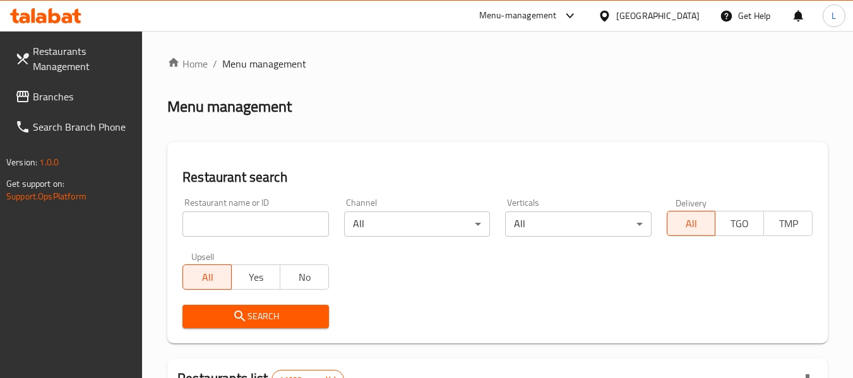
click at [285, 217] on input "search" at bounding box center [256, 224] width 146 height 25
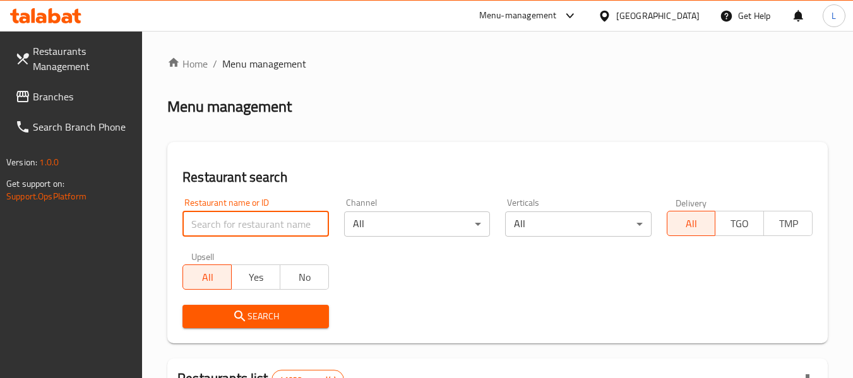
paste input "664245"
type input "664245"
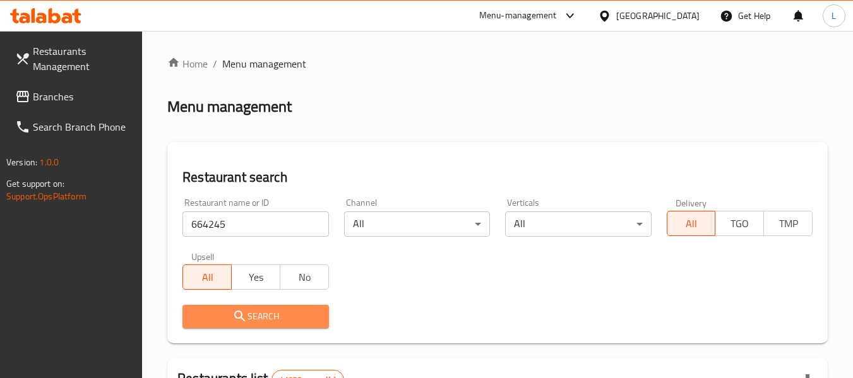
click at [278, 316] on span "Search" at bounding box center [256, 317] width 126 height 16
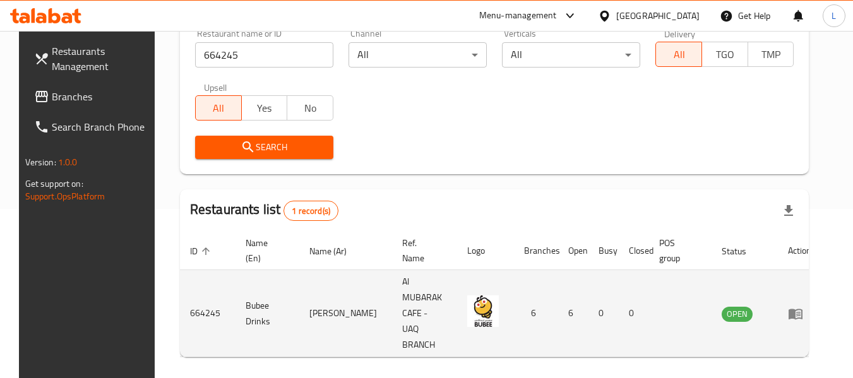
click at [793, 289] on td "enhanced table" at bounding box center [800, 313] width 44 height 87
click at [797, 309] on icon "enhanced table" at bounding box center [796, 314] width 14 height 11
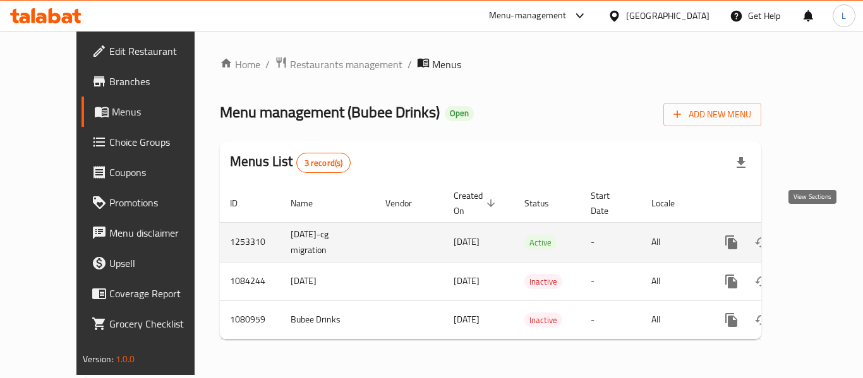
click at [815, 235] on icon "enhanced table" at bounding box center [822, 242] width 15 height 15
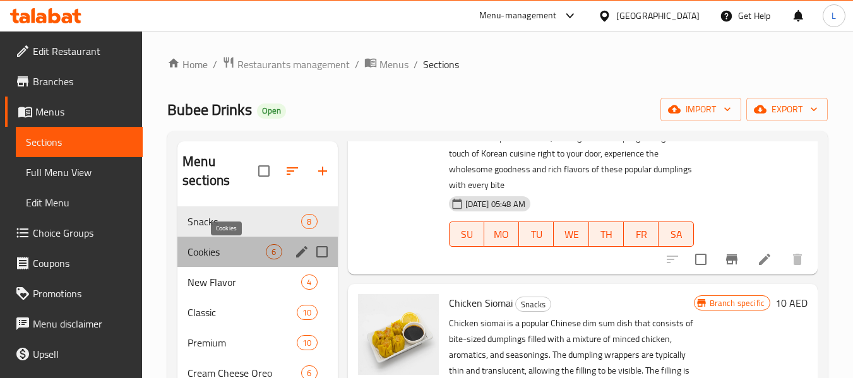
click at [227, 249] on span "Cookies" at bounding box center [227, 251] width 78 height 15
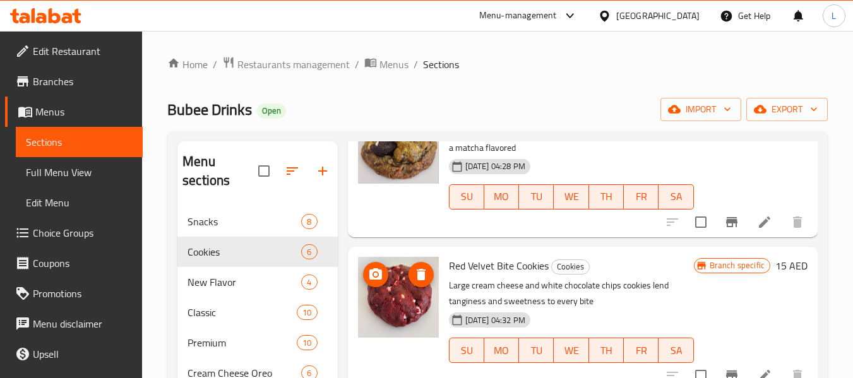
scroll to position [202, 0]
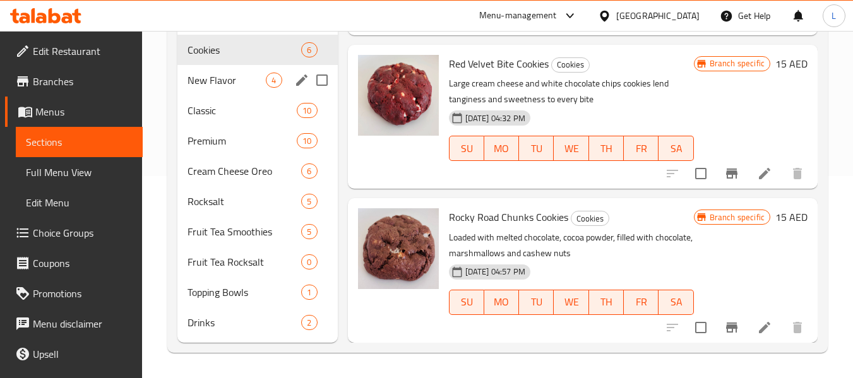
click at [218, 89] on div "New Flavor 4" at bounding box center [257, 80] width 160 height 30
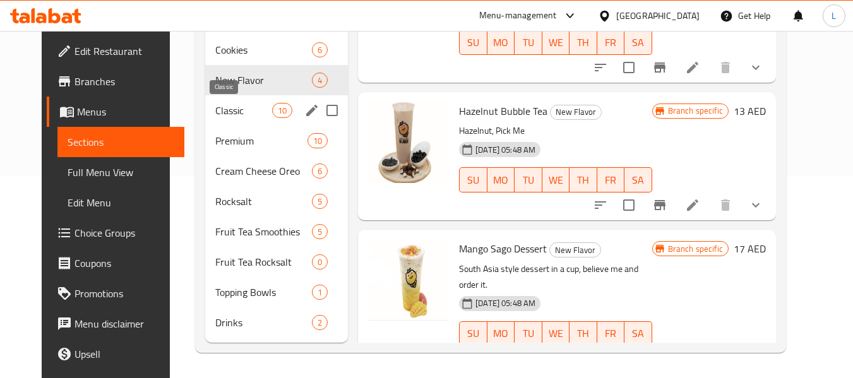
click at [238, 111] on span "Classic" at bounding box center [243, 110] width 57 height 15
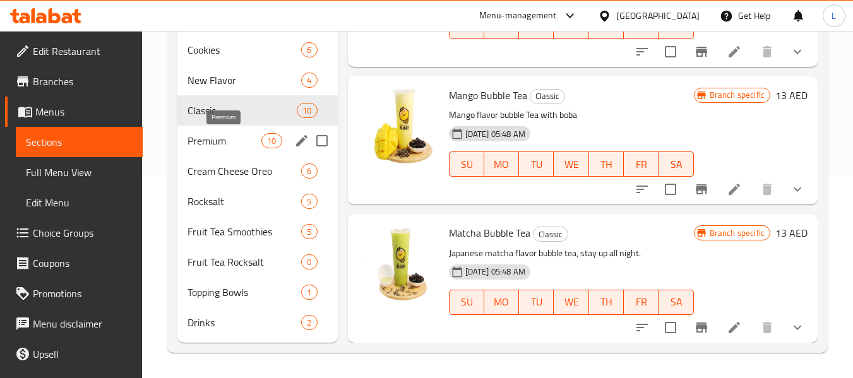
click at [236, 143] on span "Premium" at bounding box center [225, 140] width 74 height 15
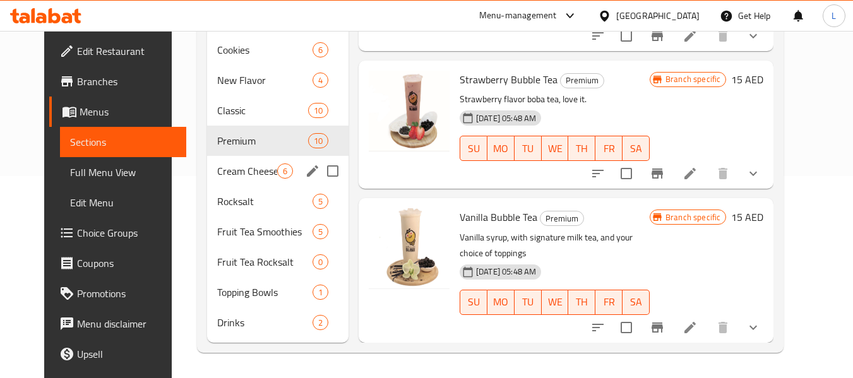
click at [257, 179] on div "Cream Cheese Oreo 6" at bounding box center [277, 171] width 141 height 30
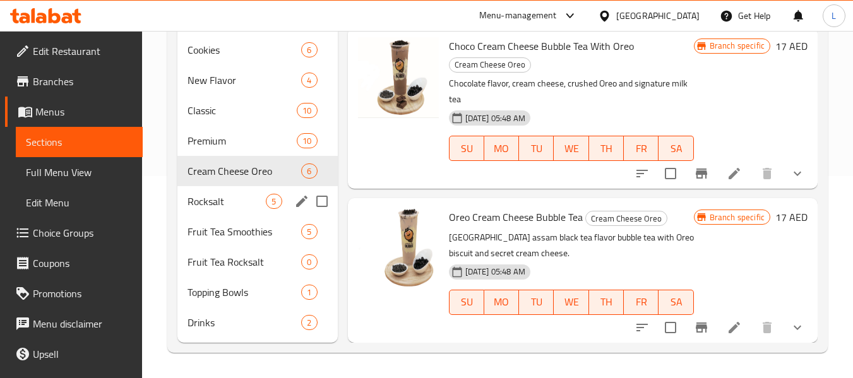
click at [193, 203] on span "Rocksalt" at bounding box center [227, 201] width 78 height 15
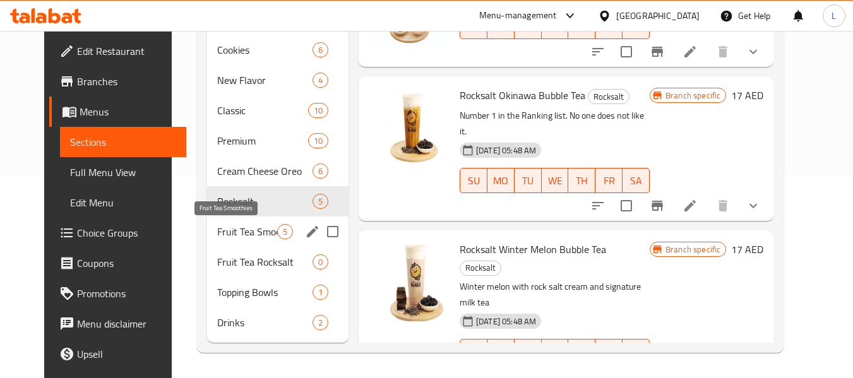
click at [217, 226] on span "Fruit Tea Smoothies" at bounding box center [247, 231] width 60 height 15
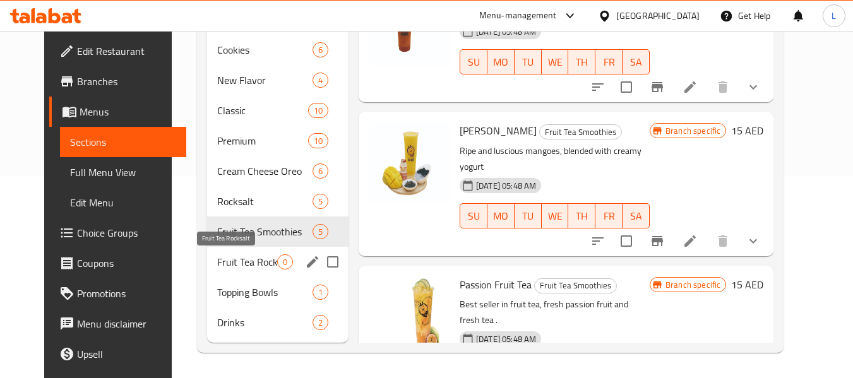
click at [217, 262] on span "Fruit Tea Rocksalt" at bounding box center [247, 262] width 60 height 15
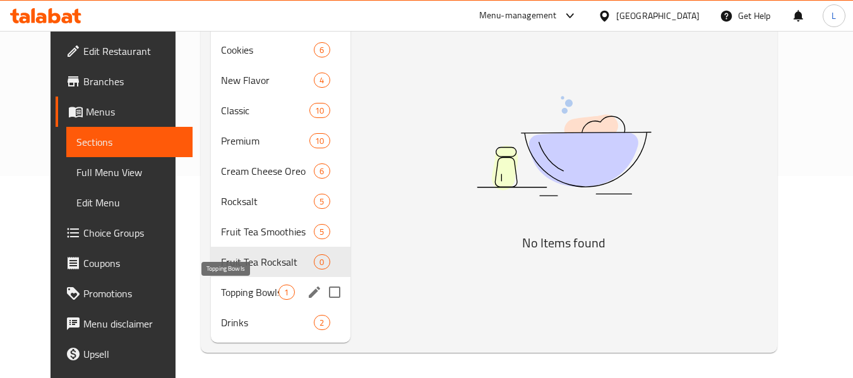
click at [221, 292] on span "Topping Bowls" at bounding box center [249, 292] width 57 height 15
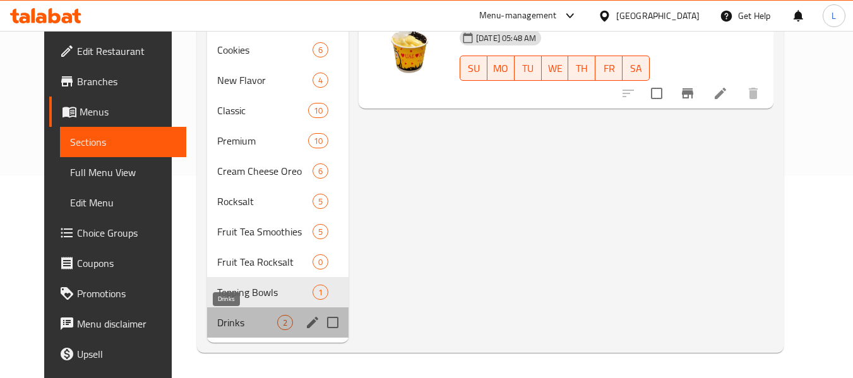
click at [217, 322] on span "Drinks" at bounding box center [247, 322] width 60 height 15
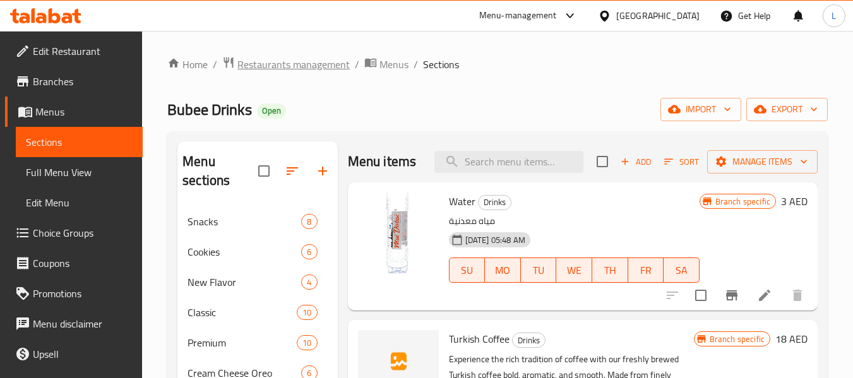
click at [274, 68] on span "Restaurants management" at bounding box center [294, 64] width 112 height 15
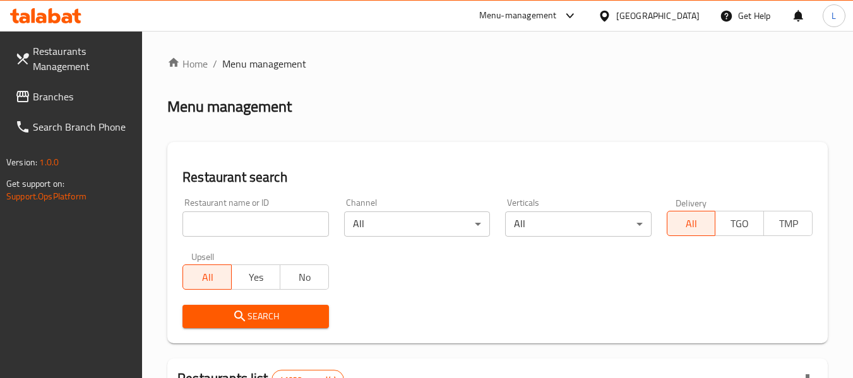
click at [256, 227] on input "search" at bounding box center [256, 224] width 146 height 25
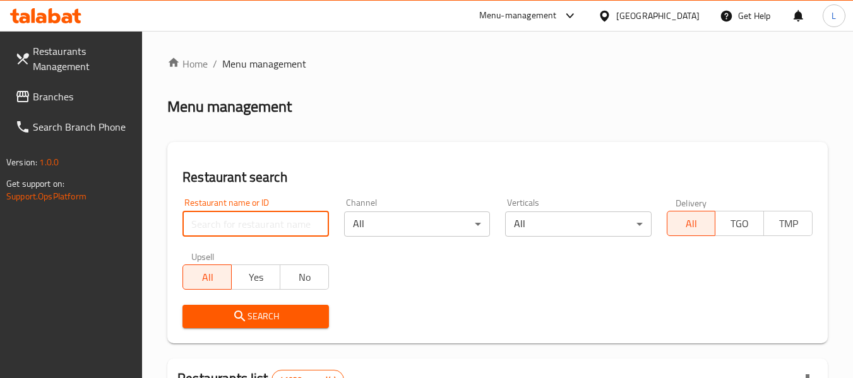
paste input "664499"
type input "664499"
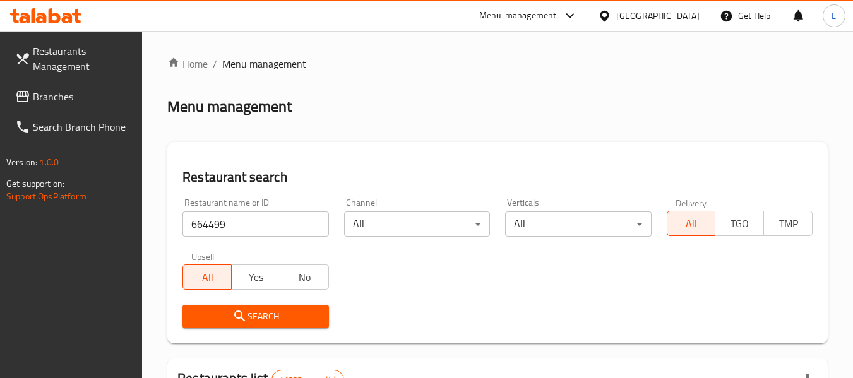
click at [262, 311] on span "Search" at bounding box center [256, 317] width 126 height 16
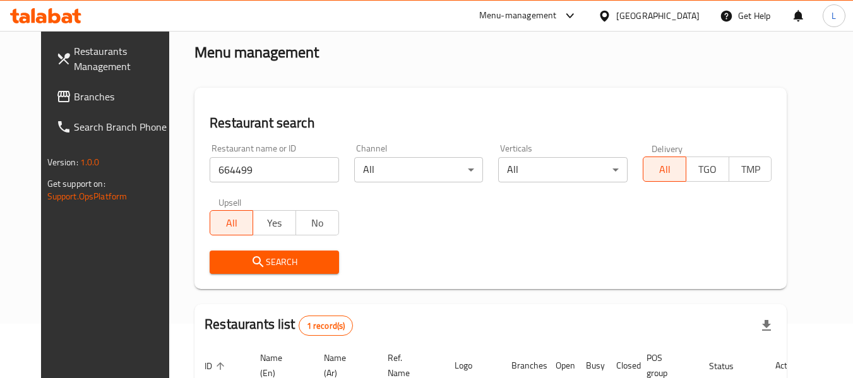
scroll to position [169, 0]
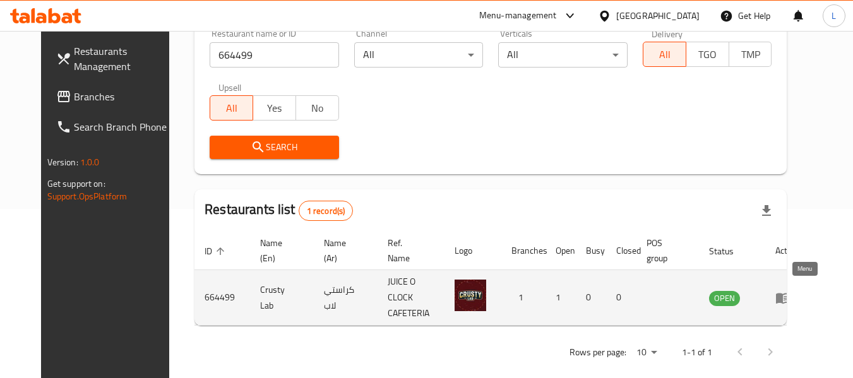
click at [791, 291] on icon "enhanced table" at bounding box center [783, 298] width 15 height 15
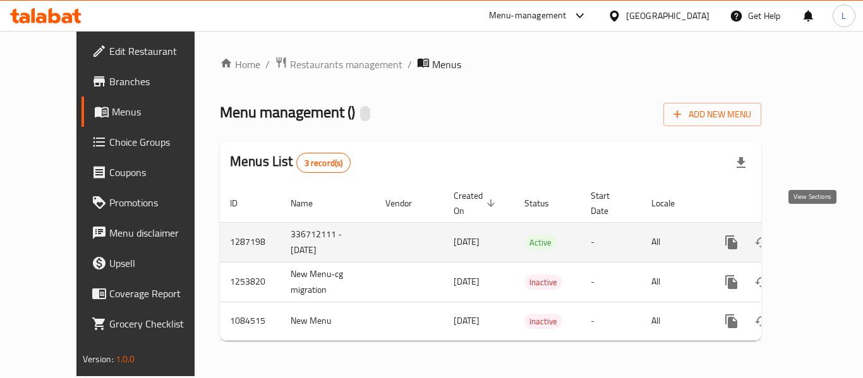
click at [817, 237] on icon "enhanced table" at bounding box center [822, 242] width 11 height 11
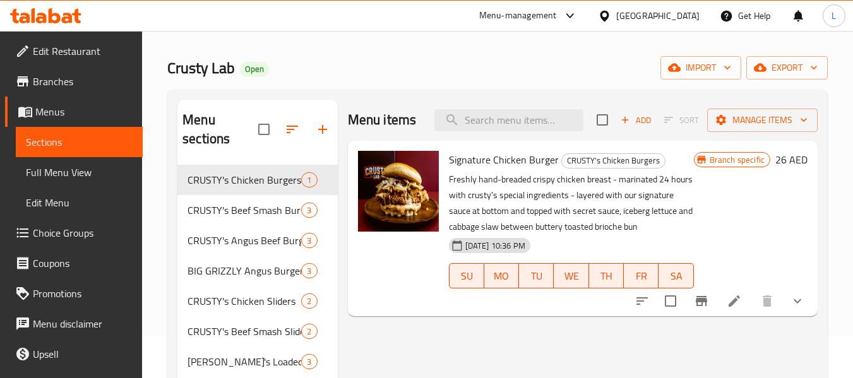
scroll to position [63, 0]
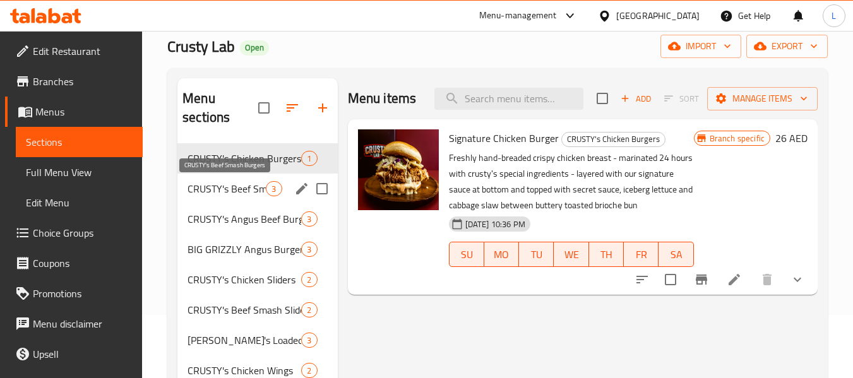
click at [253, 186] on span "CRUSTY's Beef Smash Burgers" at bounding box center [227, 188] width 78 height 15
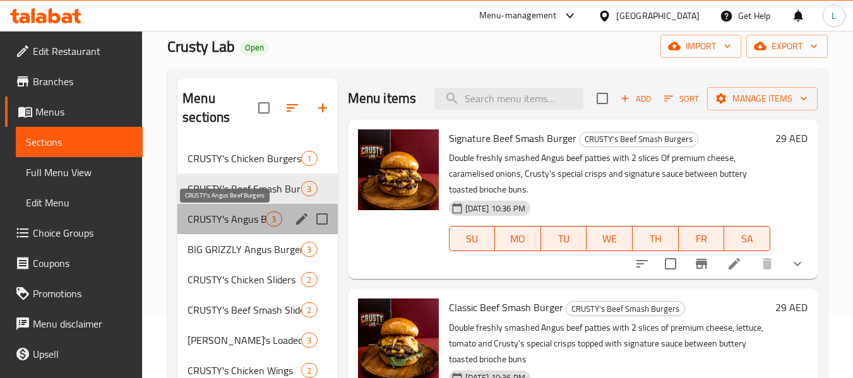
click at [239, 214] on span "CRUSTY's Angus Beef Burgers" at bounding box center [227, 219] width 78 height 15
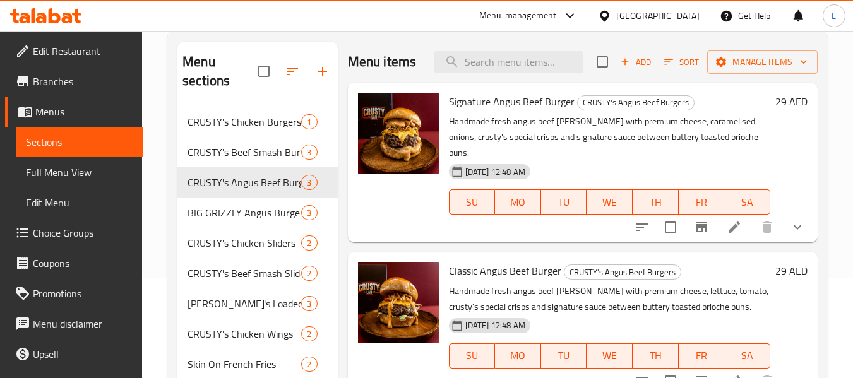
scroll to position [71, 0]
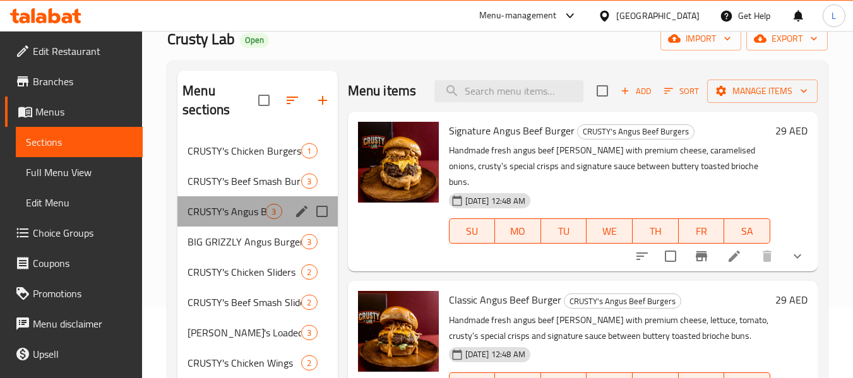
click at [241, 223] on div "CRUSTY's Angus Beef Burgers 3" at bounding box center [257, 211] width 160 height 30
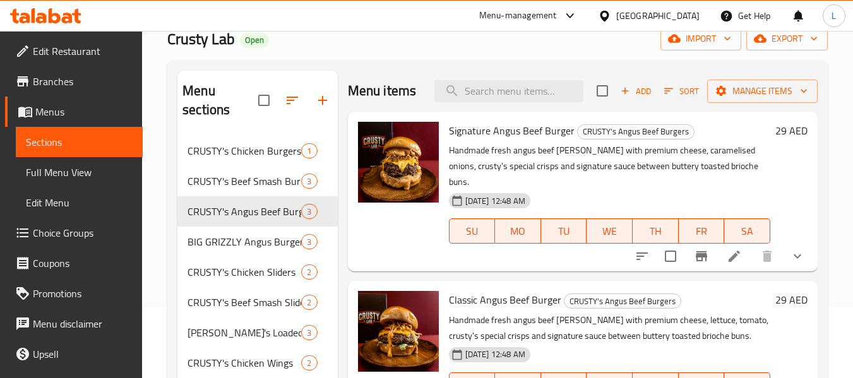
scroll to position [0, 0]
click at [173, 236] on div "Menu sections CRUSTY's Chicken Burgers 1 CRUSTY's Beef Smash Burgers 3 CRUSTY's…" at bounding box center [497, 333] width 661 height 545
click at [211, 248] on span "BIG GRIZZLY Angus Burgers" at bounding box center [245, 241] width 114 height 15
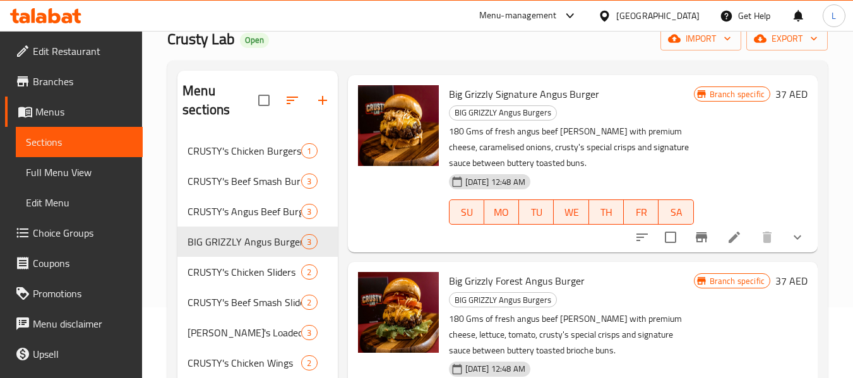
scroll to position [69, 0]
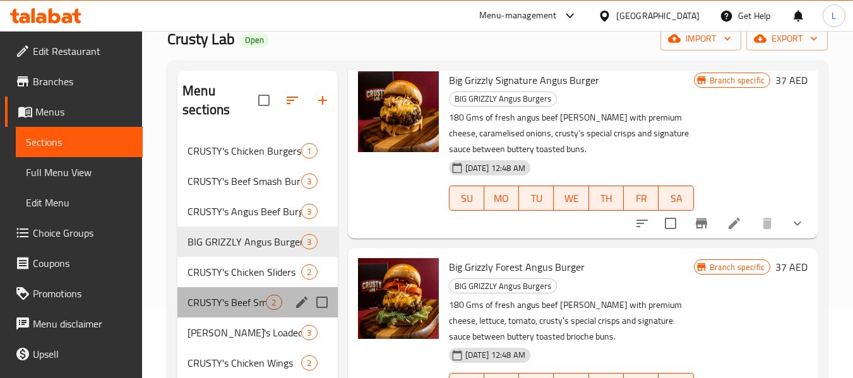
click at [268, 294] on div "[PERSON_NAME]'s Beef Smash Sliders 2" at bounding box center [257, 302] width 160 height 30
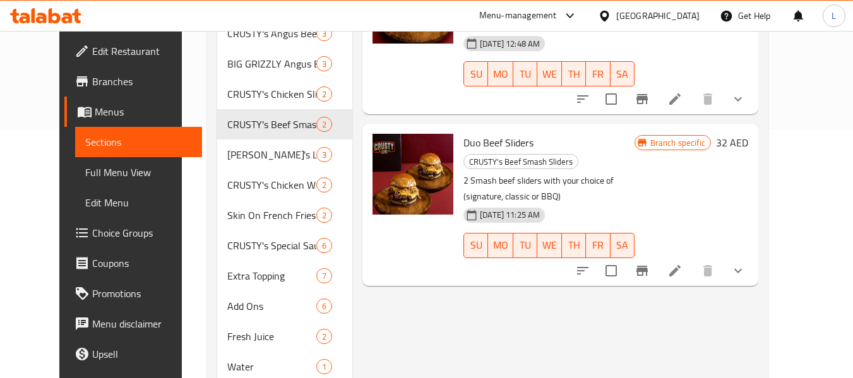
scroll to position [323, 0]
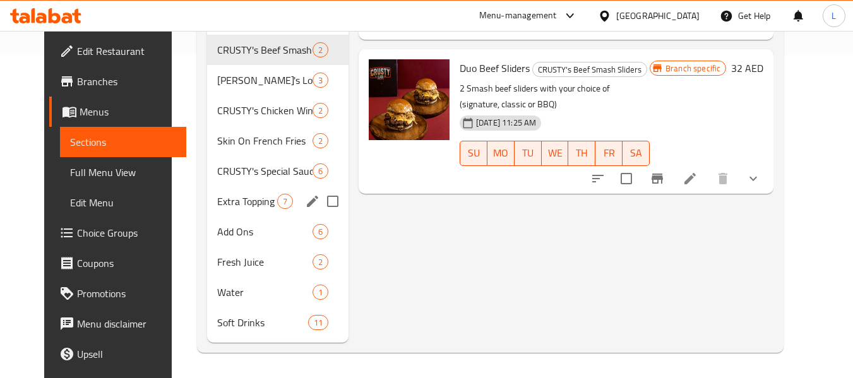
click at [218, 208] on span "Extra Topping" at bounding box center [247, 201] width 60 height 15
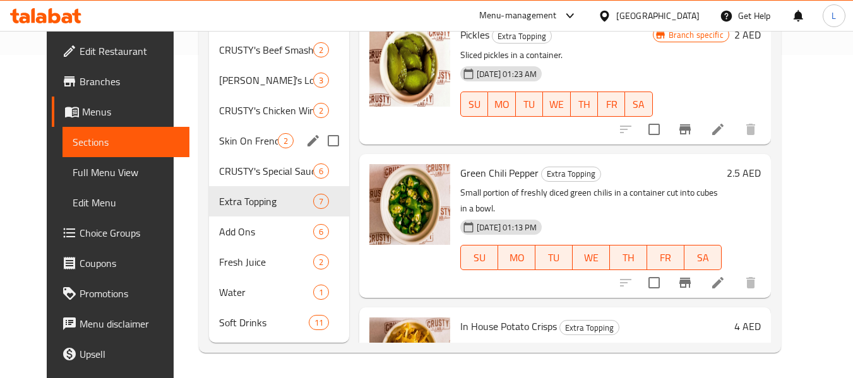
click at [234, 143] on span "Skin On French Fries" at bounding box center [248, 140] width 59 height 15
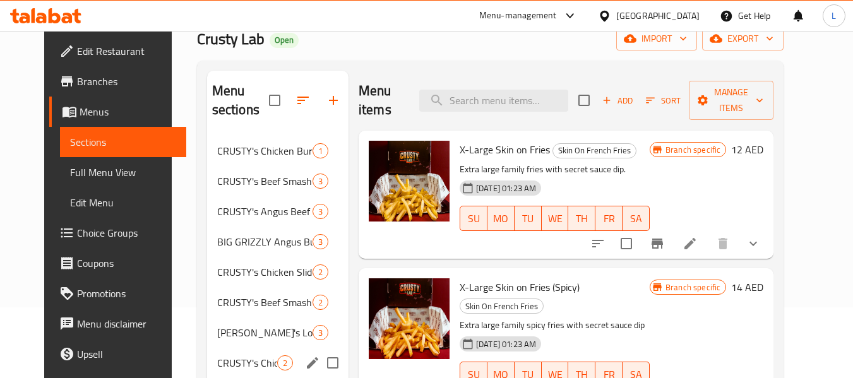
scroll to position [197, 0]
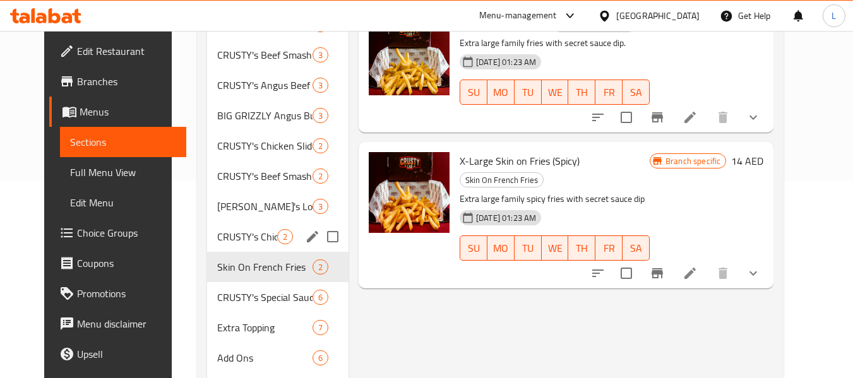
click at [232, 222] on div "CRUSTY's Chicken Wings 2" at bounding box center [277, 237] width 141 height 30
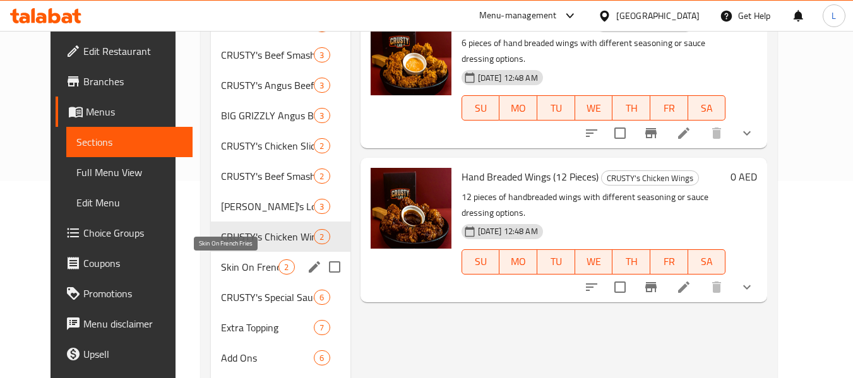
click at [227, 268] on span "Skin On French Fries" at bounding box center [249, 267] width 57 height 15
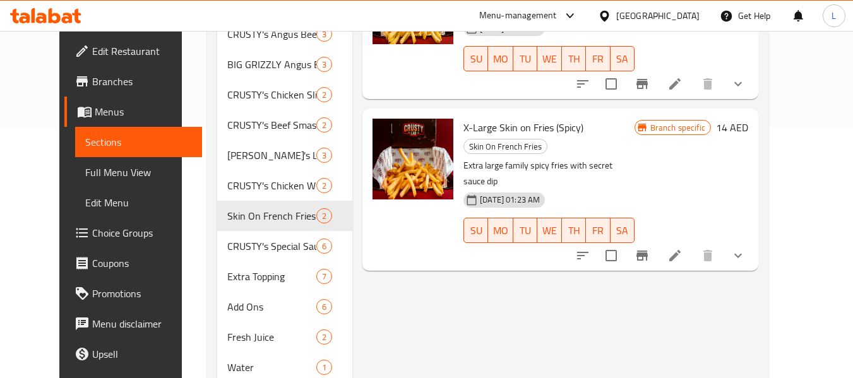
scroll to position [260, 0]
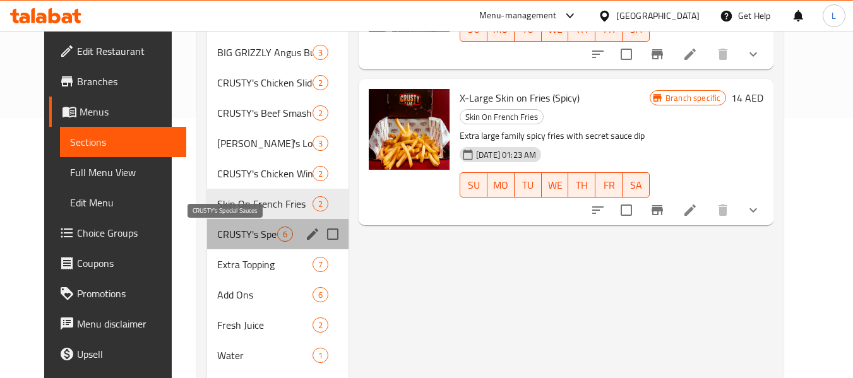
click at [245, 231] on span "CRUSTY's Special Sauces" at bounding box center [247, 234] width 60 height 15
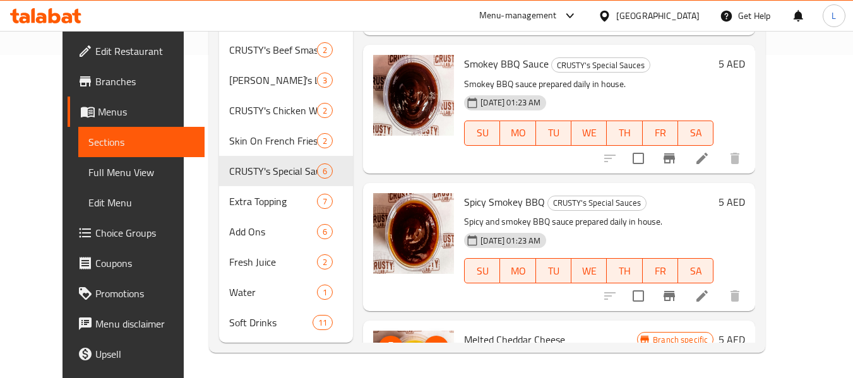
scroll to position [354, 0]
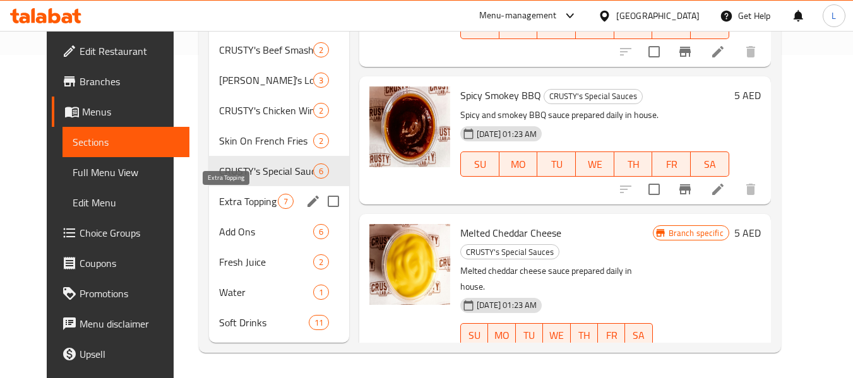
click at [229, 200] on span "Extra Topping" at bounding box center [248, 201] width 59 height 15
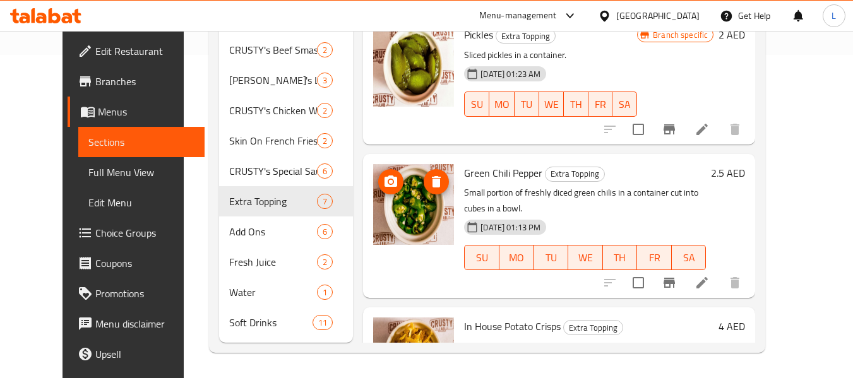
scroll to position [316, 0]
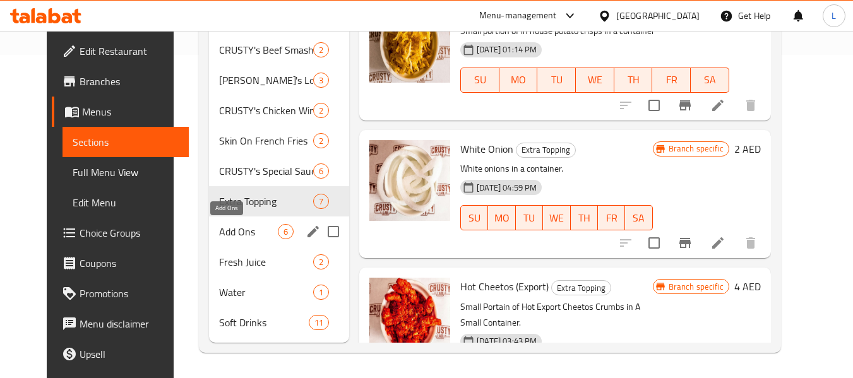
click at [241, 232] on span "Add Ons" at bounding box center [248, 231] width 59 height 15
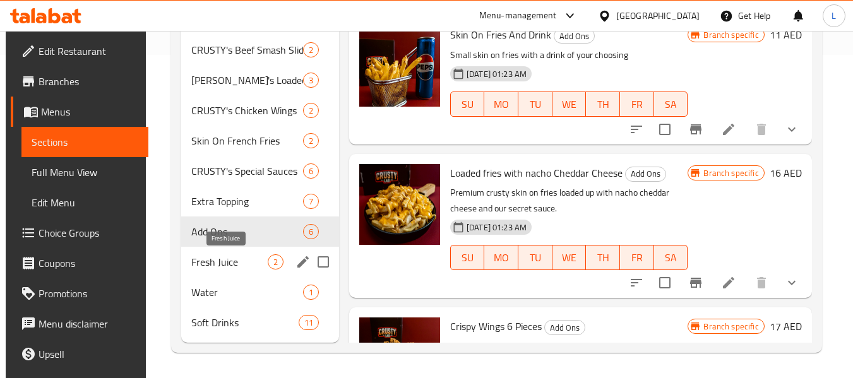
click at [210, 256] on span "Fresh Juice" at bounding box center [229, 262] width 76 height 15
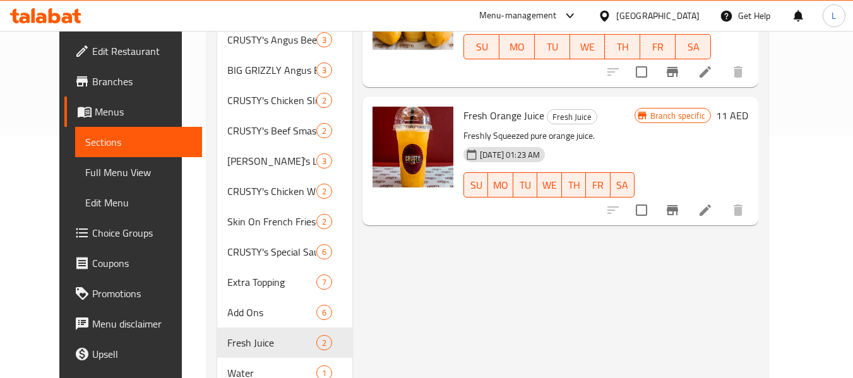
scroll to position [323, 0]
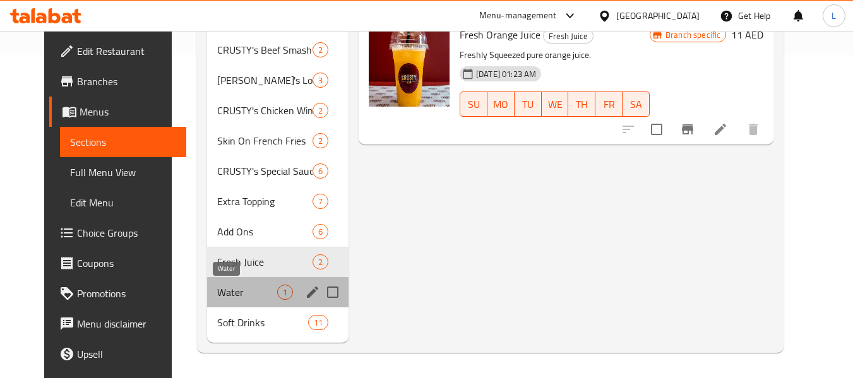
click at [228, 293] on span "Water" at bounding box center [247, 292] width 60 height 15
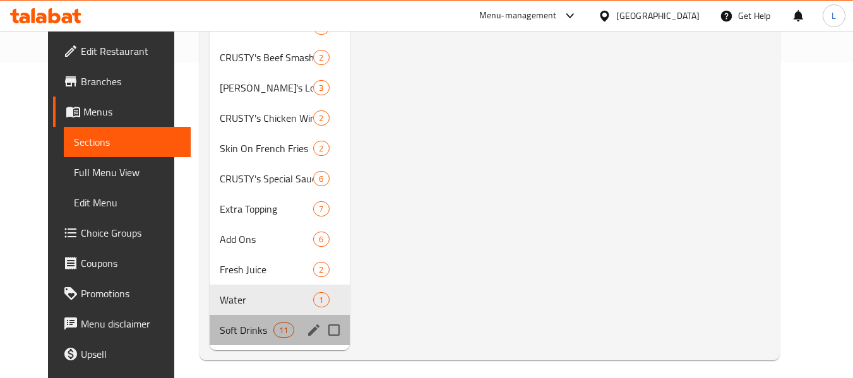
click at [236, 330] on span "Soft Drinks" at bounding box center [247, 330] width 54 height 15
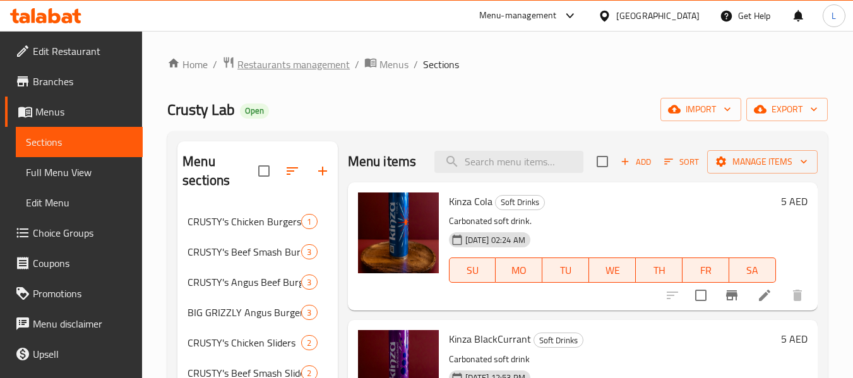
click at [321, 68] on span "Restaurants management" at bounding box center [294, 64] width 112 height 15
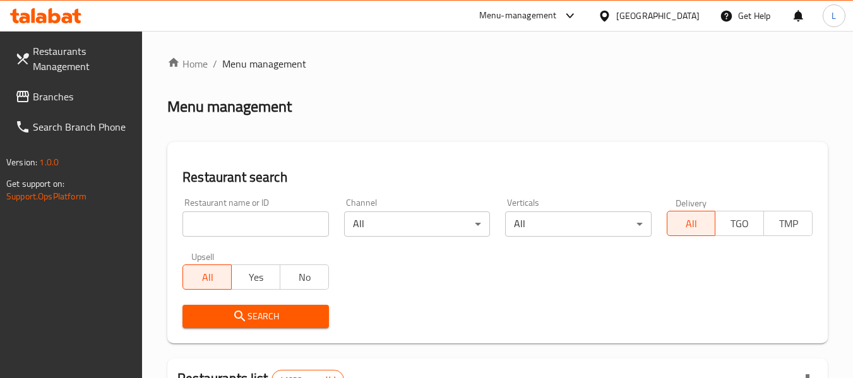
click at [251, 229] on input "search" at bounding box center [256, 224] width 146 height 25
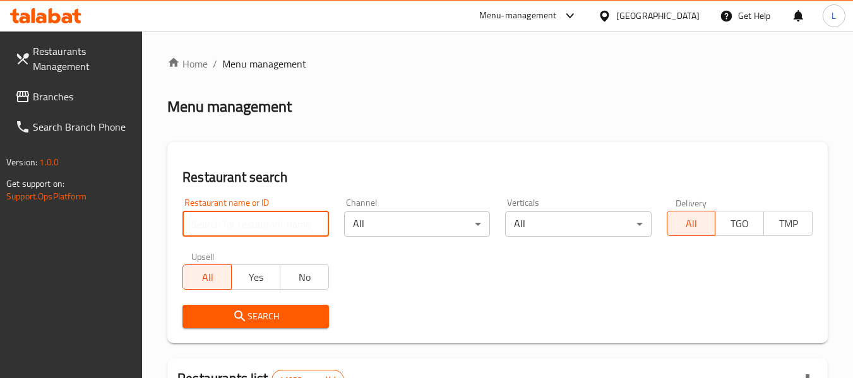
paste input "664848"
type input "664848"
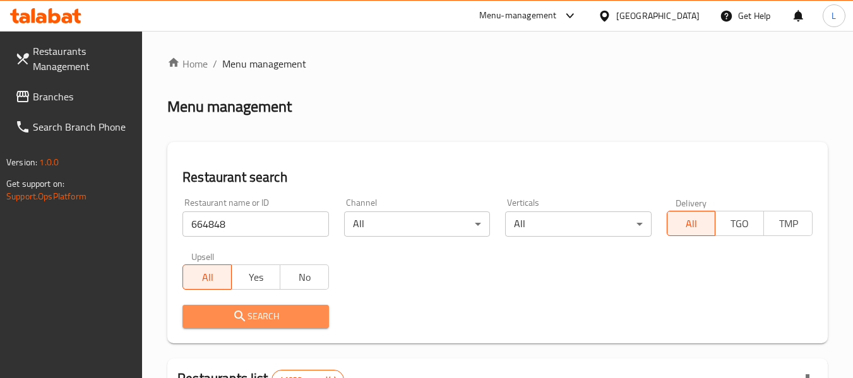
click at [215, 322] on span "Search" at bounding box center [256, 317] width 126 height 16
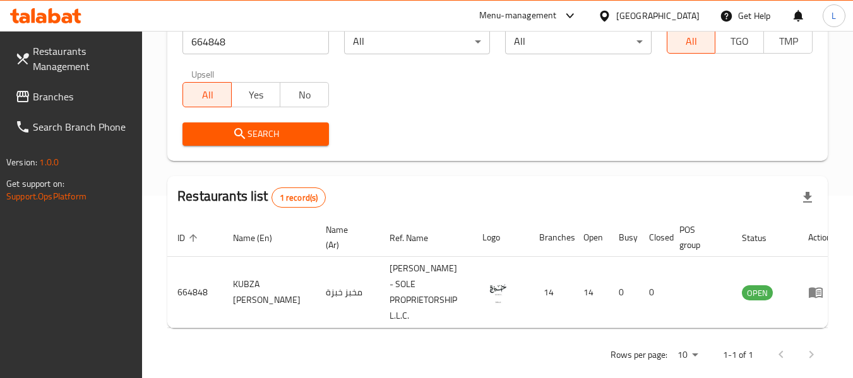
scroll to position [185, 0]
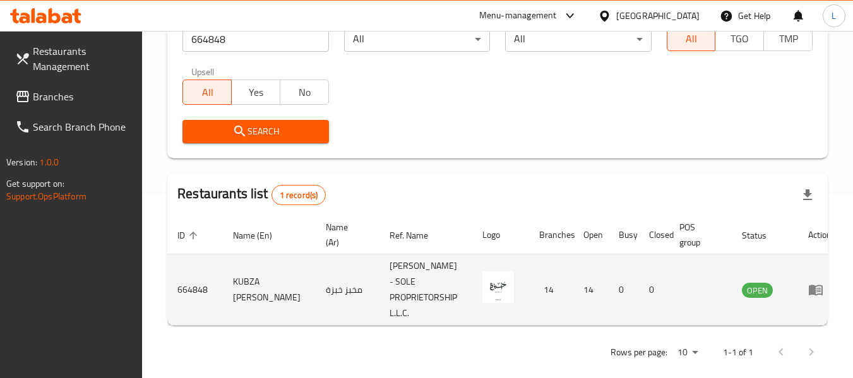
click at [798, 289] on td "enhanced table" at bounding box center [820, 290] width 44 height 71
click at [809, 289] on icon "enhanced table" at bounding box center [816, 289] width 15 height 15
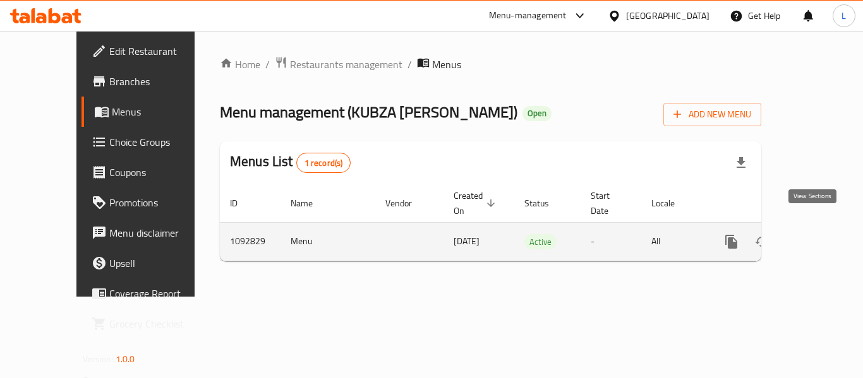
click at [815, 234] on icon "enhanced table" at bounding box center [822, 241] width 15 height 15
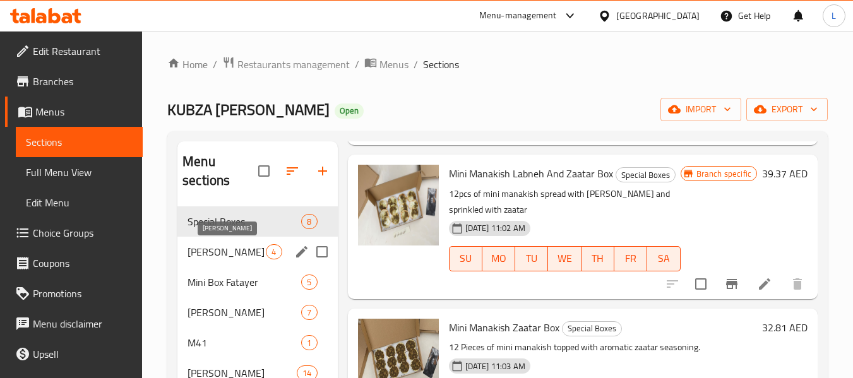
click at [222, 253] on span "[PERSON_NAME]" at bounding box center [227, 251] width 78 height 15
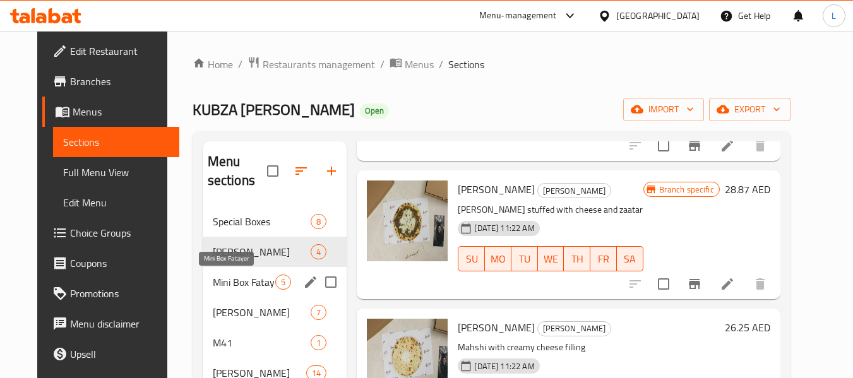
click at [235, 276] on span "Mini Box Fatayer" at bounding box center [244, 282] width 63 height 15
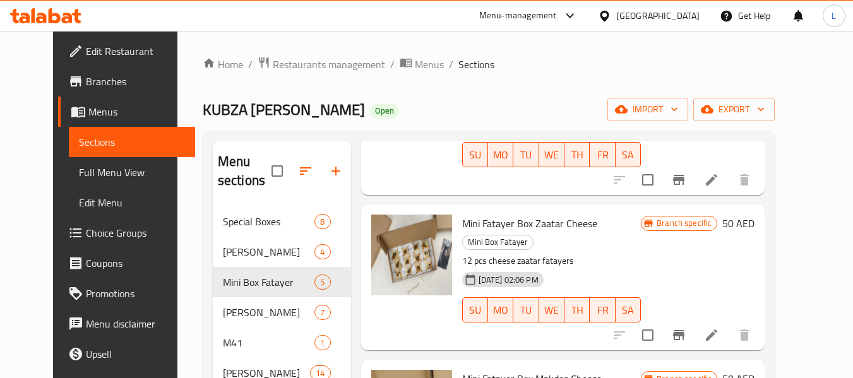
scroll to position [232, 0]
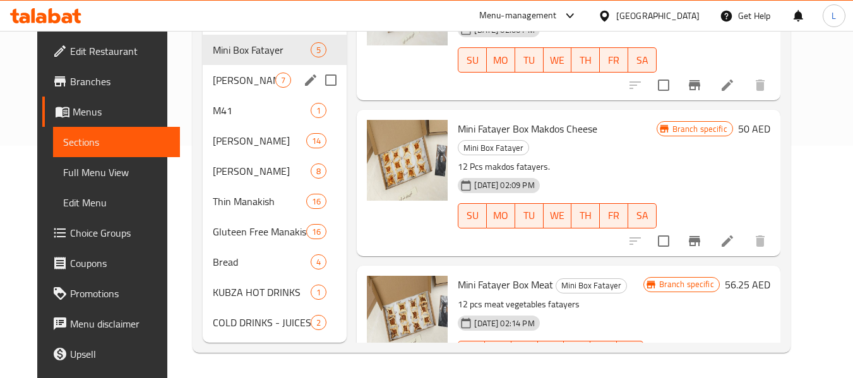
click at [213, 83] on span "[PERSON_NAME]" at bounding box center [244, 80] width 63 height 15
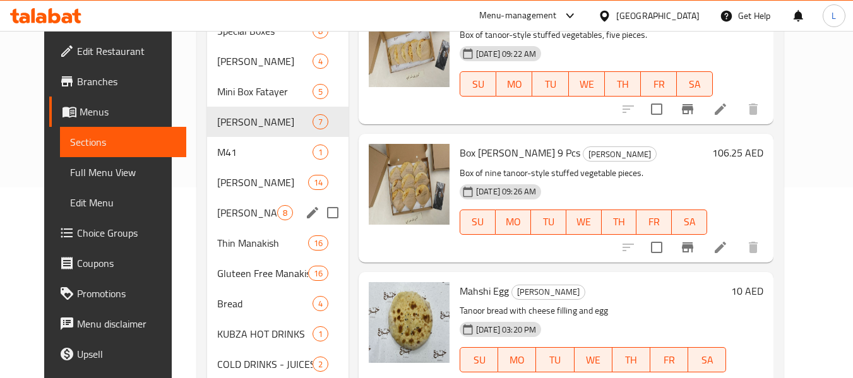
scroll to position [169, 0]
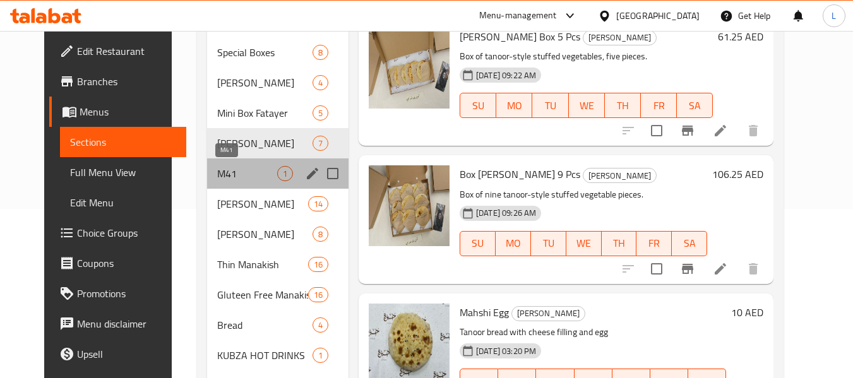
click at [217, 177] on span "M41" at bounding box center [247, 173] width 60 height 15
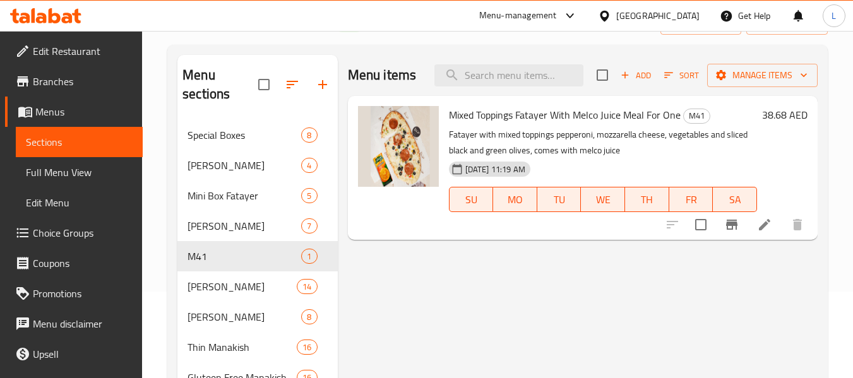
scroll to position [232, 0]
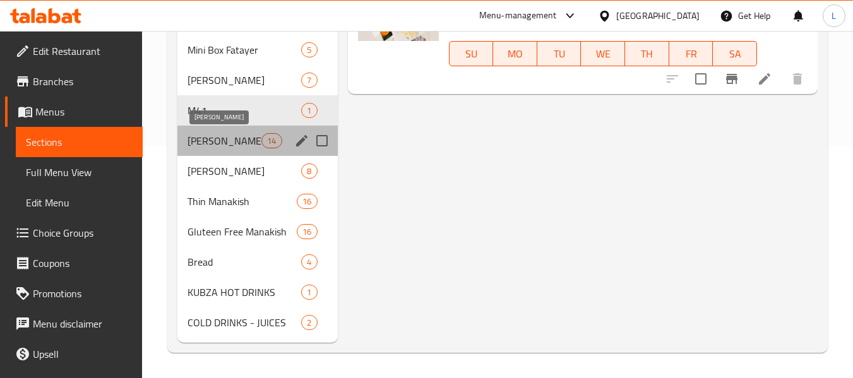
click at [253, 143] on span "[PERSON_NAME]" at bounding box center [225, 140] width 74 height 15
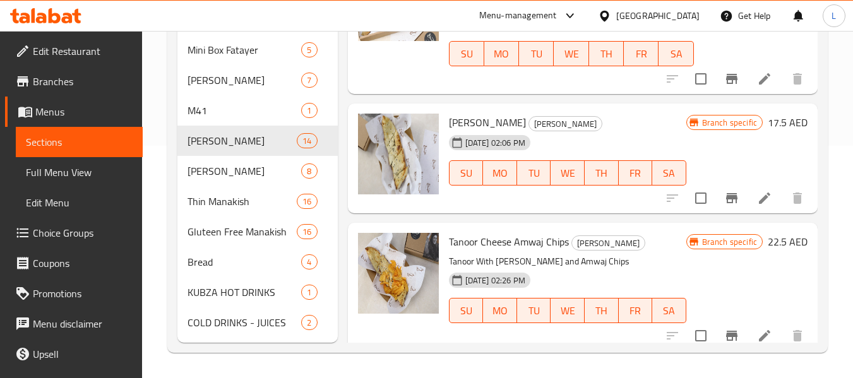
scroll to position [63, 0]
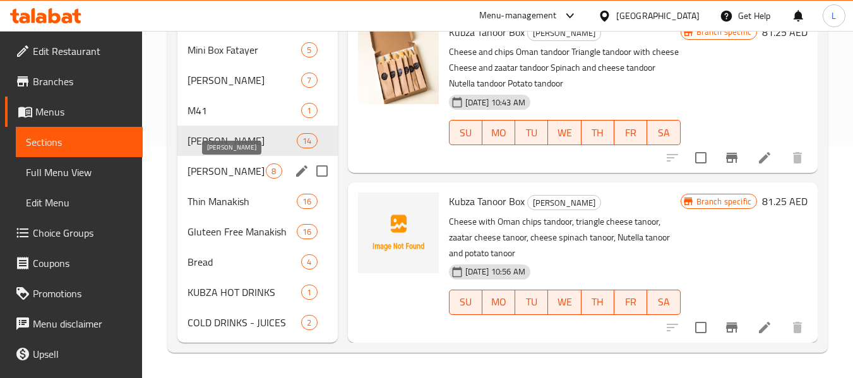
click at [224, 166] on span "[PERSON_NAME]" at bounding box center [227, 171] width 78 height 15
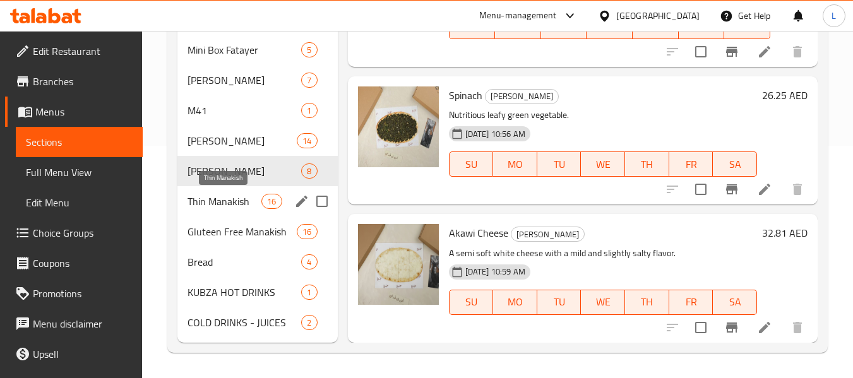
click at [233, 203] on span "Thin Manakish" at bounding box center [225, 201] width 74 height 15
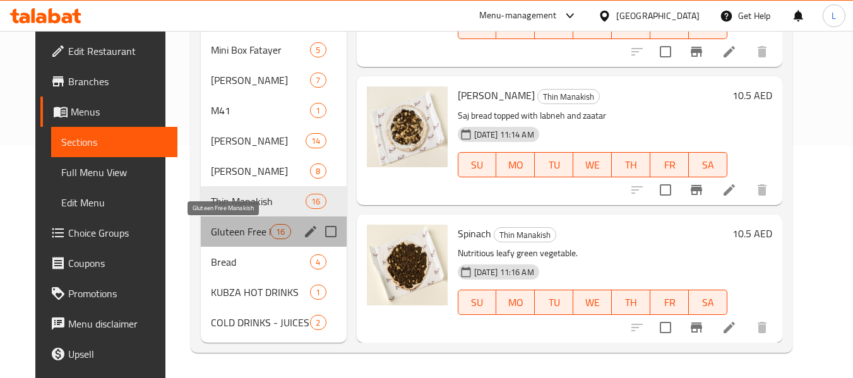
click at [211, 231] on span "Gluteen Free Manakish" at bounding box center [240, 231] width 59 height 15
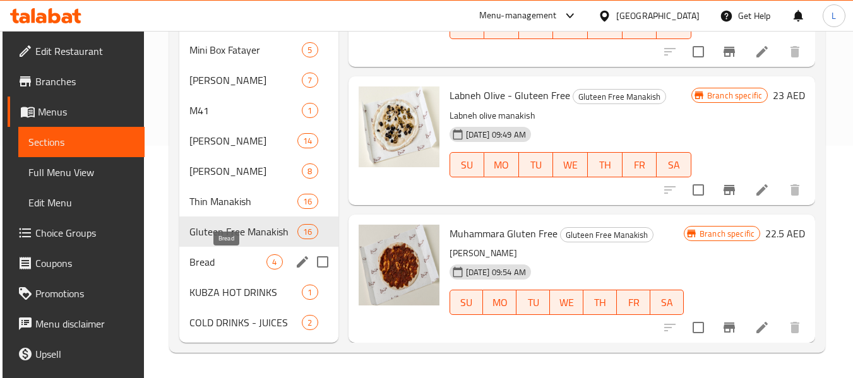
click at [217, 257] on span "Bread" at bounding box center [228, 262] width 78 height 15
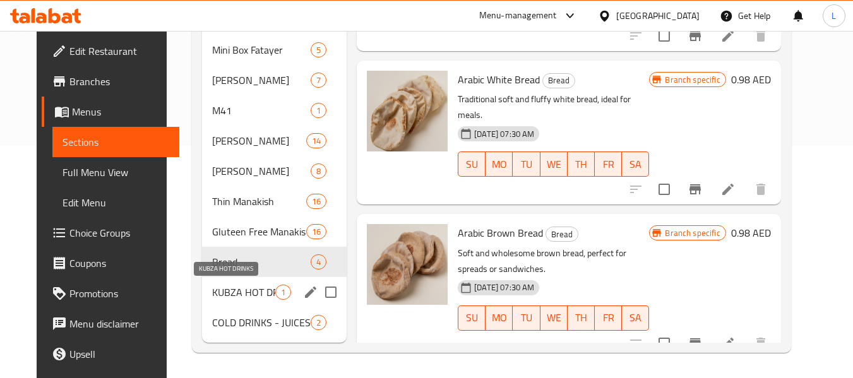
click at [228, 286] on span "KUBZA HOT DRINKS" at bounding box center [243, 292] width 63 height 15
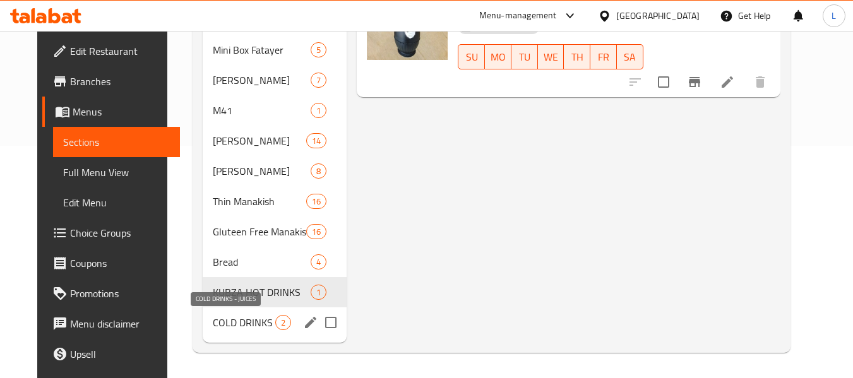
click at [231, 320] on span "COLD DRINKS - JUICES" at bounding box center [244, 322] width 63 height 15
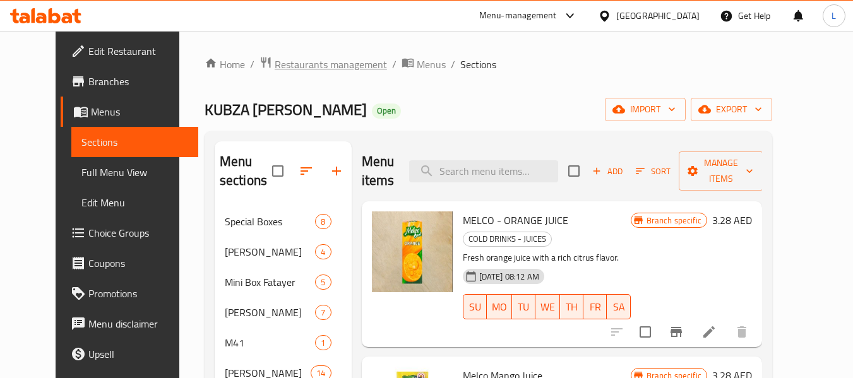
click at [308, 72] on span "Restaurants management" at bounding box center [331, 64] width 112 height 15
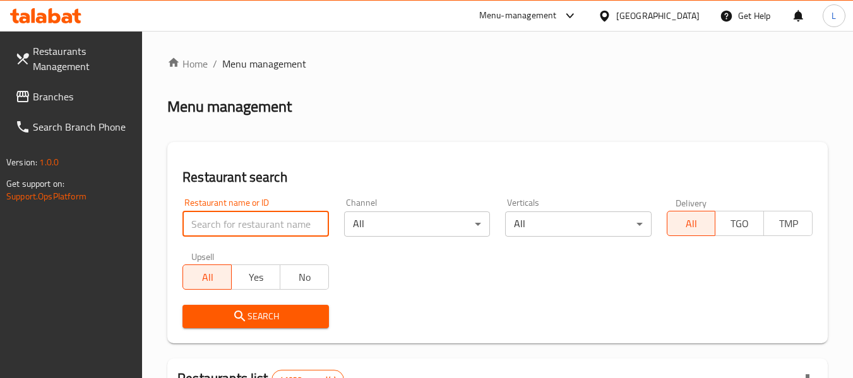
click at [274, 232] on input "search" at bounding box center [256, 224] width 146 height 25
paste input "665313"
type input "665313"
click button "Search" at bounding box center [256, 316] width 146 height 23
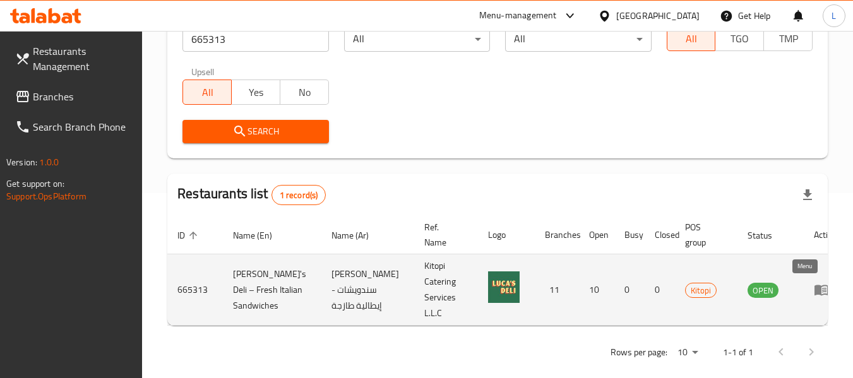
click at [815, 287] on icon "enhanced table" at bounding box center [822, 291] width 14 height 11
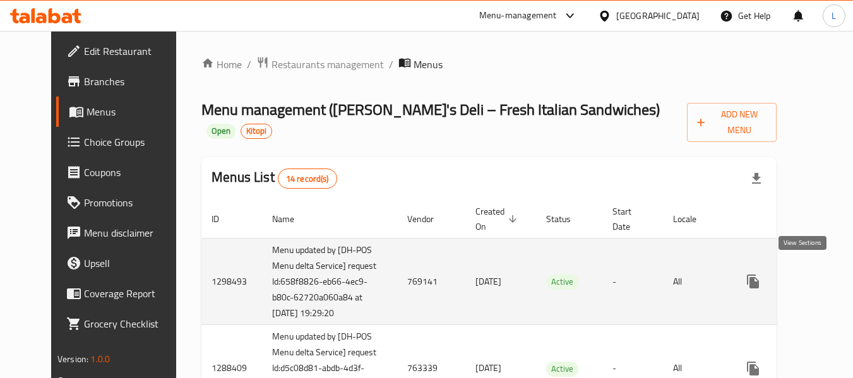
click at [837, 274] on icon "enhanced table" at bounding box center [844, 281] width 15 height 15
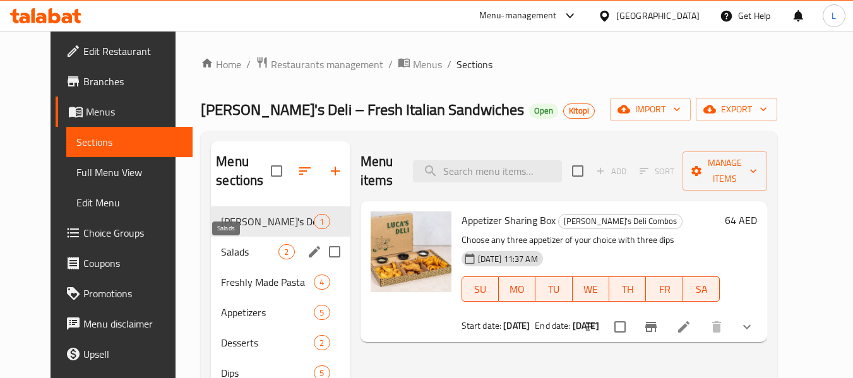
click at [224, 251] on span "Salads" at bounding box center [249, 251] width 57 height 15
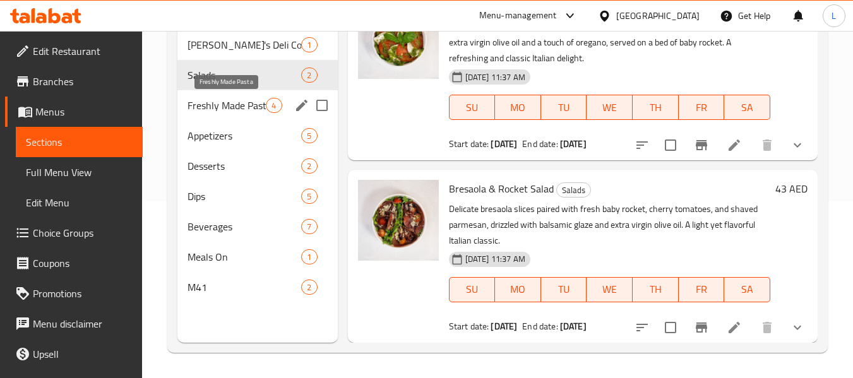
click at [243, 106] on span "Freshly Made Pasta" at bounding box center [227, 105] width 78 height 15
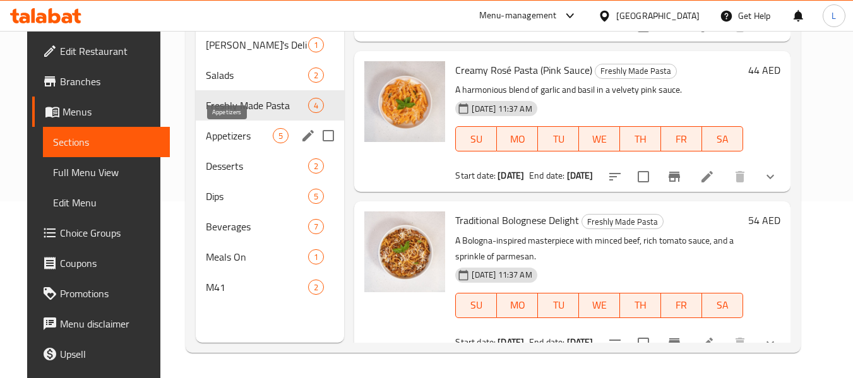
click at [233, 141] on span "Appetizers" at bounding box center [239, 135] width 67 height 15
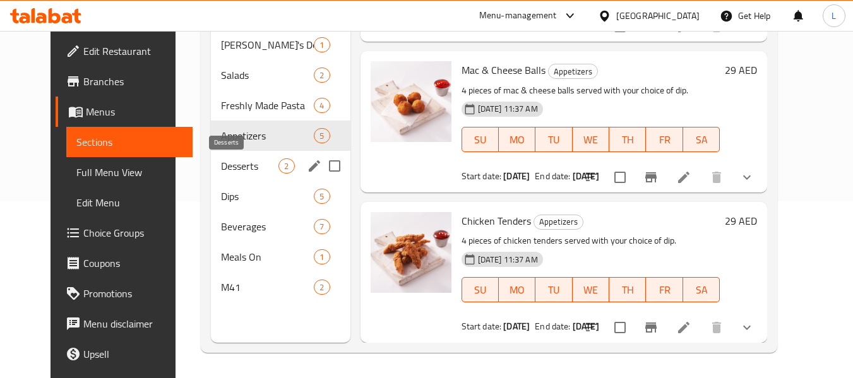
click at [234, 171] on span "Desserts" at bounding box center [249, 166] width 57 height 15
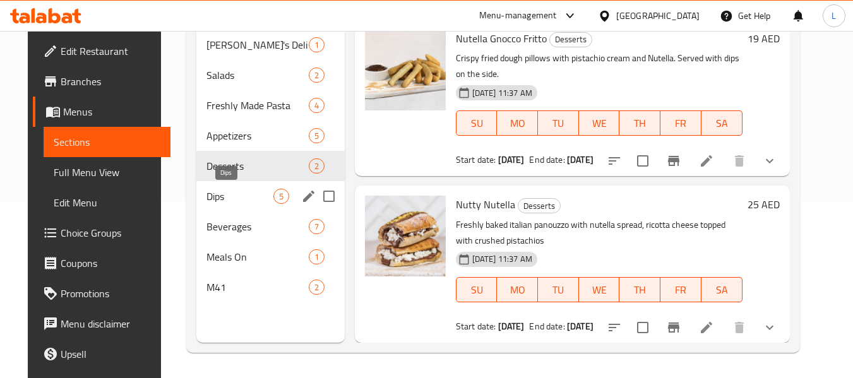
click at [207, 190] on span "Dips" at bounding box center [240, 196] width 67 height 15
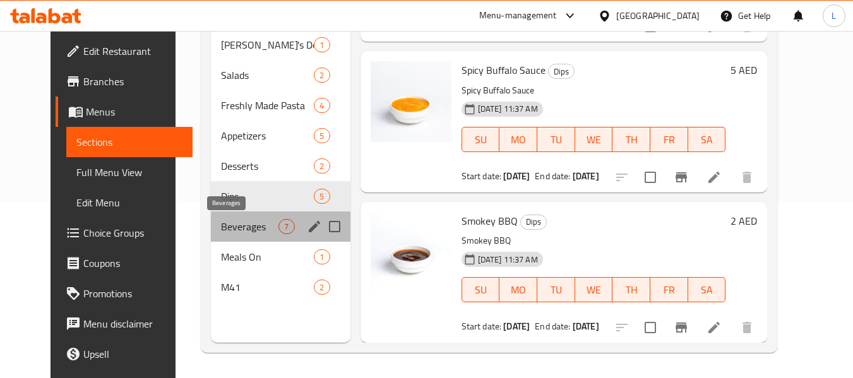
click at [221, 229] on span "Beverages" at bounding box center [249, 226] width 57 height 15
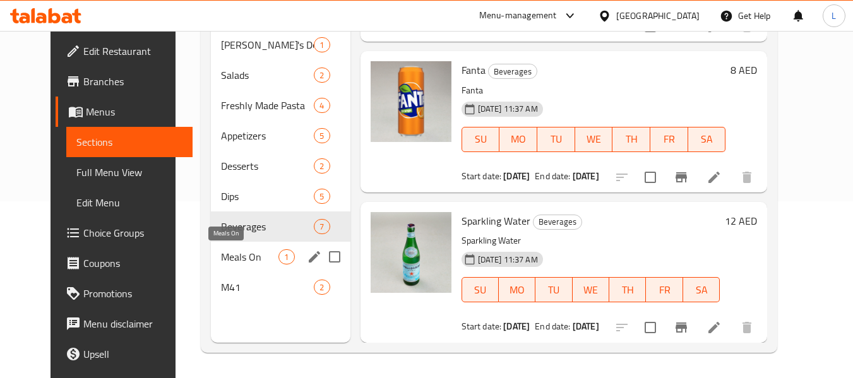
click at [221, 256] on span "Meals On" at bounding box center [249, 257] width 57 height 15
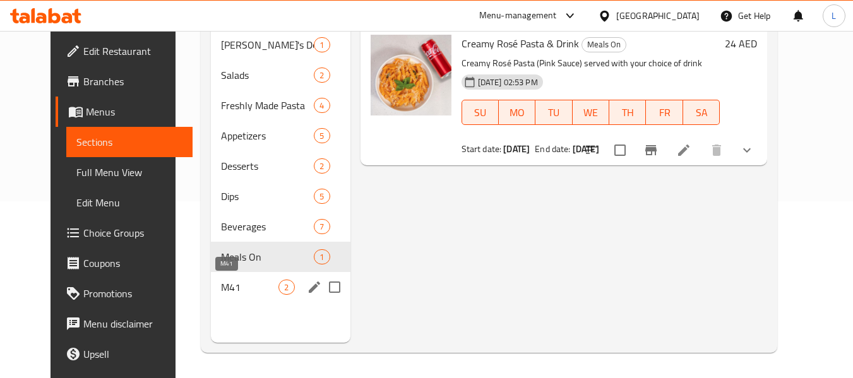
click at [225, 276] on div "M41 2" at bounding box center [280, 287] width 139 height 30
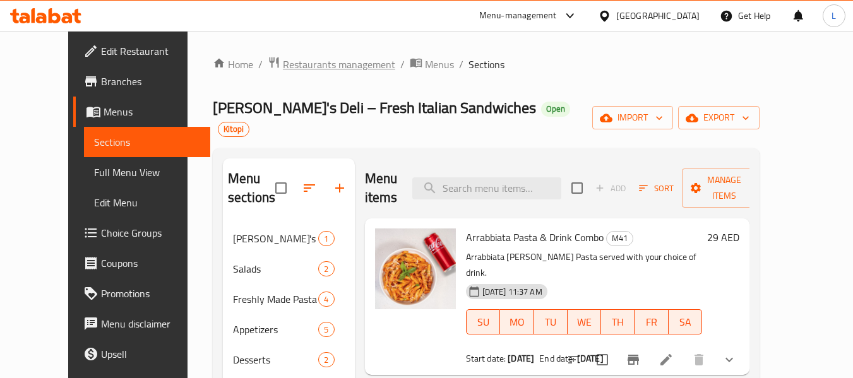
click at [283, 68] on span "Restaurants management" at bounding box center [339, 64] width 112 height 15
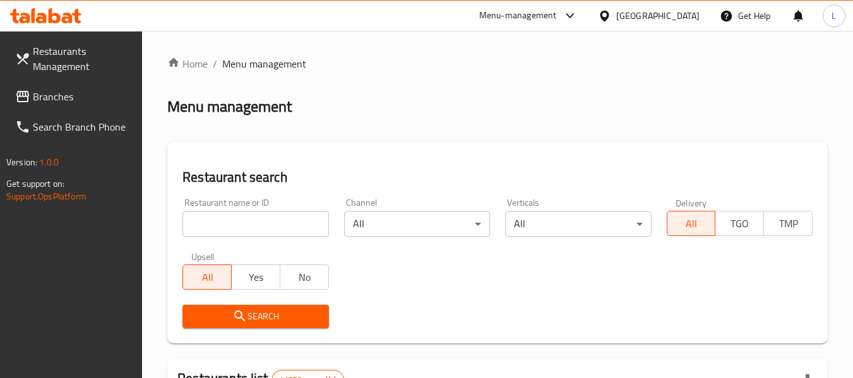
click at [256, 218] on input "search" at bounding box center [256, 224] width 146 height 25
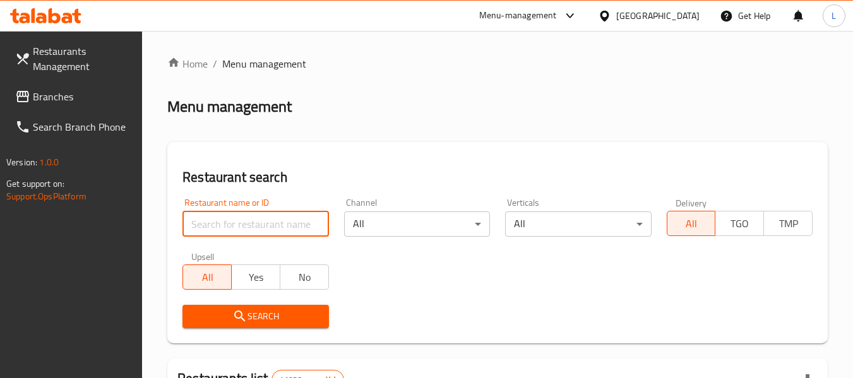
paste input "665487"
type input "665487"
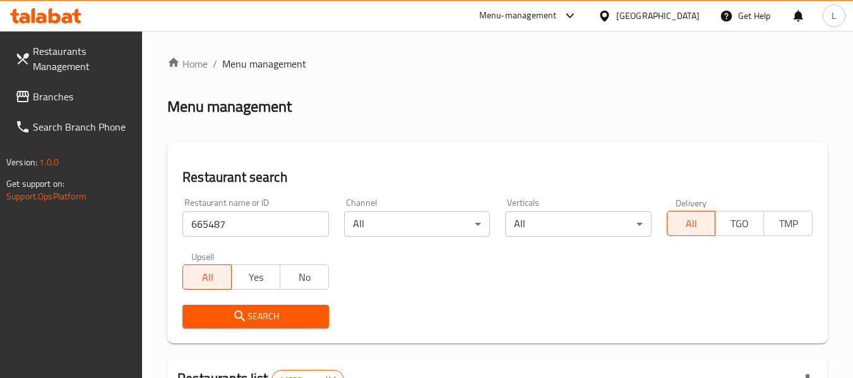
click at [277, 303] on div "Search" at bounding box center [255, 317] width 161 height 39
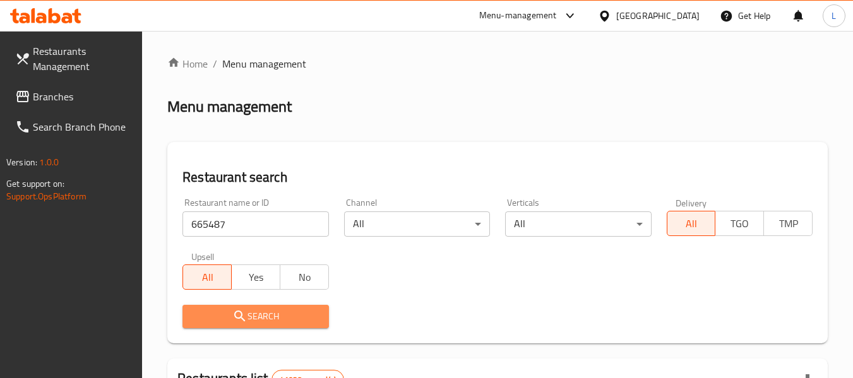
click at [277, 314] on span "Search" at bounding box center [256, 317] width 126 height 16
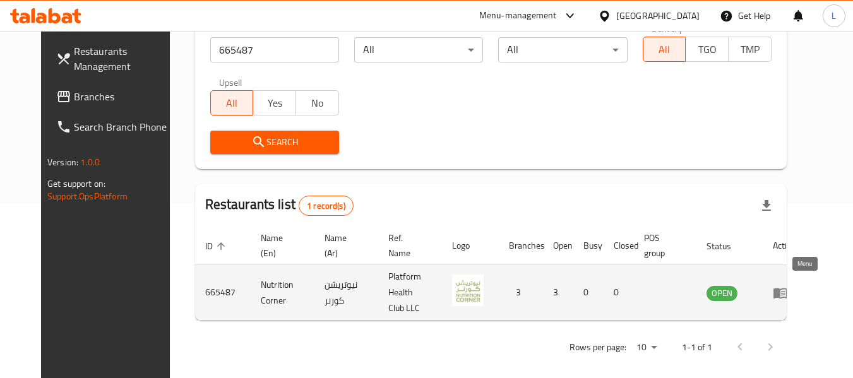
click at [788, 290] on icon "enhanced table" at bounding box center [781, 293] width 14 height 11
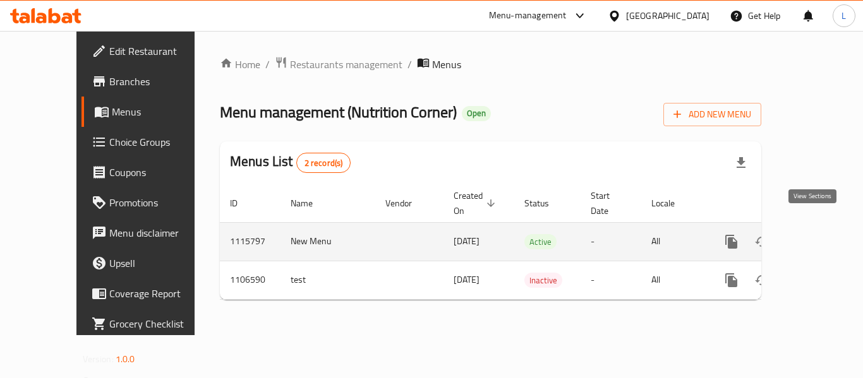
click at [815, 234] on icon "enhanced table" at bounding box center [822, 241] width 15 height 15
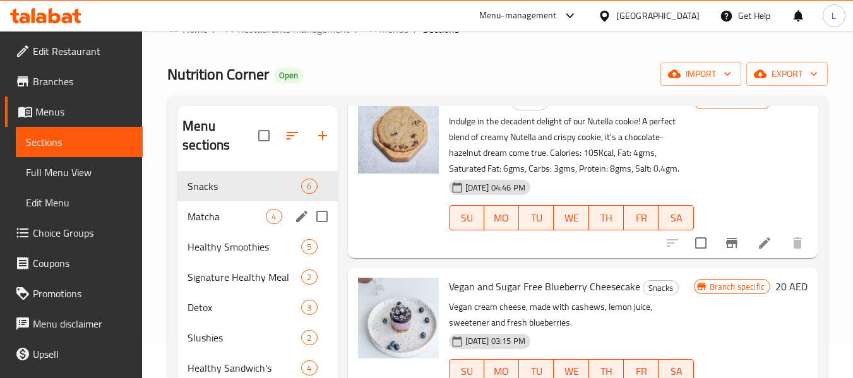
click at [254, 219] on span "Matcha" at bounding box center [227, 216] width 78 height 15
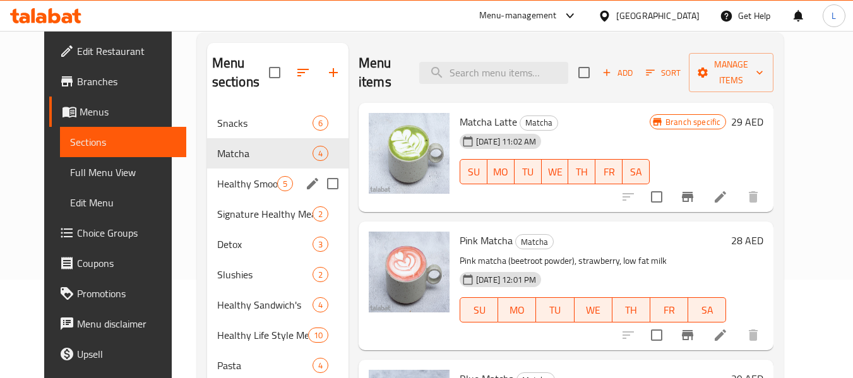
click at [235, 181] on span "Healthy Smoothies" at bounding box center [247, 183] width 60 height 15
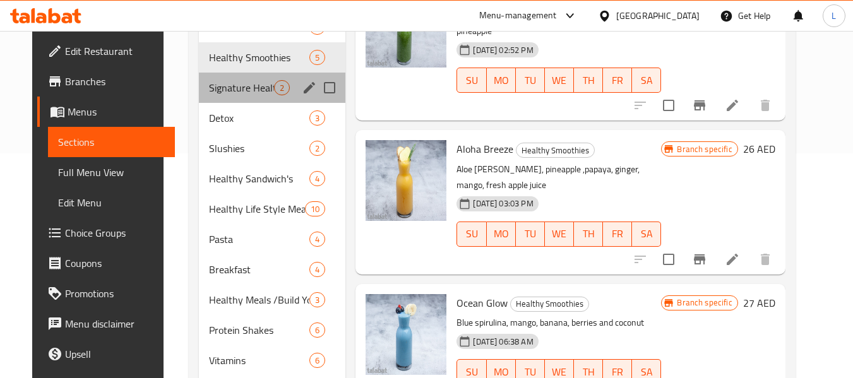
click at [260, 95] on div "Signature Healthy Meal 2" at bounding box center [272, 88] width 147 height 30
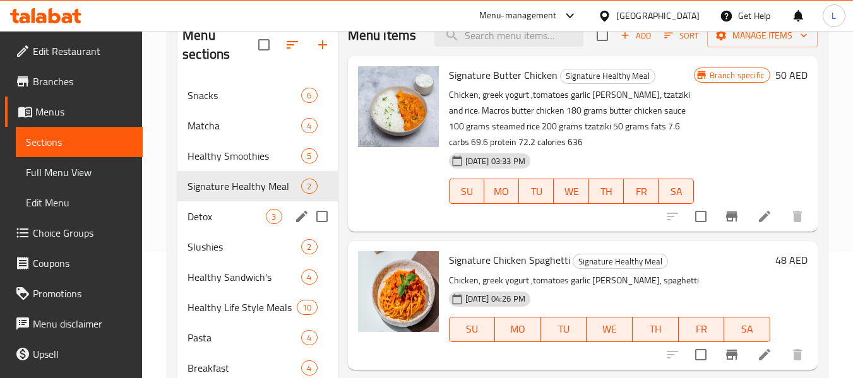
click at [214, 207] on div "Detox 3" at bounding box center [257, 217] width 160 height 30
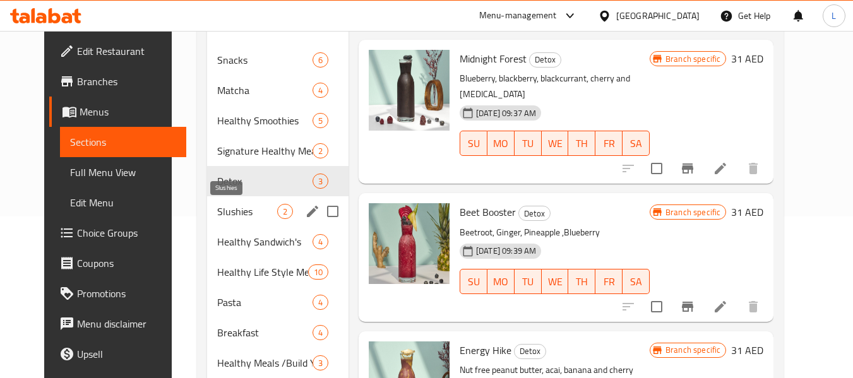
click at [236, 212] on span "Slushies" at bounding box center [247, 211] width 60 height 15
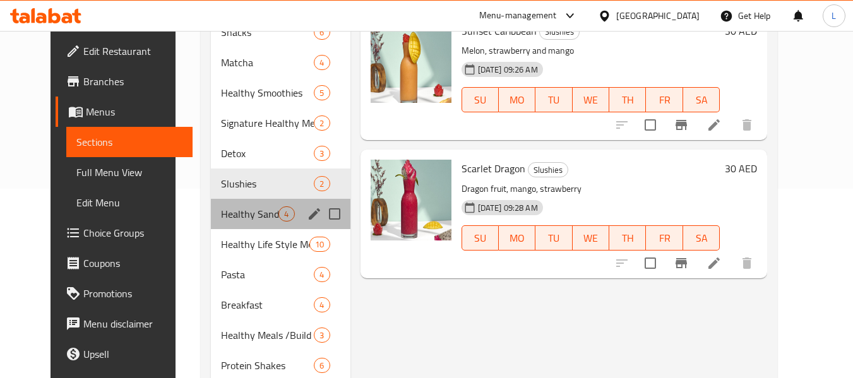
click at [255, 224] on div "Healthy Sandwich's 4" at bounding box center [280, 214] width 139 height 30
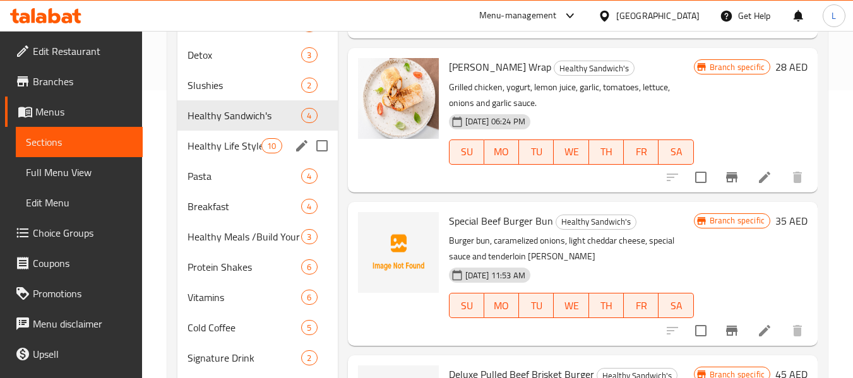
click at [199, 152] on span "Healthy Life Style Meals" at bounding box center [225, 145] width 74 height 15
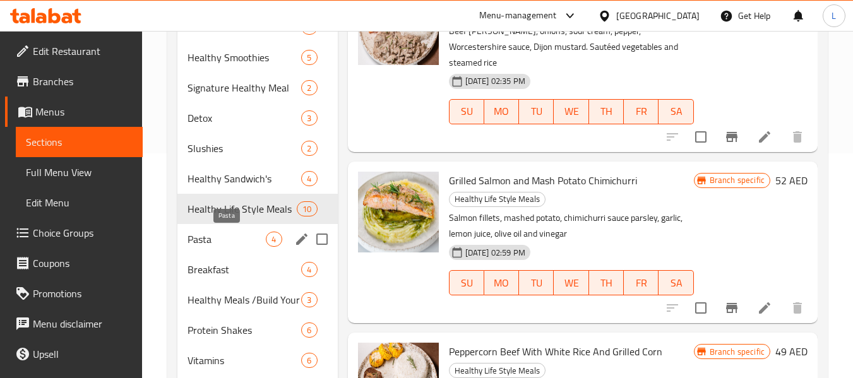
click at [236, 236] on span "Pasta" at bounding box center [227, 239] width 78 height 15
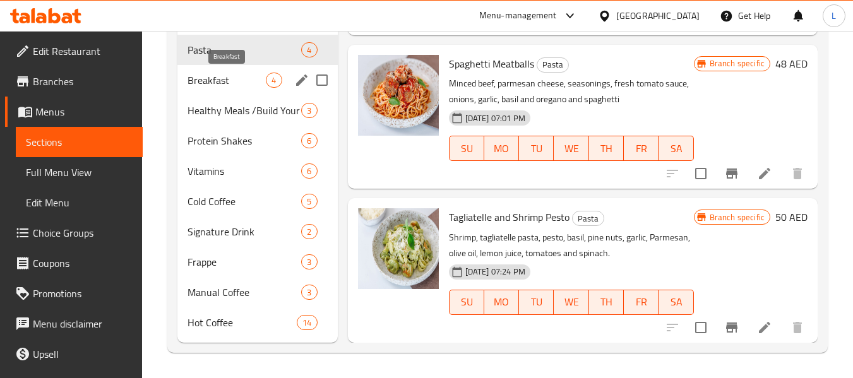
click at [238, 78] on span "Breakfast" at bounding box center [227, 80] width 78 height 15
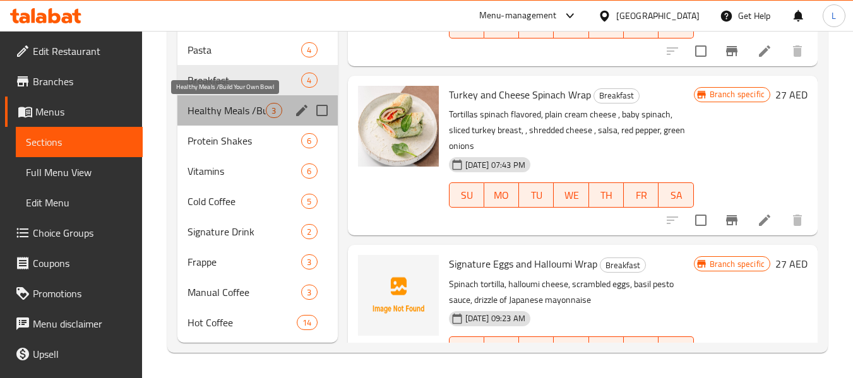
click at [229, 116] on span "Healthy Meals /Build Your Own Bowl" at bounding box center [227, 110] width 78 height 15
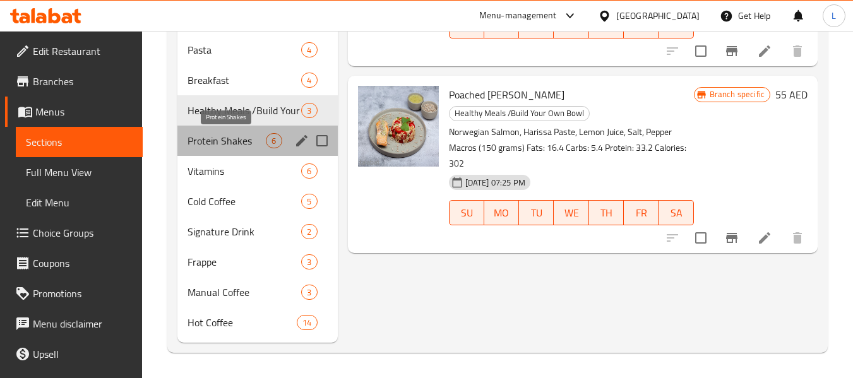
click at [236, 139] on span "Protein Shakes" at bounding box center [227, 140] width 78 height 15
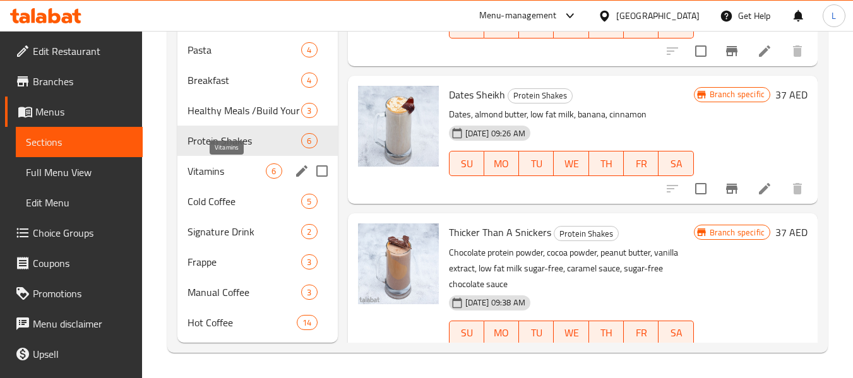
click at [241, 177] on span "Vitamins" at bounding box center [227, 171] width 78 height 15
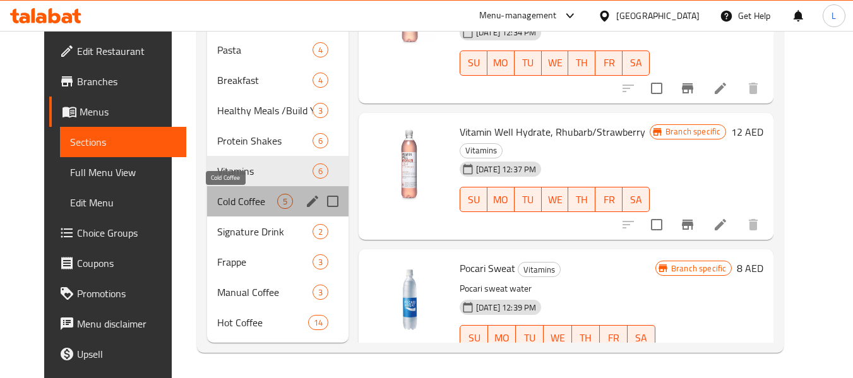
click at [253, 196] on span "Cold Coffee" at bounding box center [247, 201] width 60 height 15
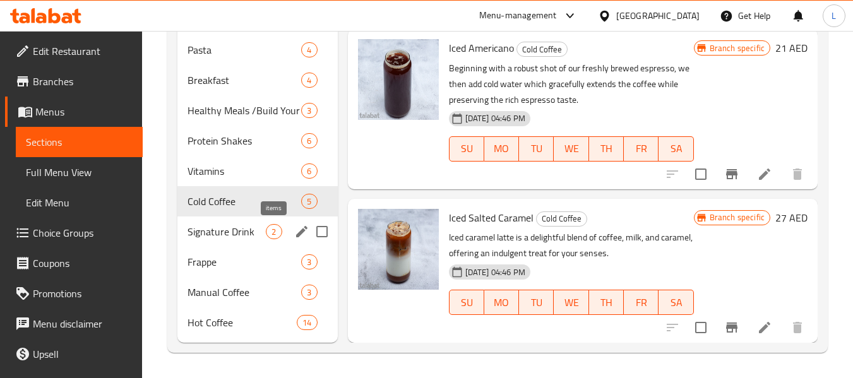
click at [271, 235] on span "2" at bounding box center [274, 232] width 15 height 12
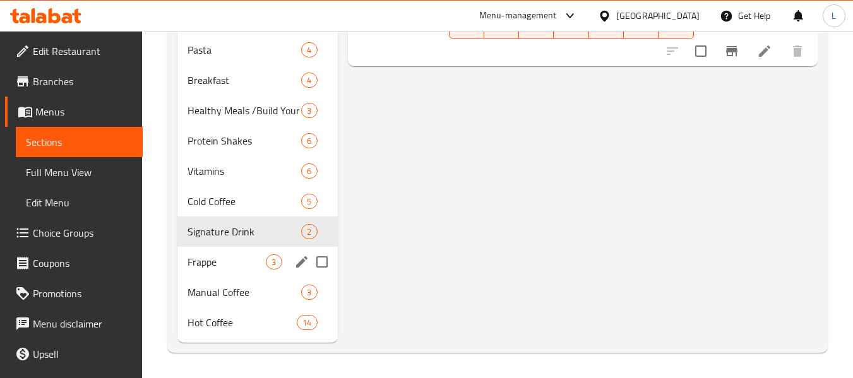
click at [225, 253] on div "Frappe 3" at bounding box center [257, 262] width 160 height 30
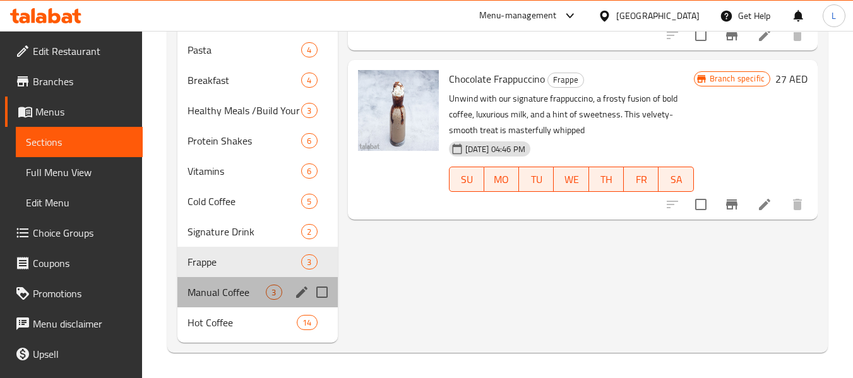
click at [237, 283] on div "Manual Coffee 3" at bounding box center [257, 292] width 160 height 30
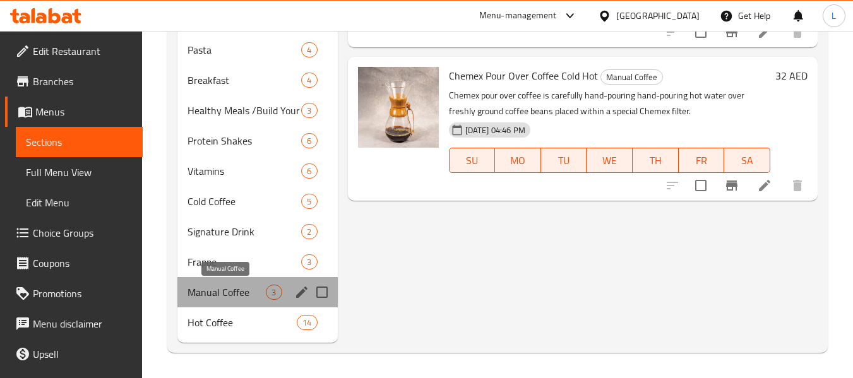
click at [229, 292] on span "Manual Coffee" at bounding box center [227, 292] width 78 height 15
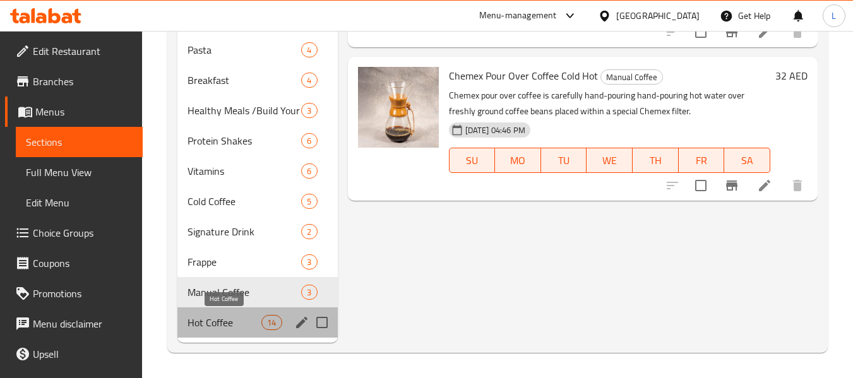
click at [205, 318] on span "Hot Coffee" at bounding box center [225, 322] width 74 height 15
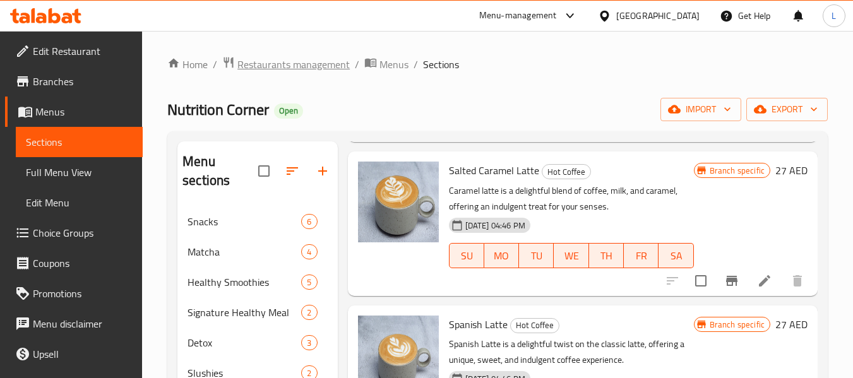
click at [282, 68] on span "Restaurants management" at bounding box center [294, 64] width 112 height 15
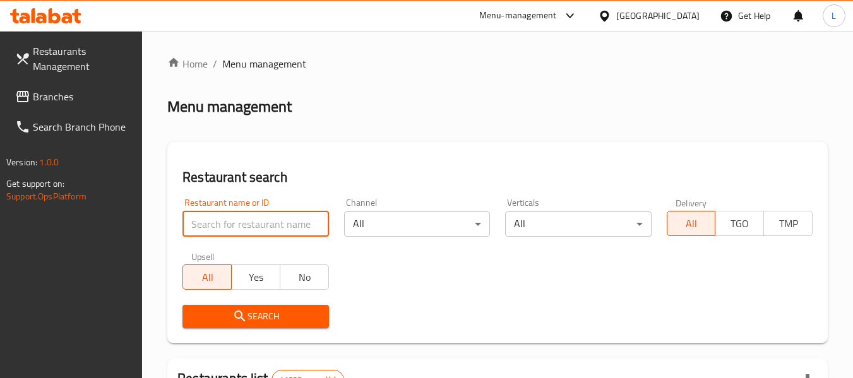
click at [267, 222] on input "search" at bounding box center [256, 224] width 146 height 25
paste input "Blended Restaurant"
click at [235, 224] on input "Blended Restaurant" at bounding box center [256, 224] width 146 height 25
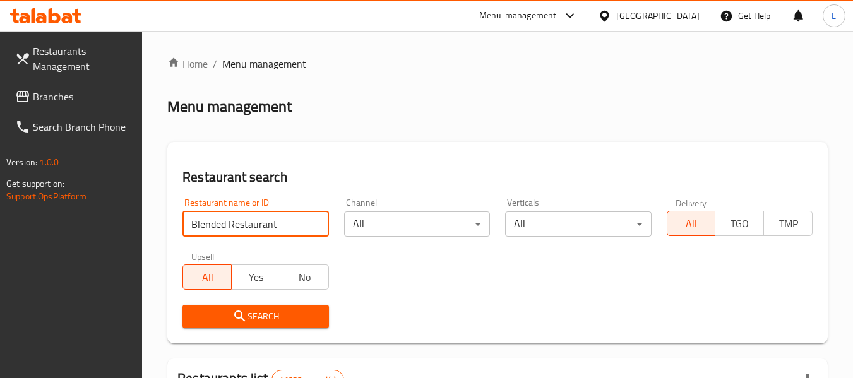
paste input "665720"
type input "665720"
click at [260, 310] on span "Search" at bounding box center [256, 317] width 126 height 16
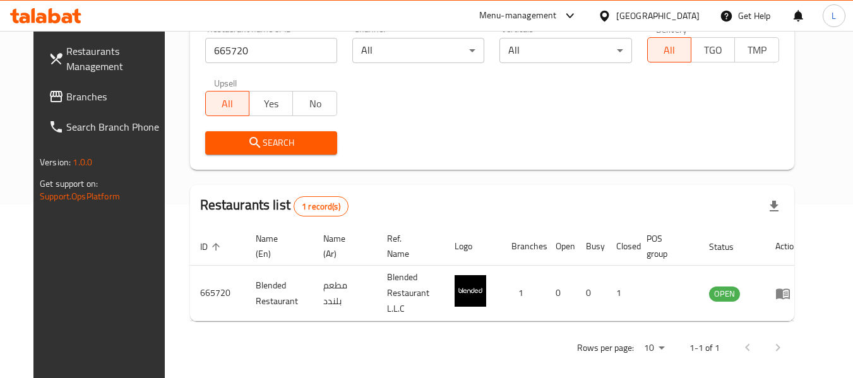
scroll to position [174, 0]
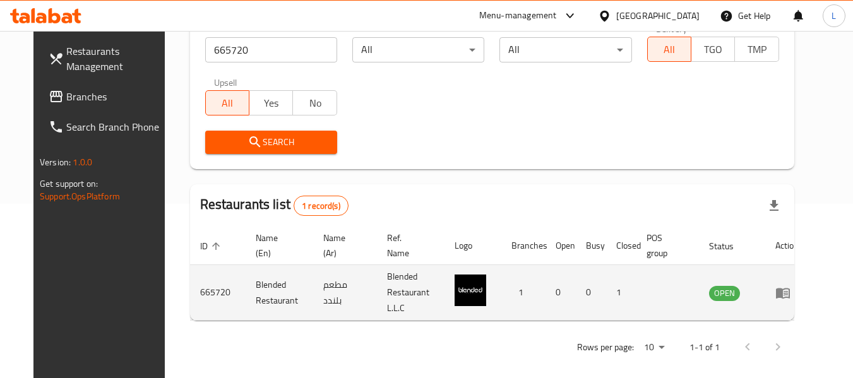
click at [790, 288] on icon "enhanced table" at bounding box center [783, 293] width 14 height 11
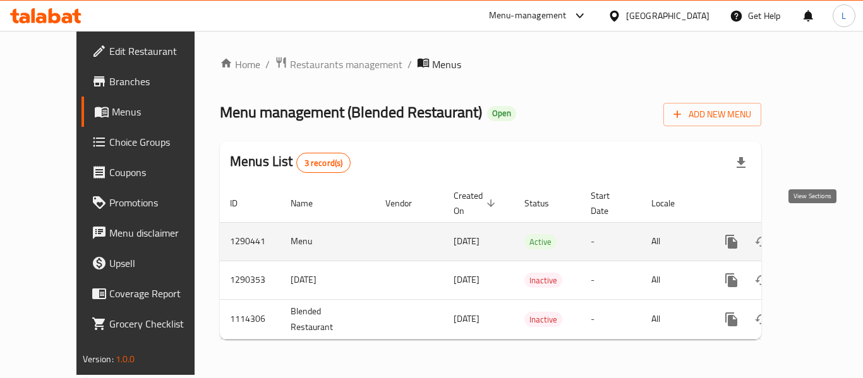
click at [817, 236] on icon "enhanced table" at bounding box center [822, 241] width 11 height 11
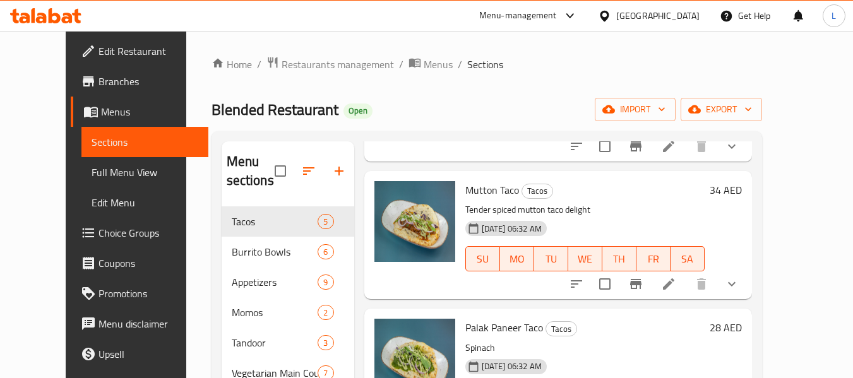
scroll to position [232, 0]
